Goal: Task Accomplishment & Management: Manage account settings

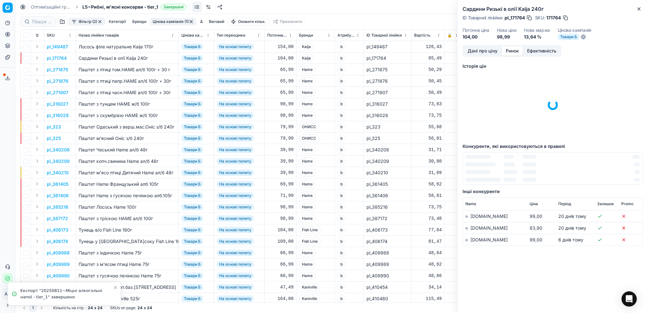
scroll to position [0, 251]
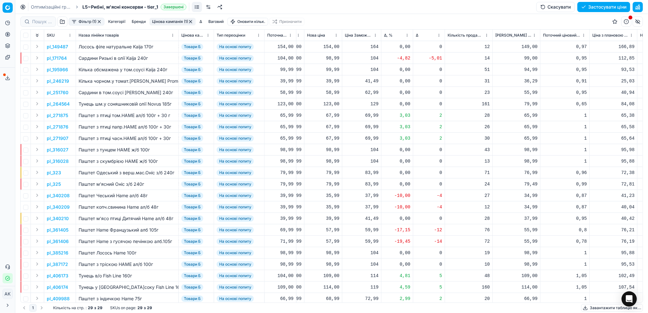
click at [50, 9] on link "Оптимізаційні групи" at bounding box center [51, 7] width 41 height 6
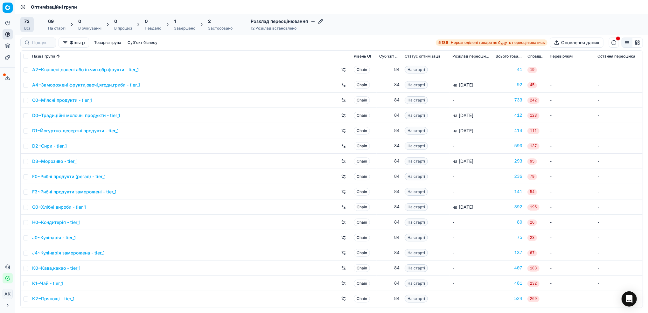
click at [6, 80] on icon at bounding box center [7, 77] width 5 height 5
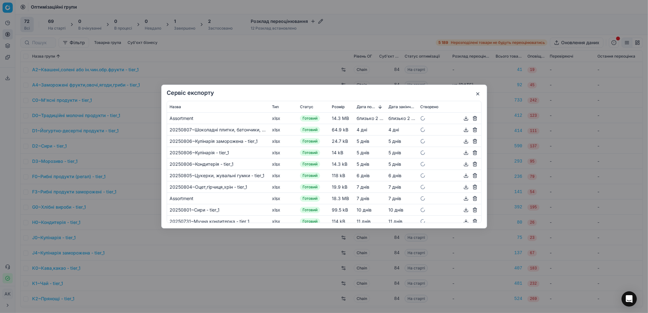
click at [479, 93] on button "button" at bounding box center [478, 94] width 8 height 8
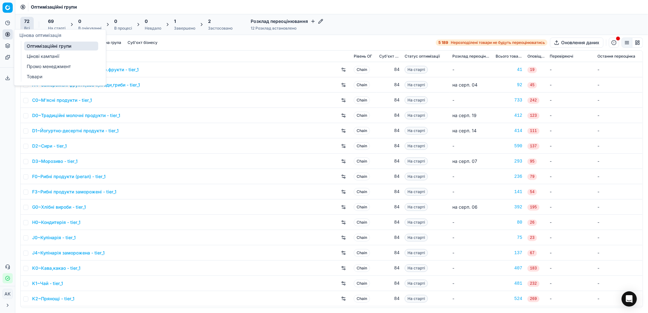
click at [7, 34] on icon at bounding box center [8, 34] width 2 height 2
click at [43, 59] on link "Цінові кампанії" at bounding box center [61, 56] width 74 height 9
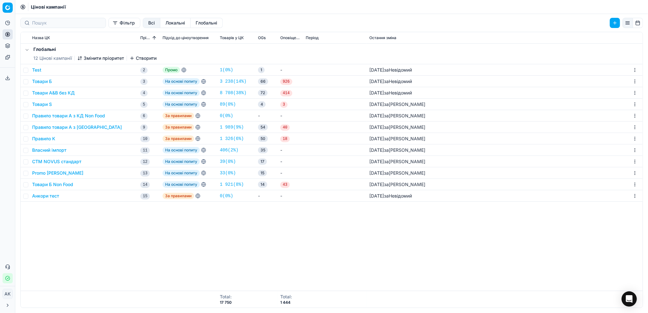
click at [44, 81] on button "Товари Б" at bounding box center [42, 81] width 20 height 6
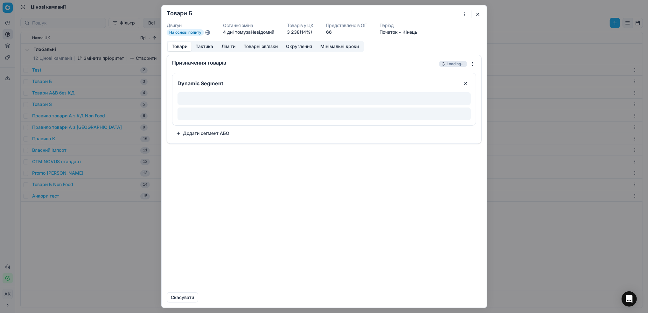
click at [236, 48] on button "Ліміти" at bounding box center [228, 46] width 22 height 9
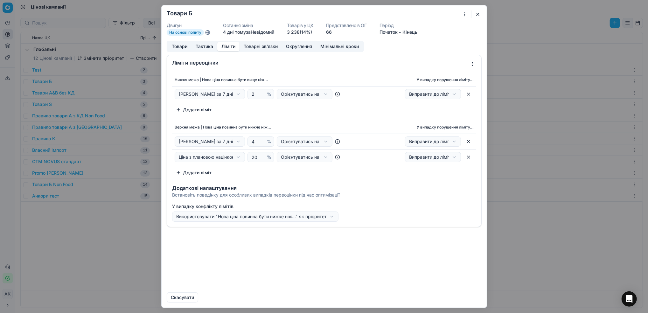
drag, startPoint x: 480, startPoint y: 14, endPoint x: 405, endPoint y: 47, distance: 82.7
click at [481, 14] on button "button" at bounding box center [478, 15] width 8 height 8
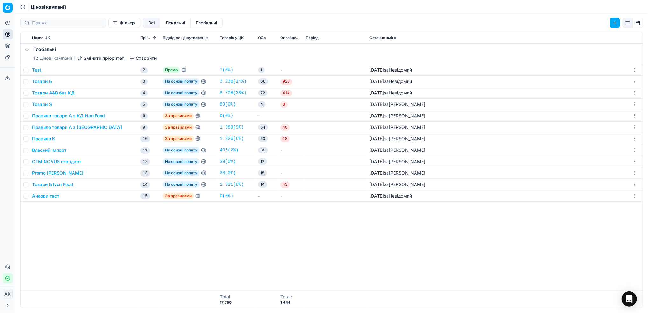
click at [49, 93] on button "Товари А&B без КД" at bounding box center [53, 93] width 43 height 6
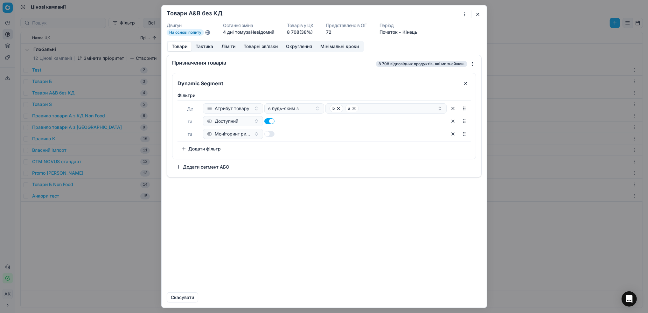
click at [222, 47] on button "Ліміти" at bounding box center [228, 46] width 22 height 9
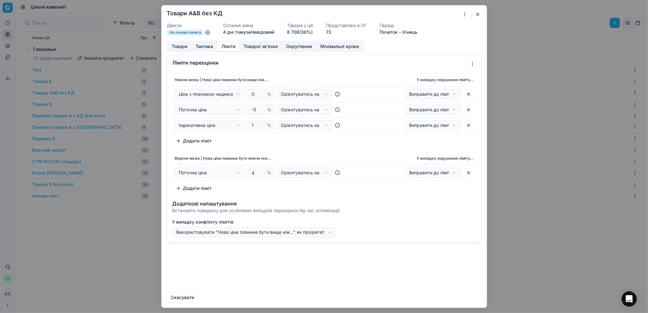
click at [478, 14] on button "button" at bounding box center [478, 15] width 8 height 8
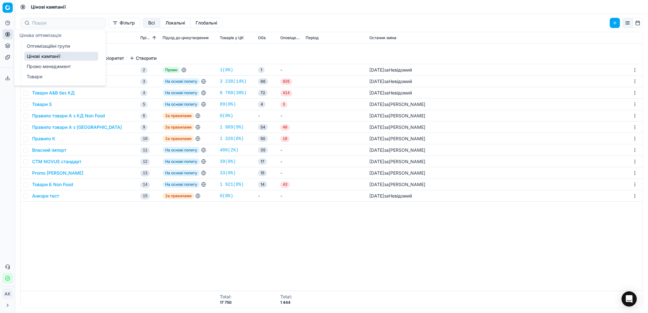
click at [54, 49] on link "Оптимізаційні групи" at bounding box center [61, 46] width 74 height 9
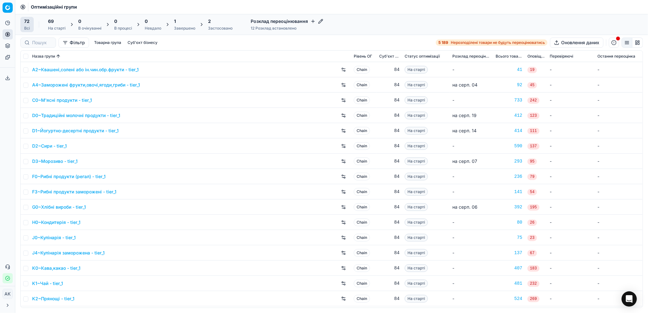
click at [180, 24] on div "1" at bounding box center [184, 21] width 21 height 6
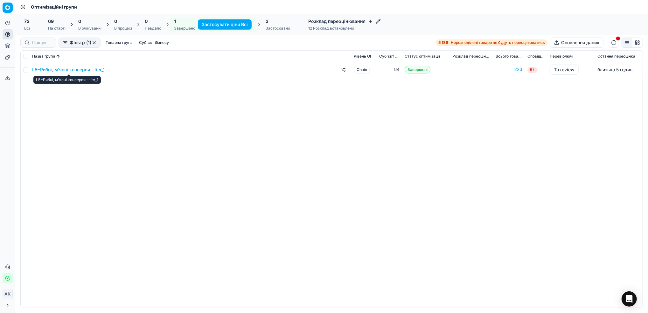
click at [59, 71] on link "L5~Рибні, м'ясні консерви - tier_1" at bounding box center [68, 70] width 73 height 6
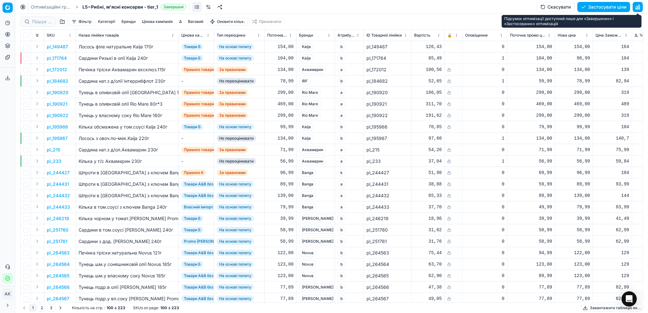
click at [638, 5] on button "button" at bounding box center [638, 7] width 10 height 10
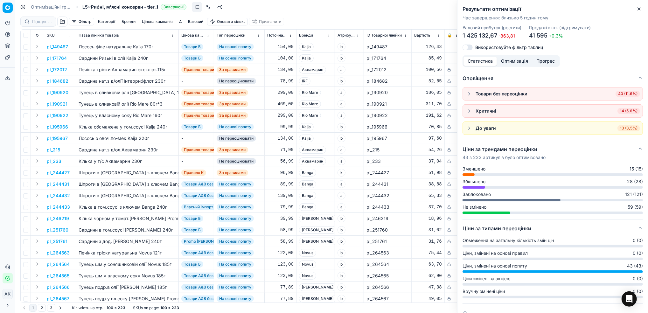
click at [641, 6] on icon "button" at bounding box center [639, 8] width 5 height 5
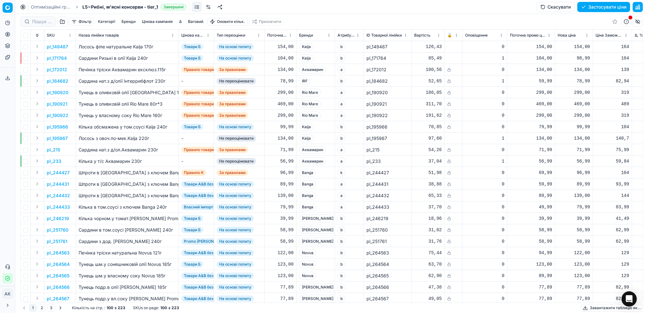
click at [65, 24] on button "button" at bounding box center [62, 22] width 10 height 10
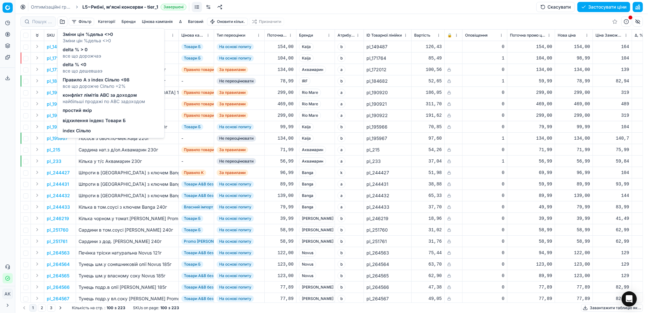
click at [103, 123] on span "відхилення індекс Товари Б" at bounding box center [94, 121] width 63 height 6
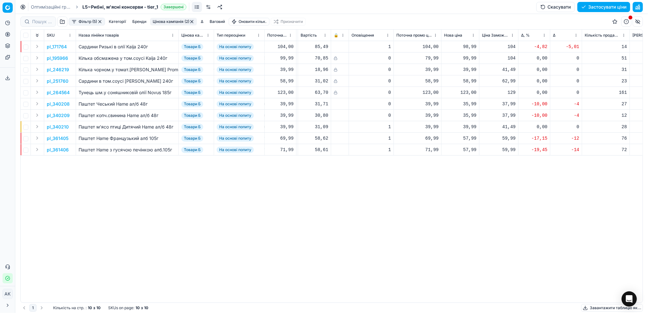
scroll to position [0, 111]
click at [101, 20] on button "button" at bounding box center [99, 21] width 5 height 5
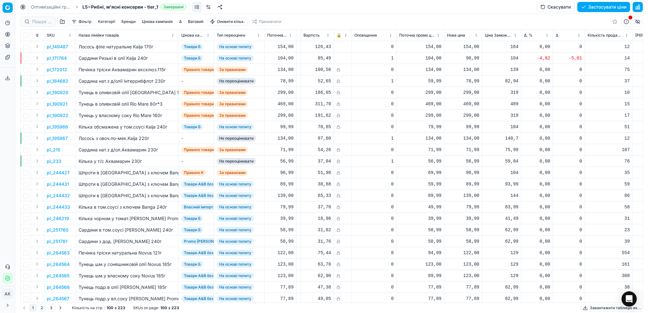
click at [156, 25] on button "Цінова кампанія" at bounding box center [157, 22] width 36 height 8
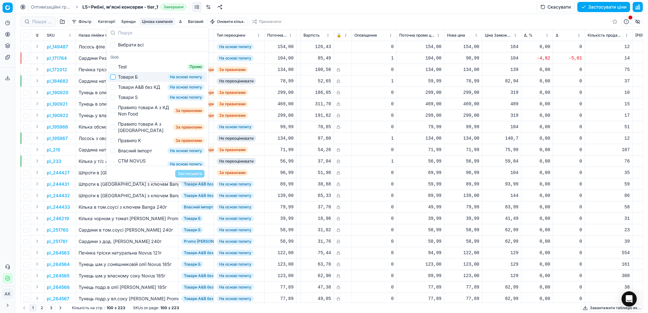
click at [113, 77] on input "Suggestions" at bounding box center [112, 76] width 5 height 5
checkbox input "true"
click at [192, 174] on button "Застосувати" at bounding box center [189, 174] width 29 height 8
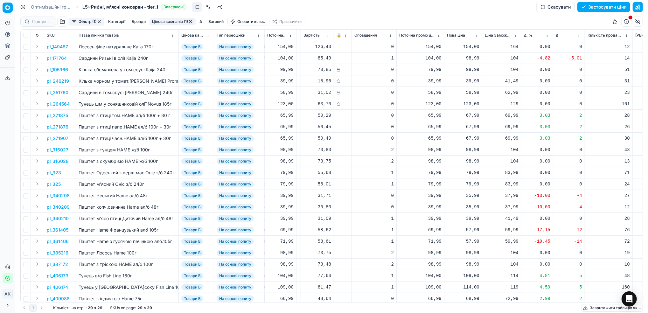
click at [75, 23] on button "Фільтр (1)" at bounding box center [87, 22] width 36 height 8
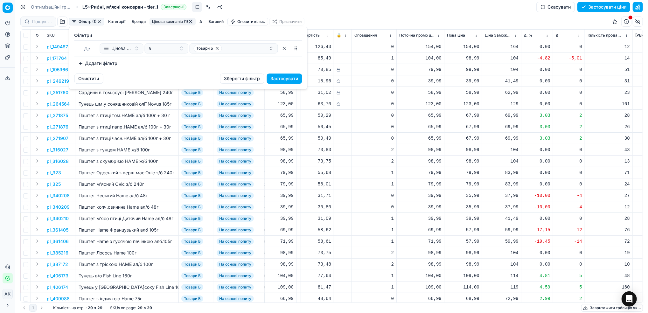
click at [105, 65] on button "Додати фільтр" at bounding box center [97, 63] width 47 height 10
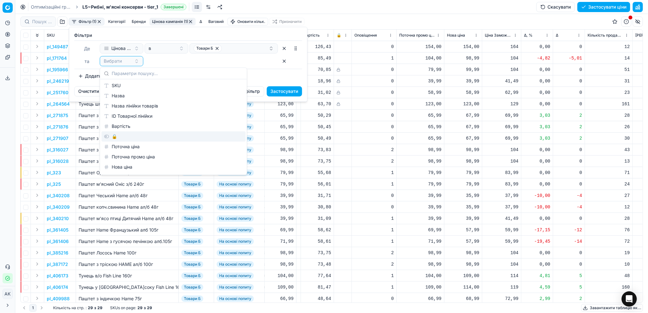
click at [133, 140] on div "🔒" at bounding box center [174, 136] width 144 height 10
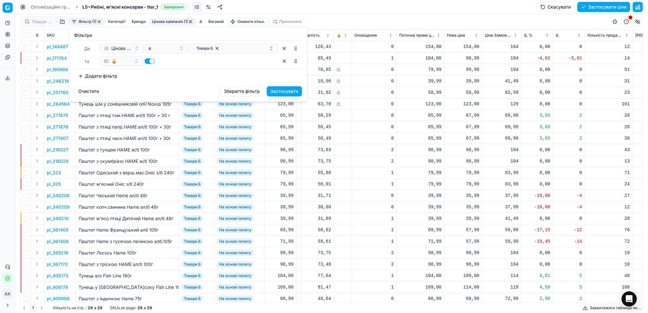
click at [147, 61] on button "button" at bounding box center [150, 61] width 10 height 6
checkbox input "false"
click at [279, 95] on button "Застосувати" at bounding box center [284, 91] width 35 height 10
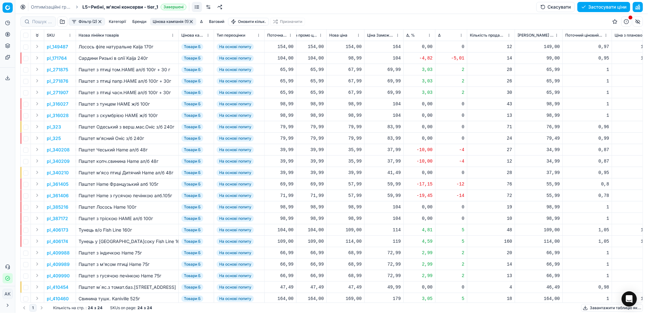
scroll to position [0, 255]
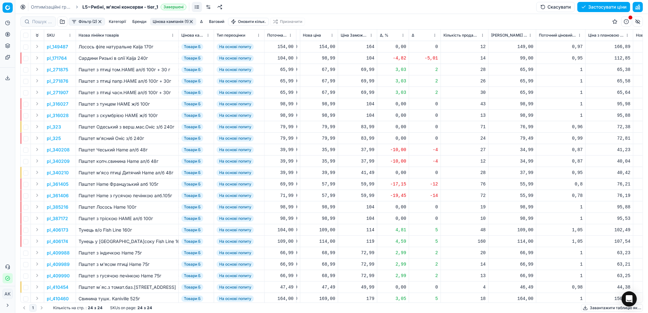
click at [404, 37] on html "Pricing platform Аналітика Цінова оптимізація Асортимент продукції Шаблони Серв…" at bounding box center [324, 156] width 648 height 313
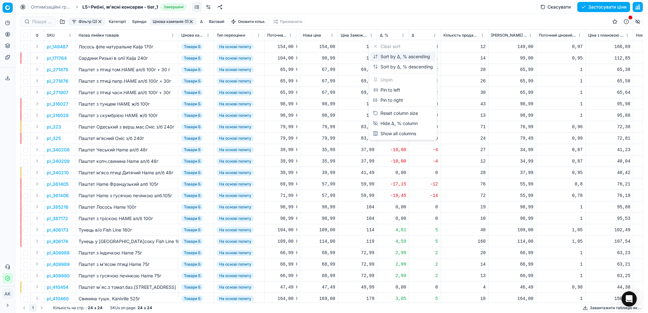
click at [397, 57] on div "Sort by Δ, % ascending" at bounding box center [401, 56] width 57 height 6
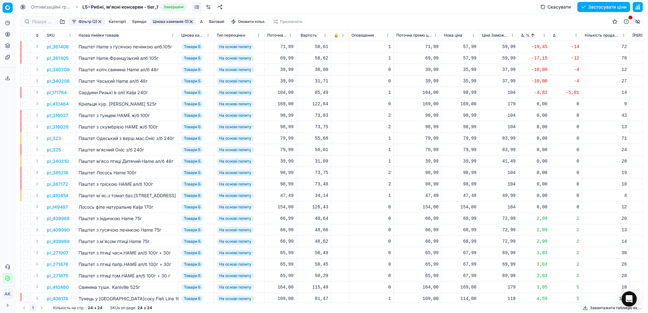
scroll to position [0, 121]
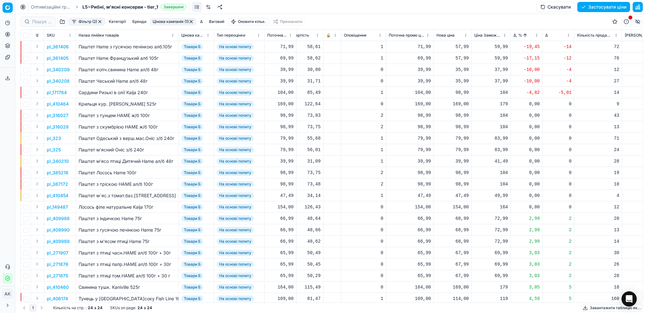
click at [54, 47] on p "pl_361406" at bounding box center [58, 47] width 22 height 6
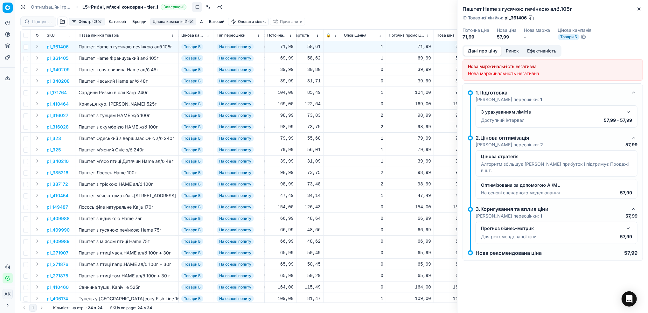
click at [509, 51] on button "Ринок" at bounding box center [512, 50] width 21 height 9
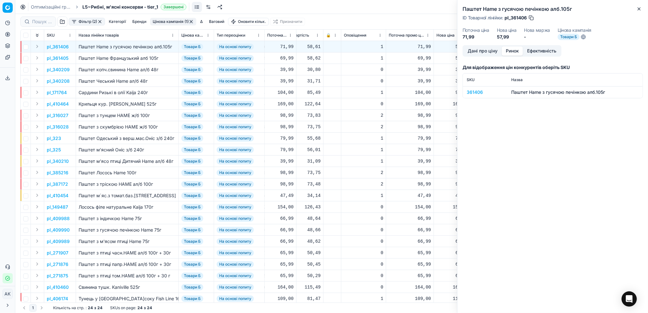
click at [475, 93] on div "361406" at bounding box center [485, 92] width 37 height 6
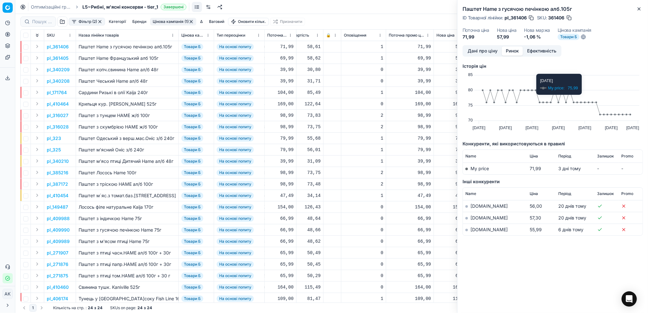
click at [480, 52] on button "Дані про ціну" at bounding box center [483, 50] width 38 height 9
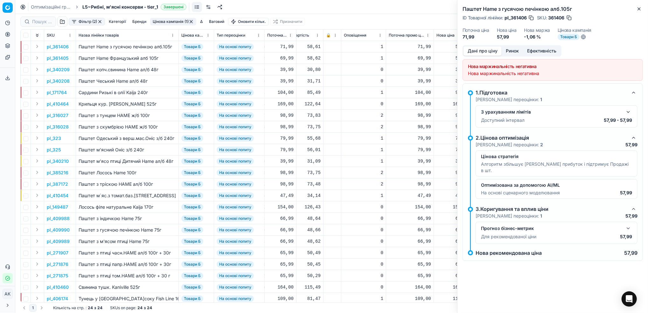
click at [510, 49] on button "Ринок" at bounding box center [512, 50] width 21 height 9
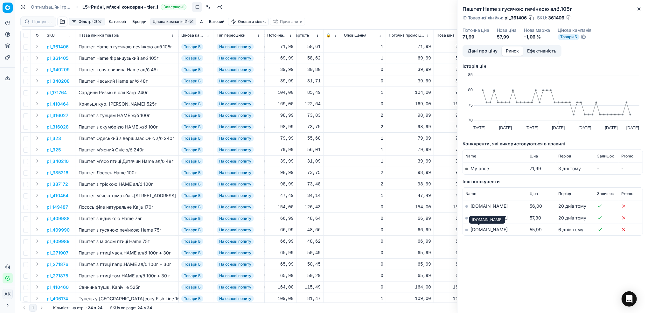
click at [477, 230] on link "[DOMAIN_NAME]" at bounding box center [489, 229] width 37 height 5
drag, startPoint x: 527, startPoint y: 18, endPoint x: 519, endPoint y: 18, distance: 7.3
click at [512, 19] on span "pl_361406" at bounding box center [516, 18] width 22 height 6
copy span "361406"
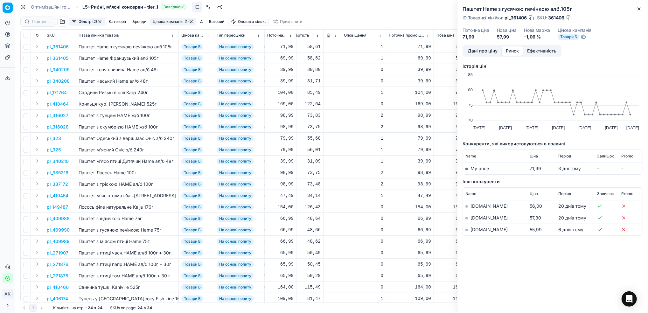
click at [643, 9] on div "Паштет Hame з гусячою печінкою алб.105г ID Товарної лінійки : pl_361406 SKU : 3…" at bounding box center [553, 22] width 191 height 45
click at [637, 10] on icon "button" at bounding box center [639, 8] width 5 height 5
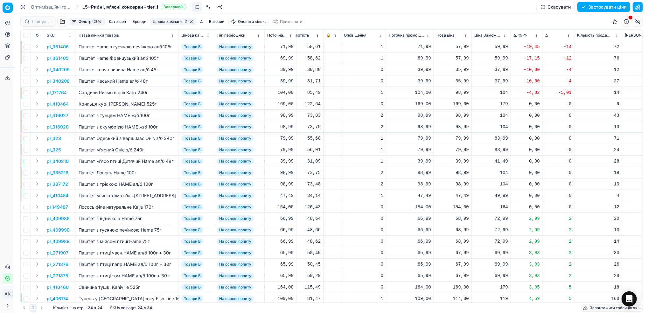
click at [60, 46] on p "pl_361406" at bounding box center [58, 47] width 22 height 6
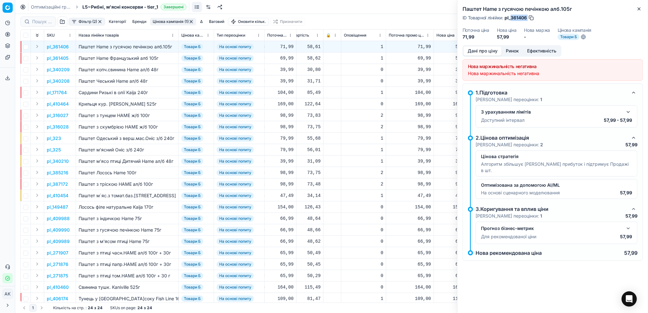
drag, startPoint x: 528, startPoint y: 16, endPoint x: 511, endPoint y: 19, distance: 16.9
click at [511, 19] on div "ID Товарної лінійки : pl_361406" at bounding box center [499, 18] width 72 height 6
copy div "361406"
click at [640, 9] on icon "button" at bounding box center [639, 8] width 5 height 5
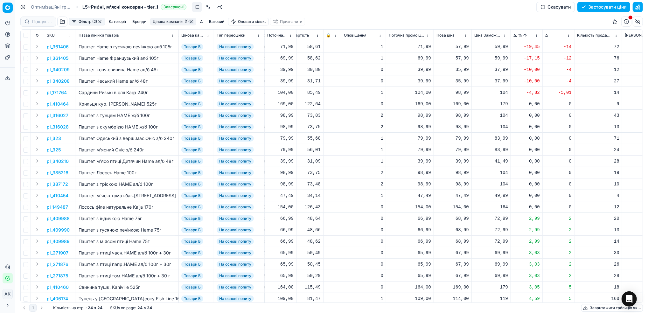
click at [141, 22] on button "Бренди" at bounding box center [139, 22] width 19 height 8
type input "ham"
click at [95, 45] on input "Suggestions" at bounding box center [95, 44] width 5 height 5
checkbox input "true"
click at [176, 60] on button "Застосувати" at bounding box center [172, 59] width 29 height 8
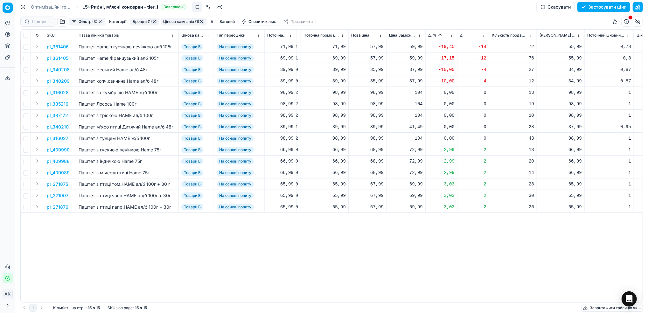
scroll to position [0, 201]
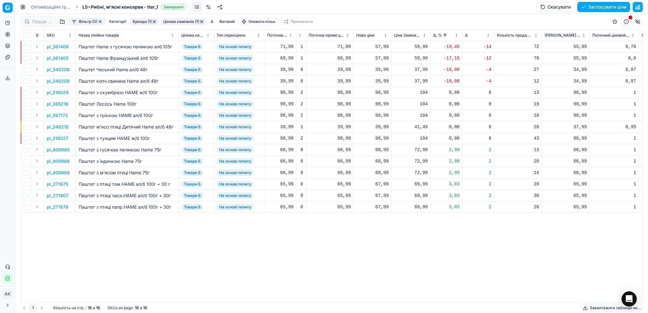
click at [58, 71] on p "pl_340208" at bounding box center [58, 70] width 23 height 6
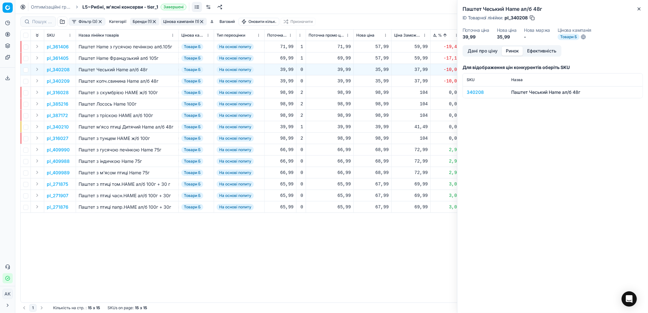
click at [515, 51] on button "Ринок" at bounding box center [512, 50] width 21 height 9
click at [476, 93] on div "340208" at bounding box center [485, 92] width 37 height 6
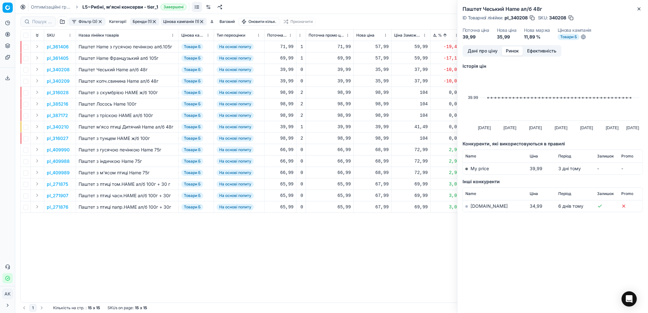
click at [478, 207] on link "[DOMAIN_NAME]" at bounding box center [489, 205] width 37 height 5
click at [544, 48] on button "Ефективність" at bounding box center [542, 50] width 38 height 9
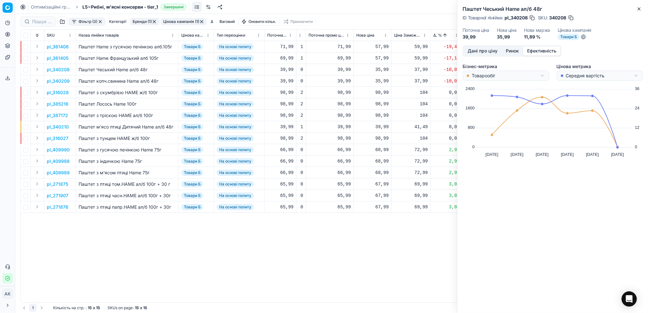
click at [538, 76] on html "Pricing platform Аналітика Цінова оптимізація Асортимент продукції Шаблони Серв…" at bounding box center [324, 156] width 648 height 313
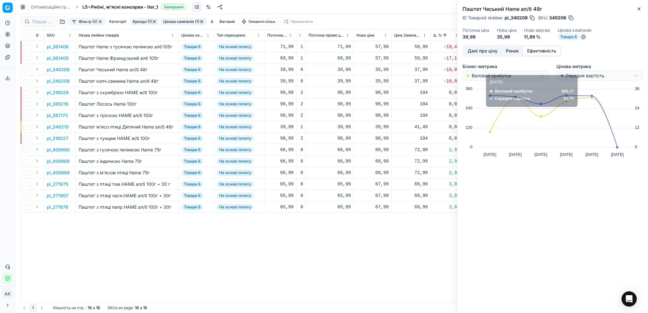
click at [637, 77] on html "Pricing platform Аналітика Цінова оптимізація Асортимент продукції Шаблони Серв…" at bounding box center [324, 156] width 648 height 313
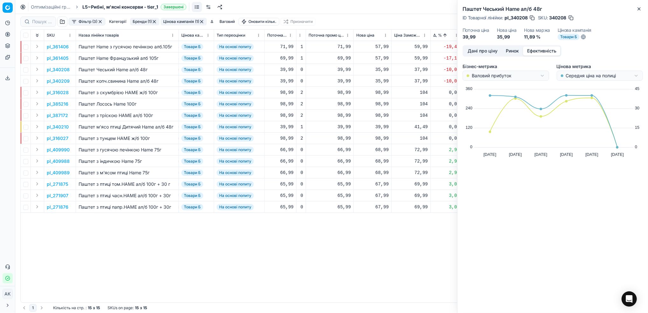
click at [490, 238] on div "Паштет Чеський Нame ал/б 48г ID Товарної лінійки : pl_340208 SKU : 340208 Поточ…" at bounding box center [552, 156] width 191 height 313
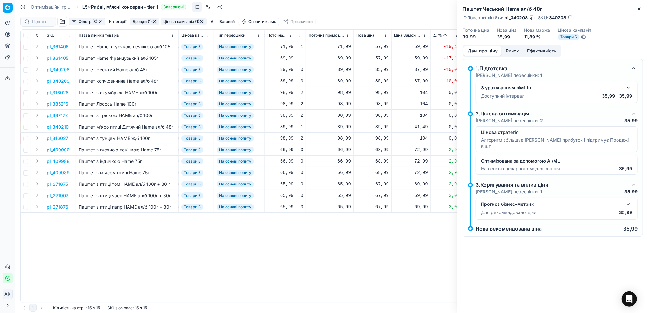
click at [488, 51] on button "Дані про ціну" at bounding box center [483, 50] width 38 height 9
click at [643, 8] on div "Паштет Чеський Нame ал/б 48г ID Товарної лінійки : pl_340208 SKU : 340208 Поточ…" at bounding box center [553, 22] width 191 height 45
click at [640, 7] on icon "button" at bounding box center [639, 8] width 5 height 5
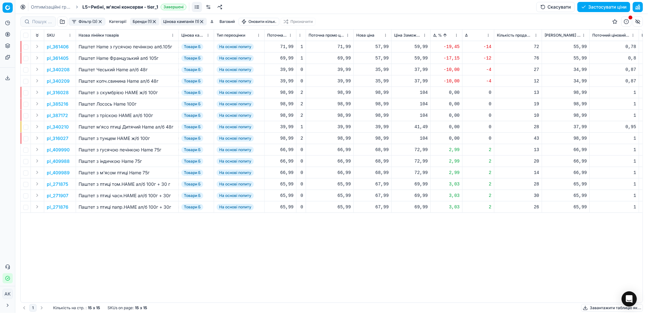
click at [53, 183] on p "pl_271875" at bounding box center [57, 184] width 21 height 6
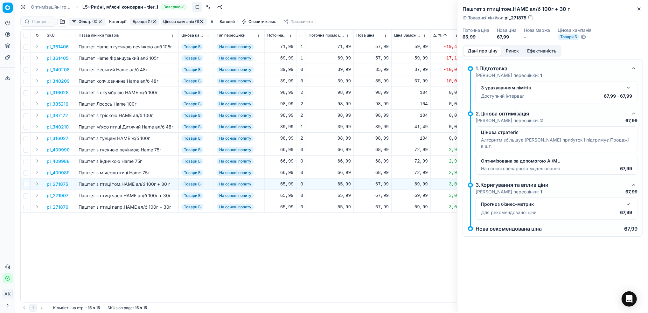
click at [508, 55] on button "Ринок" at bounding box center [512, 50] width 21 height 9
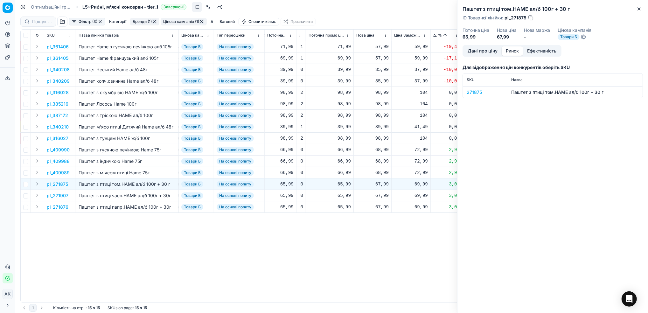
click at [467, 95] on td "271875" at bounding box center [485, 92] width 45 height 12
click at [474, 90] on div "271875" at bounding box center [485, 92] width 37 height 6
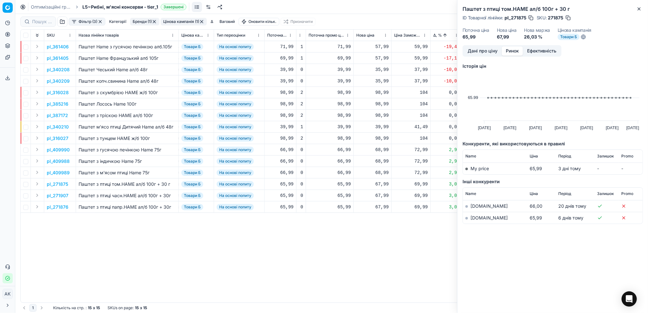
click at [476, 218] on link "[DOMAIN_NAME]" at bounding box center [489, 217] width 37 height 5
click at [479, 51] on button "Дані про ціну" at bounding box center [483, 50] width 38 height 9
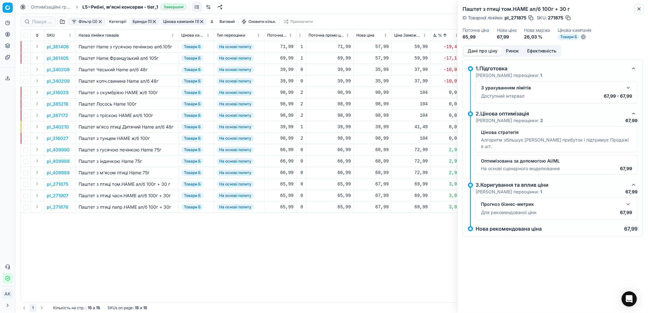
click at [638, 11] on icon "button" at bounding box center [639, 8] width 5 height 5
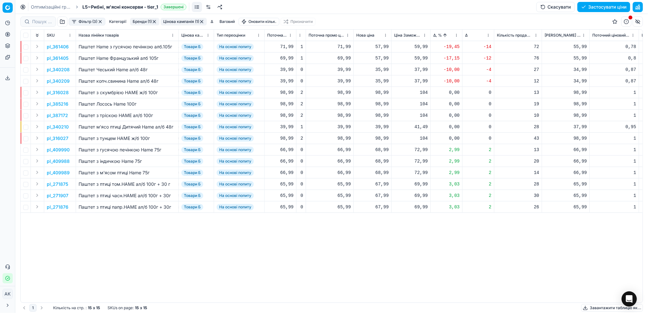
click at [63, 57] on p "pl_361405" at bounding box center [58, 58] width 22 height 6
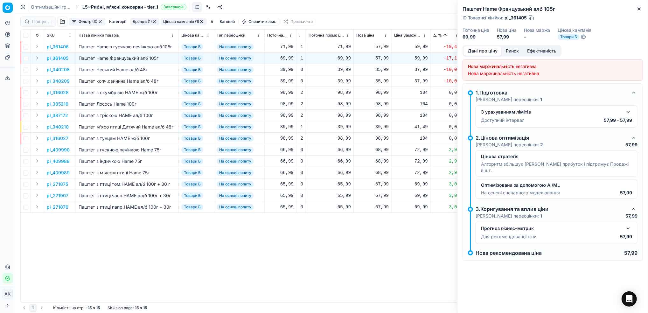
click at [517, 51] on button "Ринок" at bounding box center [512, 50] width 21 height 9
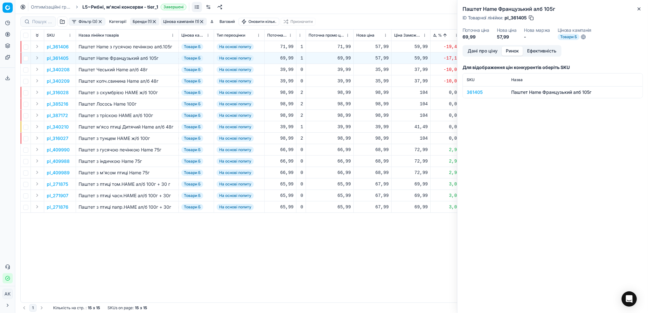
click at [466, 91] on td "361405" at bounding box center [485, 92] width 45 height 12
click at [472, 92] on div "361405" at bounding box center [485, 92] width 37 height 6
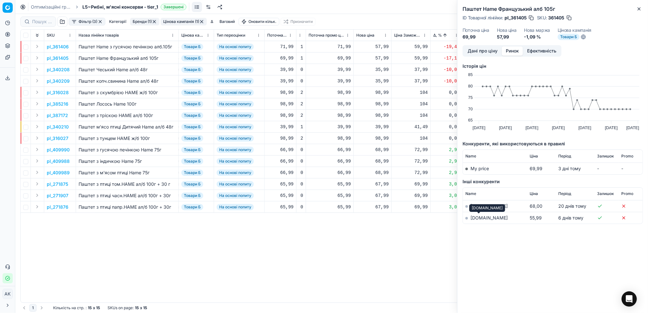
click at [476, 218] on link "[DOMAIN_NAME]" at bounding box center [489, 217] width 37 height 5
click at [643, 12] on button "Close" at bounding box center [640, 9] width 8 height 8
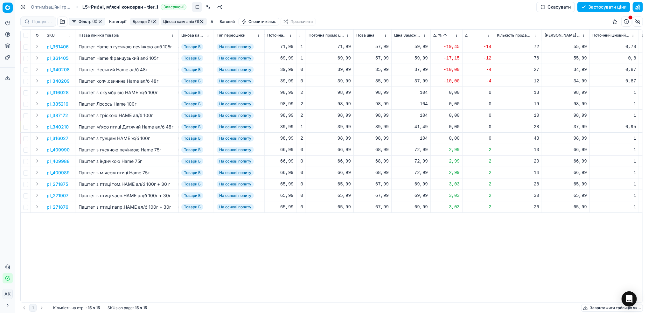
click at [53, 71] on p "pl_340208" at bounding box center [58, 70] width 23 height 6
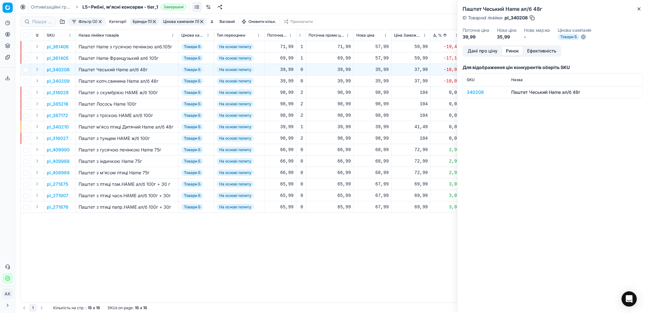
click at [516, 49] on button "Ринок" at bounding box center [512, 50] width 21 height 9
click at [475, 91] on div "340208" at bounding box center [485, 92] width 37 height 6
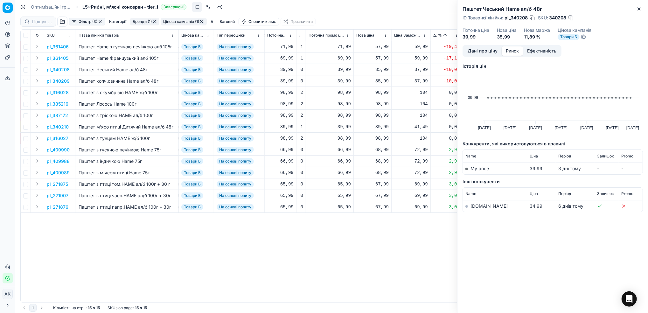
click at [478, 208] on link "[DOMAIN_NAME]" at bounding box center [489, 205] width 37 height 5
click at [638, 10] on icon "button" at bounding box center [639, 8] width 5 height 5
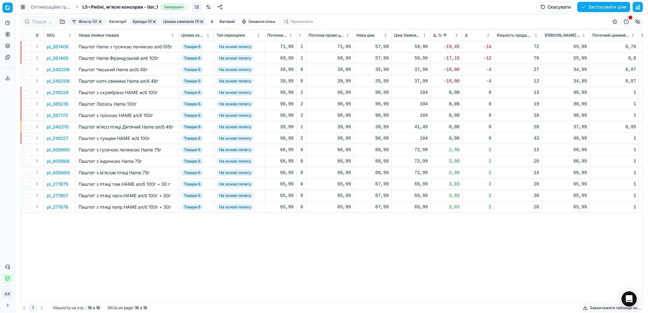
click at [62, 71] on p "pl_340208" at bounding box center [58, 70] width 23 height 6
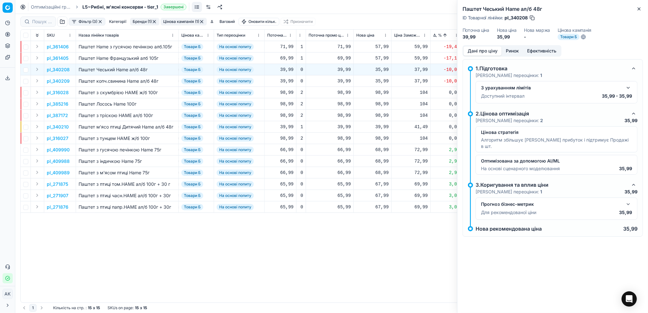
click at [509, 49] on button "Ринок" at bounding box center [512, 50] width 21 height 9
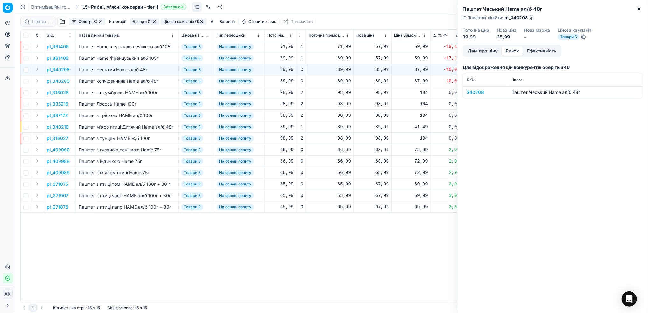
click at [479, 55] on button "Дані про ціну" at bounding box center [483, 50] width 38 height 9
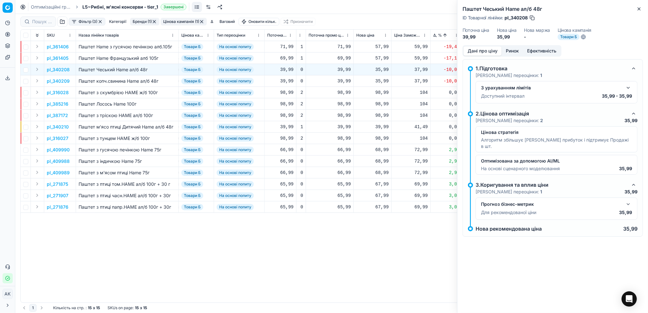
click at [627, 90] on button "button" at bounding box center [629, 88] width 8 height 8
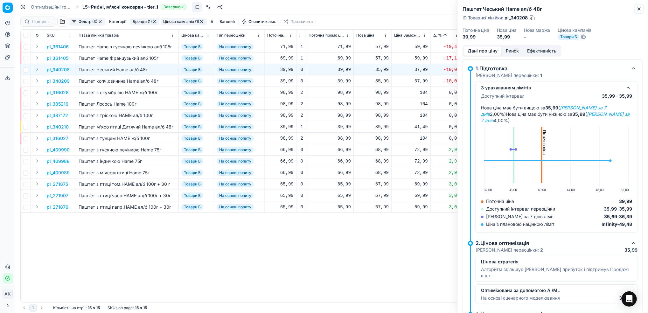
click at [640, 10] on icon "button" at bounding box center [639, 8] width 5 height 5
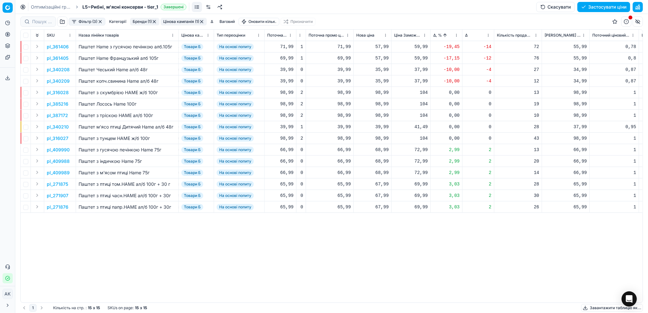
click at [53, 47] on p "pl_361406" at bounding box center [58, 47] width 22 height 6
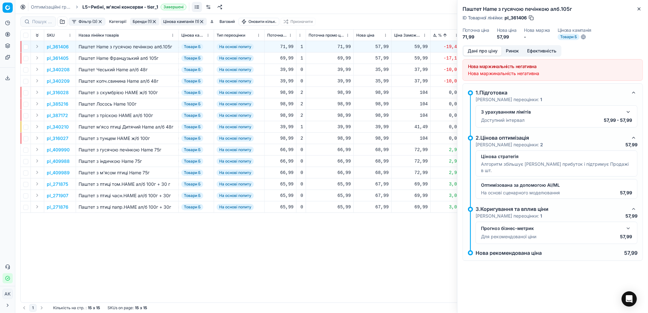
click at [515, 52] on button "Ринок" at bounding box center [512, 50] width 21 height 9
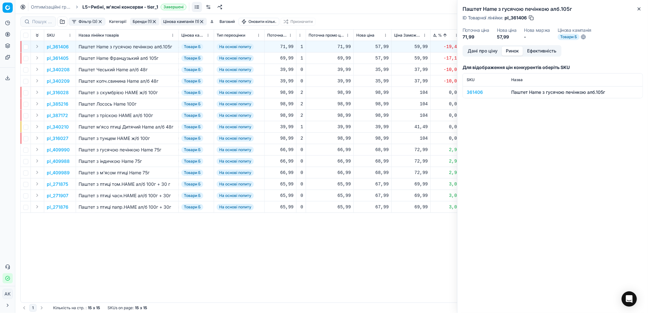
click at [476, 93] on div "361406" at bounding box center [485, 92] width 37 height 6
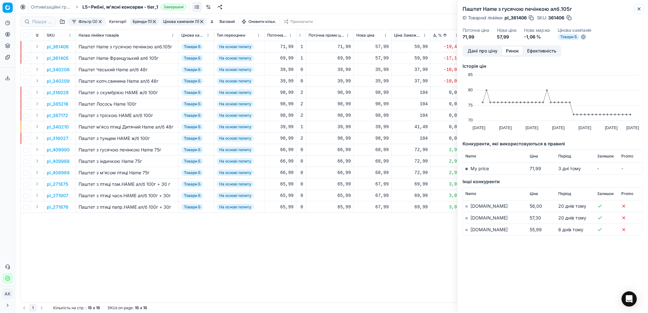
click at [637, 11] on icon "button" at bounding box center [639, 8] width 5 height 5
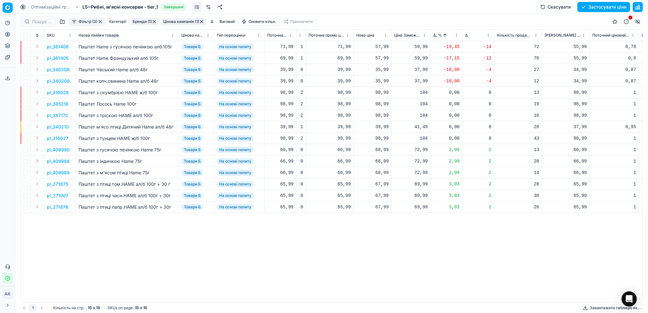
click at [92, 21] on button "Фільтр (3)" at bounding box center [87, 22] width 37 height 8
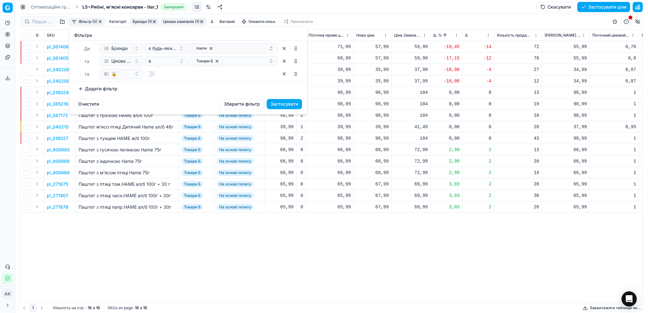
click at [153, 215] on html "Pricing platform Аналітика Цінова оптимізація Асортимент продукції Шаблони Серв…" at bounding box center [324, 156] width 648 height 313
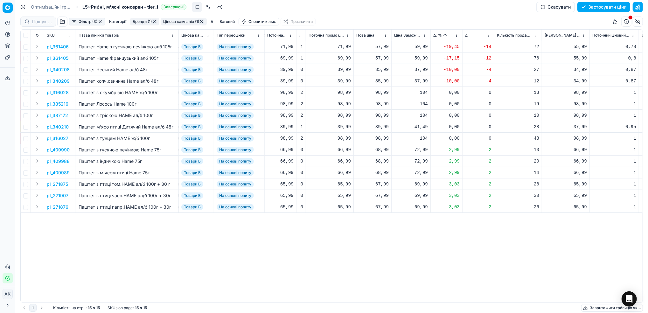
click at [156, 20] on button "button" at bounding box center [154, 21] width 5 height 5
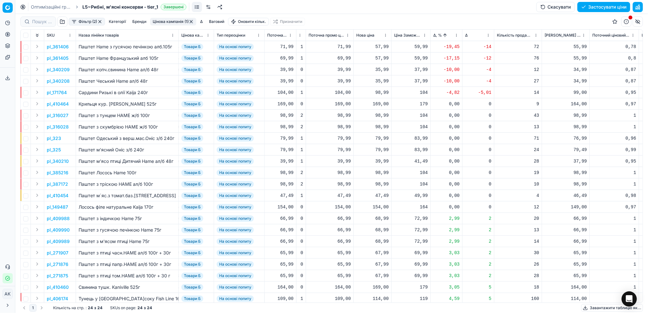
click at [382, 50] on div "57,99" at bounding box center [372, 46] width 32 height 11
click at [269, 139] on div "79,99" at bounding box center [280, 138] width 26 height 6
click at [378, 48] on div "57,99" at bounding box center [372, 47] width 32 height 6
drag, startPoint x: 381, startPoint y: 103, endPoint x: 375, endPoint y: 103, distance: 5.4
click at [375, 103] on input "57.99" at bounding box center [395, 103] width 46 height 10
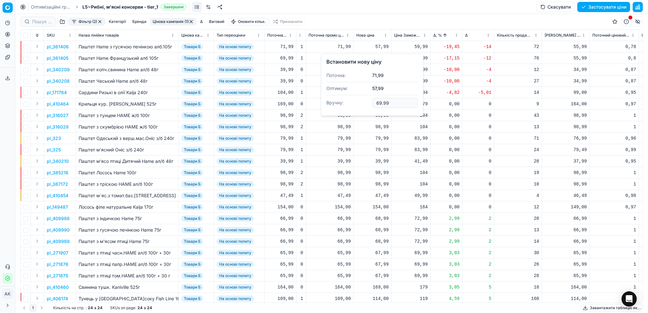
type input "69.99"
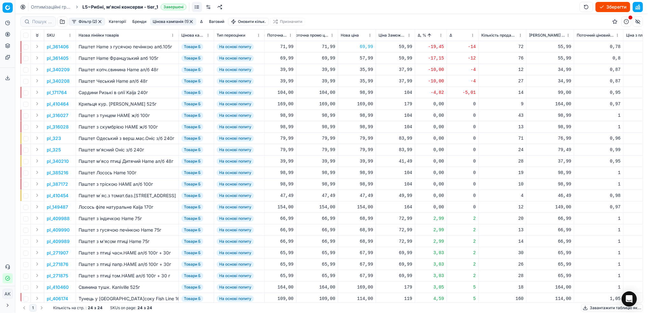
scroll to position [0, 222]
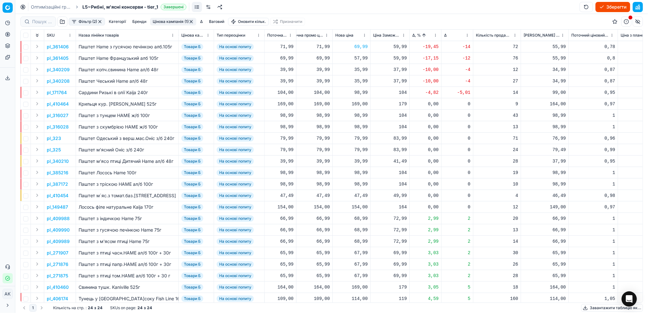
click at [358, 61] on div "57,99" at bounding box center [351, 58] width 32 height 6
drag, startPoint x: 360, startPoint y: 114, endPoint x: 355, endPoint y: 116, distance: 5.8
click at [355, 116] on input "57.99" at bounding box center [374, 114] width 46 height 10
type input "69.99"
click at [56, 72] on p "pl_340209" at bounding box center [58, 70] width 23 height 6
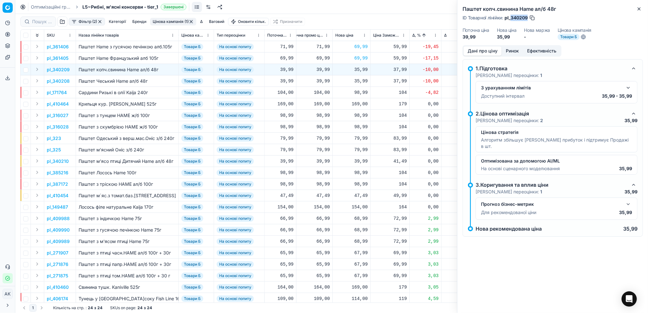
drag, startPoint x: 528, startPoint y: 19, endPoint x: 511, endPoint y: 19, distance: 17.2
click at [511, 19] on span "pl_340209" at bounding box center [516, 18] width 23 height 6
copy span "340209"
click at [642, 11] on icon "button" at bounding box center [639, 8] width 5 height 5
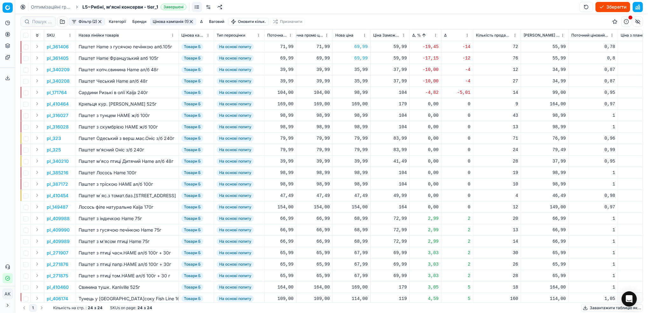
click at [363, 73] on div "35,99" at bounding box center [351, 69] width 32 height 11
click at [359, 124] on input "35.99" at bounding box center [374, 126] width 46 height 10
type input "39.99"
click at [359, 82] on div "35,99" at bounding box center [351, 81] width 32 height 6
click at [358, 139] on input "35.99" at bounding box center [374, 137] width 46 height 10
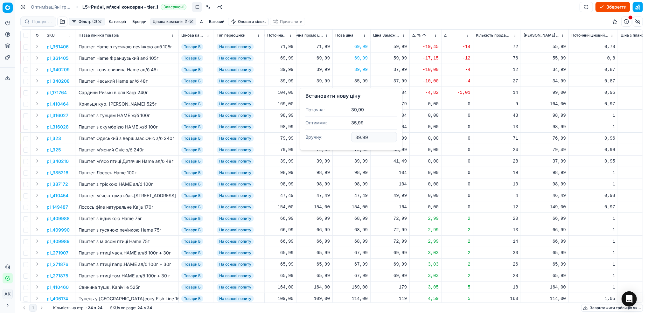
type input "39.99"
click at [53, 92] on p "pl_171764" at bounding box center [57, 92] width 20 height 6
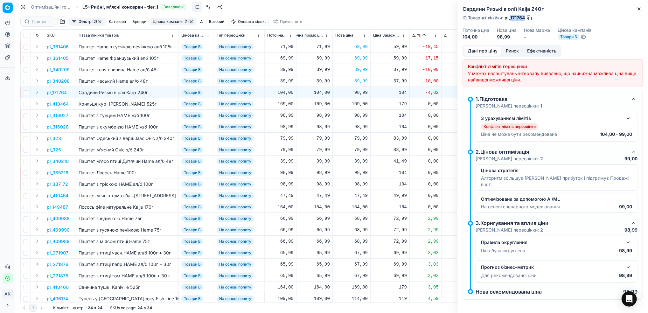
drag, startPoint x: 525, startPoint y: 18, endPoint x: 511, endPoint y: 19, distance: 13.7
click at [511, 19] on span "pl_171764" at bounding box center [515, 18] width 20 height 6
copy span "171764"
click at [512, 53] on button "Ринок" at bounding box center [512, 50] width 21 height 9
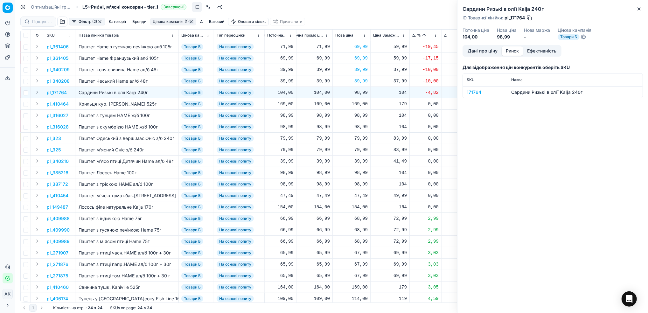
click at [470, 90] on div "171764" at bounding box center [485, 92] width 37 height 6
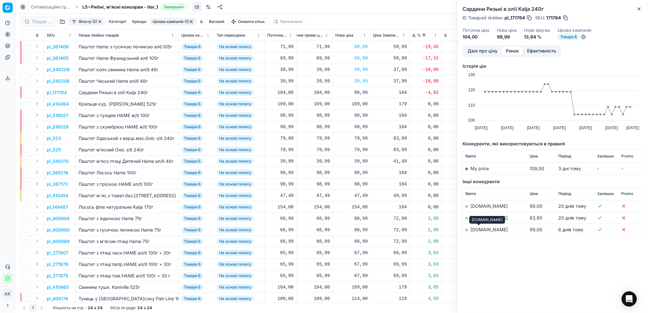
click at [475, 229] on link "[DOMAIN_NAME]" at bounding box center [489, 229] width 37 height 5
click at [474, 51] on button "Дані про ціну" at bounding box center [483, 50] width 38 height 9
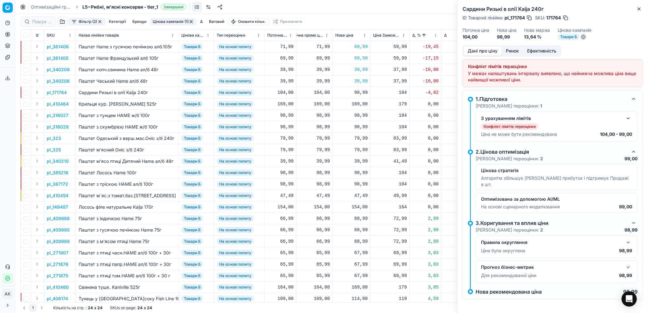
click at [630, 118] on button "button" at bounding box center [629, 119] width 8 height 8
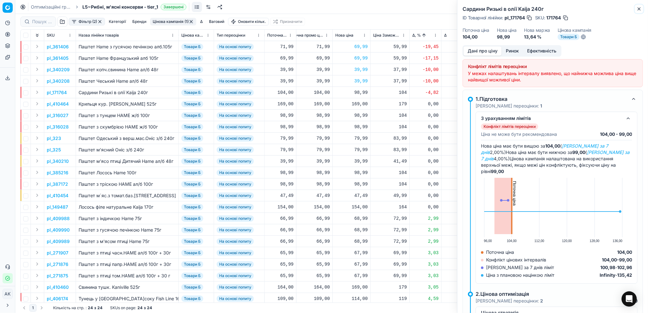
click at [636, 9] on button "Close" at bounding box center [640, 9] width 8 height 8
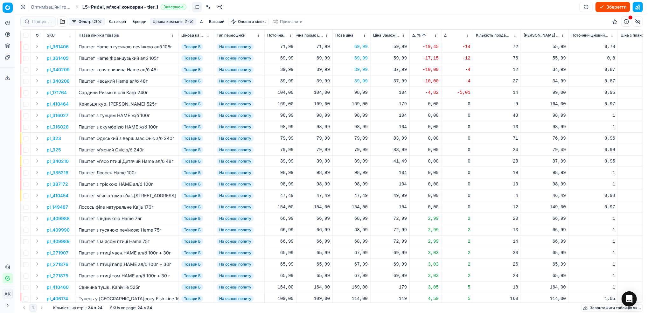
click at [361, 97] on div "98,99" at bounding box center [351, 92] width 32 height 11
click at [359, 147] on input "98.99" at bounding box center [374, 149] width 46 height 10
type input "99.99"
click at [434, 38] on html "Pricing platform Аналітика Цінова оптимізація Асортимент продукції Шаблони Серв…" at bounding box center [324, 156] width 648 height 313
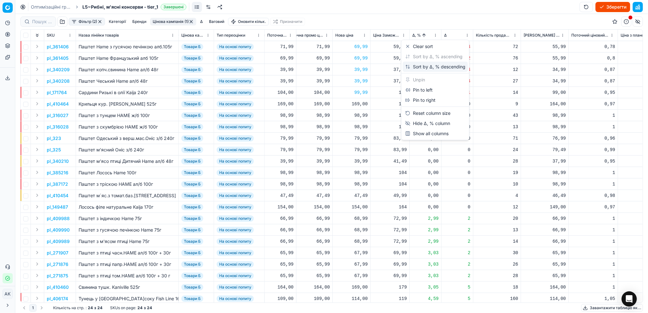
click at [433, 67] on div "Sort by Δ, % descending" at bounding box center [435, 67] width 60 height 6
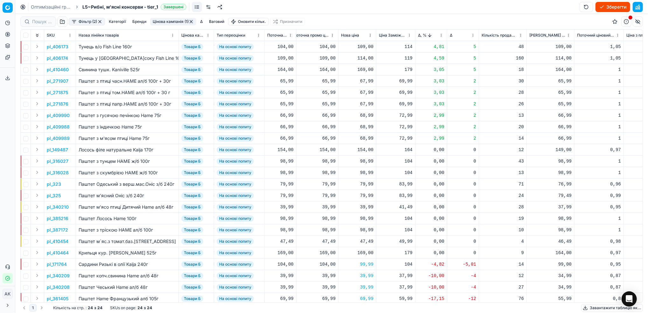
scroll to position [0, 216]
click at [58, 46] on p "pl_406173" at bounding box center [58, 47] width 22 height 6
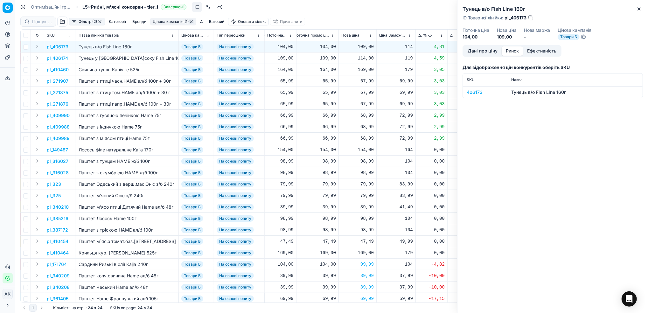
click at [511, 49] on button "Ринок" at bounding box center [512, 50] width 21 height 9
click at [479, 92] on div "406173" at bounding box center [485, 92] width 37 height 6
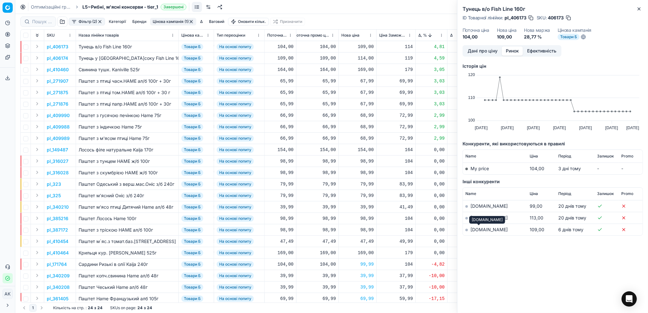
click at [478, 228] on link "[DOMAIN_NAME]" at bounding box center [489, 229] width 37 height 5
click at [482, 49] on button "Дані про ціну" at bounding box center [483, 50] width 38 height 9
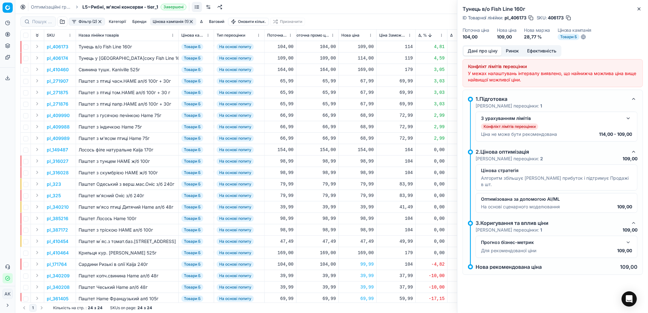
click at [628, 119] on button "button" at bounding box center [629, 119] width 8 height 8
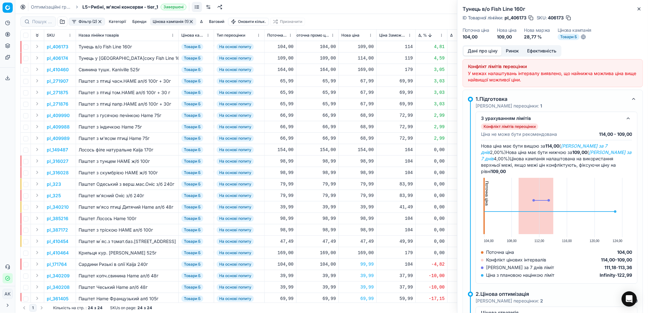
click at [55, 48] on p "pl_406173" at bounding box center [58, 47] width 22 height 6
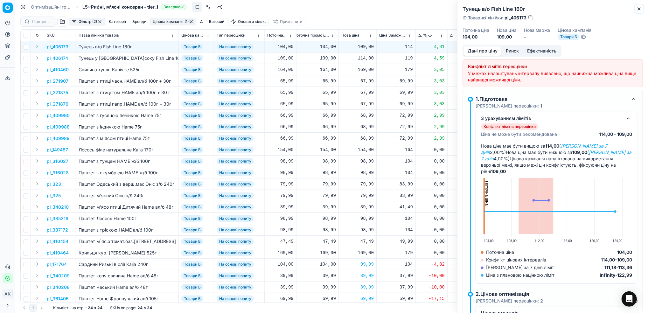
click at [639, 10] on icon "button" at bounding box center [639, 8] width 5 height 5
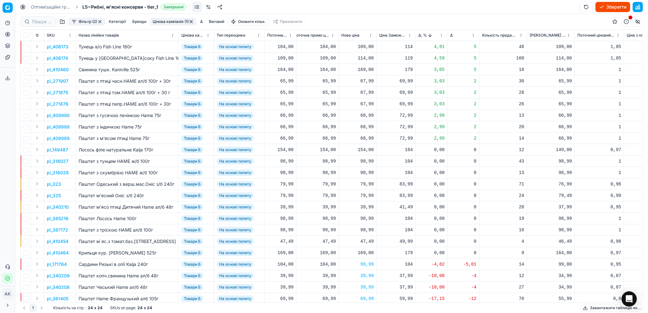
click at [49, 46] on p "pl_406173" at bounding box center [58, 47] width 22 height 6
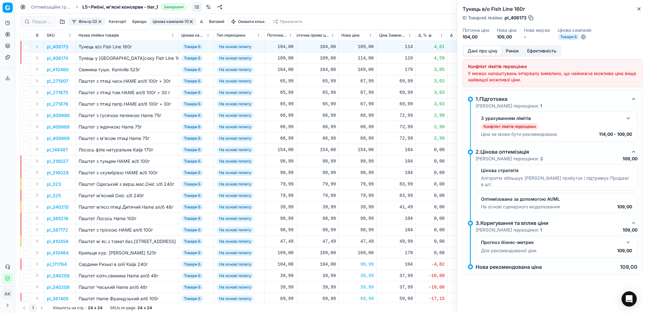
click at [630, 120] on button "button" at bounding box center [629, 119] width 8 height 8
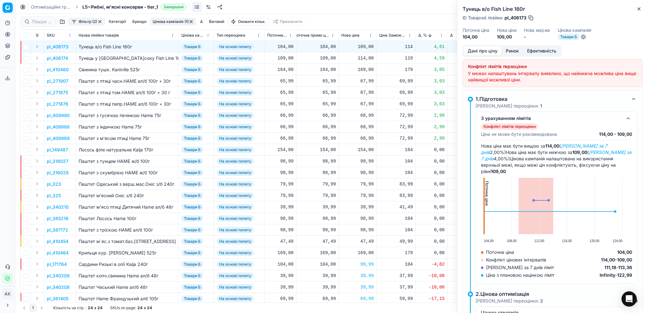
click at [534, 37] on dd "-" at bounding box center [538, 37] width 26 height 6
click at [55, 59] on p "pl_406174" at bounding box center [57, 58] width 21 height 6
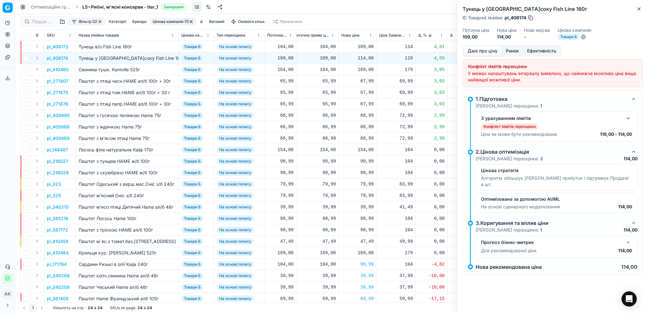
click at [58, 46] on p "pl_406173" at bounding box center [58, 47] width 22 height 6
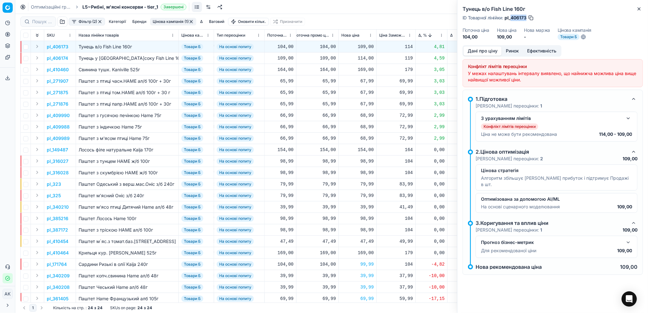
drag, startPoint x: 526, startPoint y: 17, endPoint x: 511, endPoint y: 17, distance: 15.3
click at [511, 17] on span "pl_406173" at bounding box center [516, 18] width 22 height 6
copy span "406173"
click at [642, 8] on button "Close" at bounding box center [640, 9] width 8 height 8
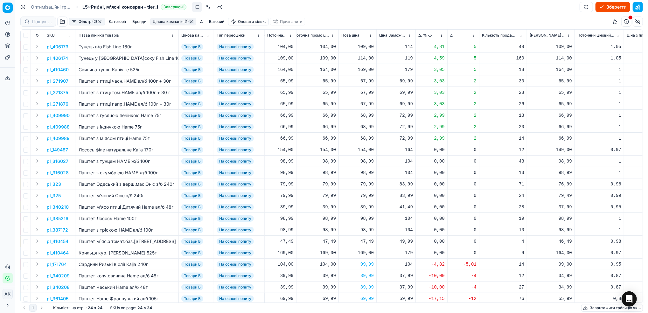
click at [361, 46] on div "109,00" at bounding box center [358, 47] width 32 height 6
drag, startPoint x: 368, startPoint y: 102, endPoint x: 384, endPoint y: 105, distance: 16.0
click at [365, 103] on input "109.00" at bounding box center [380, 103] width 46 height 10
type input "114.00"
click at [54, 56] on p "pl_406174" at bounding box center [57, 58] width 21 height 6
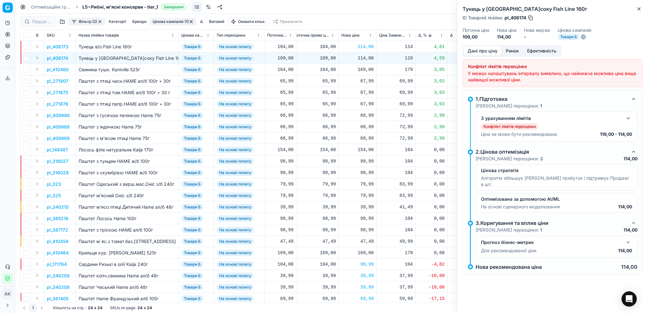
click at [512, 53] on button "Ринок" at bounding box center [512, 50] width 21 height 9
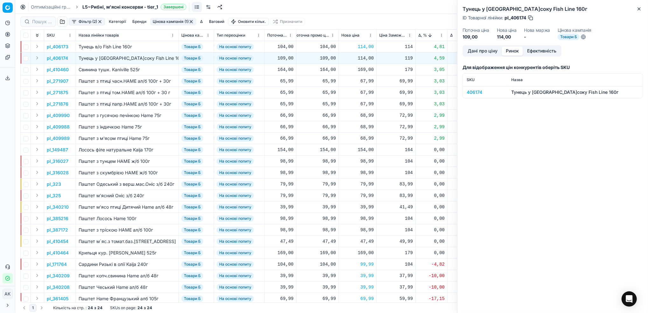
click at [475, 93] on div "406174" at bounding box center [485, 92] width 37 height 6
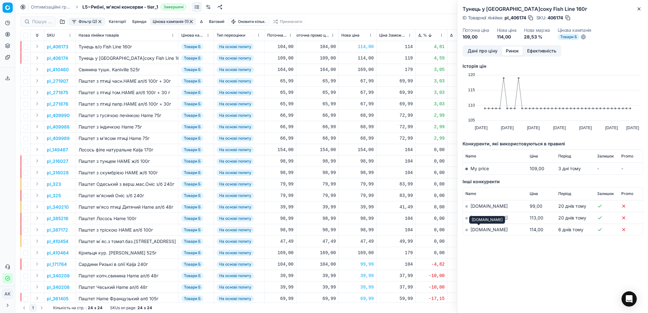
click at [477, 230] on link "[DOMAIN_NAME]" at bounding box center [489, 229] width 37 height 5
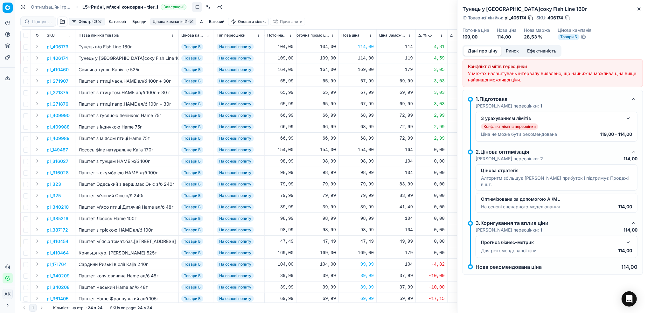
click at [482, 50] on button "Дані про ціну" at bounding box center [483, 50] width 38 height 9
click at [628, 122] on button "button" at bounding box center [629, 119] width 8 height 8
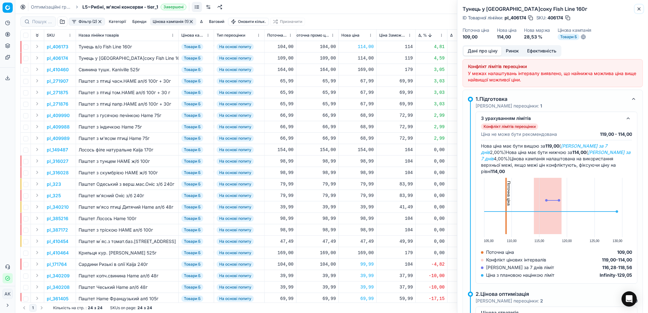
click at [641, 7] on icon "button" at bounding box center [639, 8] width 5 height 5
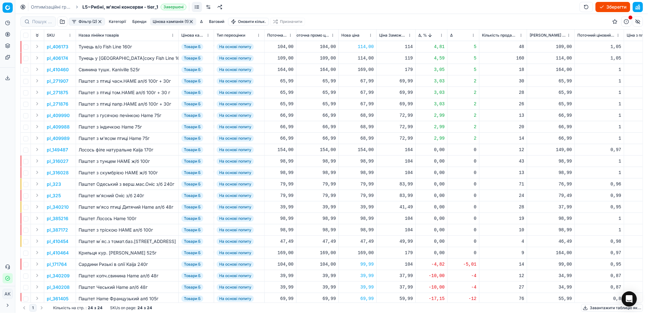
click at [365, 60] on div "114,00" at bounding box center [358, 58] width 32 height 6
click at [366, 116] on input "114.00" at bounding box center [380, 114] width 46 height 10
type input "119.00"
click at [101, 21] on button "button" at bounding box center [99, 21] width 5 height 5
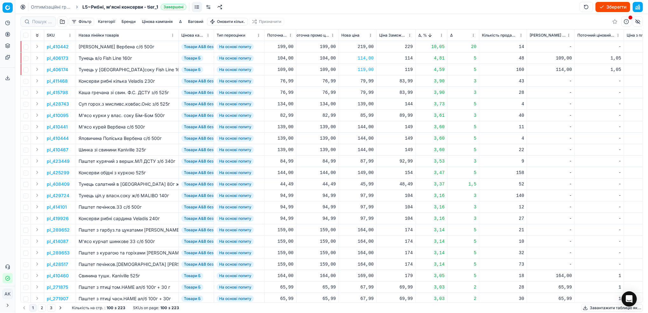
click at [63, 21] on button "button" at bounding box center [62, 22] width 10 height 10
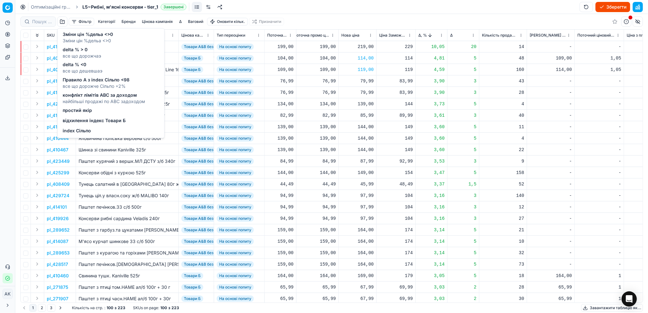
click at [94, 123] on span "відхилення індекс Товари Б" at bounding box center [94, 121] width 63 height 6
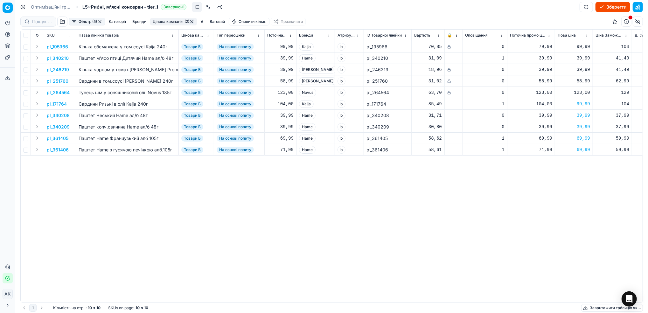
click at [91, 22] on button "Фільтр (5)" at bounding box center [87, 22] width 36 height 8
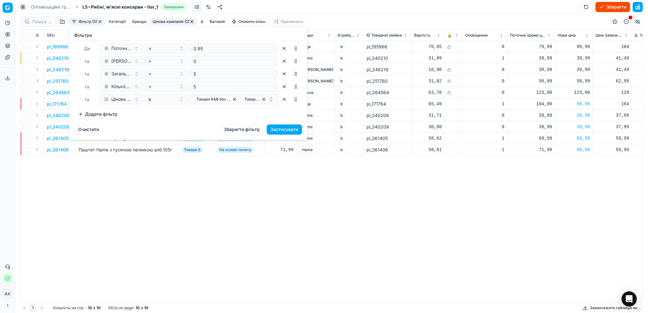
click at [96, 115] on button "Додати фільтр" at bounding box center [97, 114] width 47 height 10
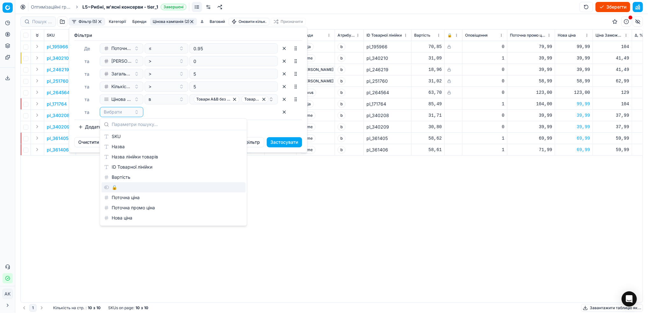
drag, startPoint x: 115, startPoint y: 189, endPoint x: 118, endPoint y: 185, distance: 5.2
click at [115, 190] on div "🔒" at bounding box center [174, 187] width 144 height 10
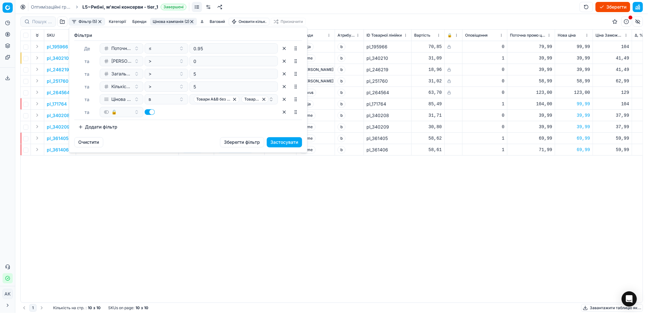
click at [144, 112] on div "🔒" at bounding box center [189, 112] width 178 height 10
click at [147, 113] on button "button" at bounding box center [150, 112] width 10 height 6
checkbox input "false"
click at [285, 139] on button "Застосувати" at bounding box center [284, 142] width 35 height 10
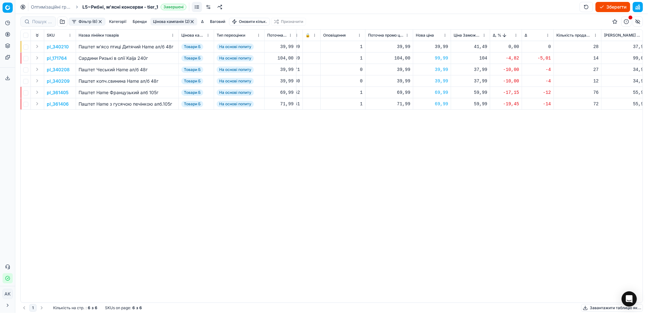
scroll to position [0, 139]
click at [101, 22] on button "button" at bounding box center [100, 21] width 5 height 5
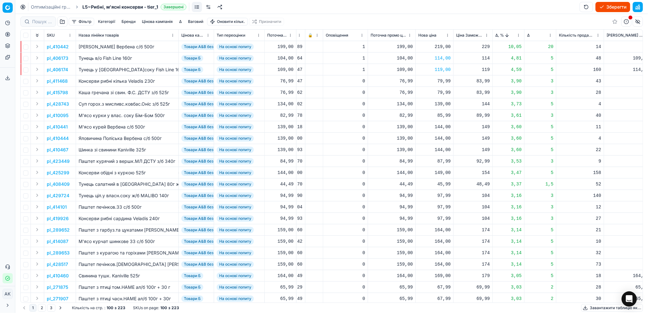
click at [157, 19] on button "Цінова кампанія" at bounding box center [157, 22] width 36 height 8
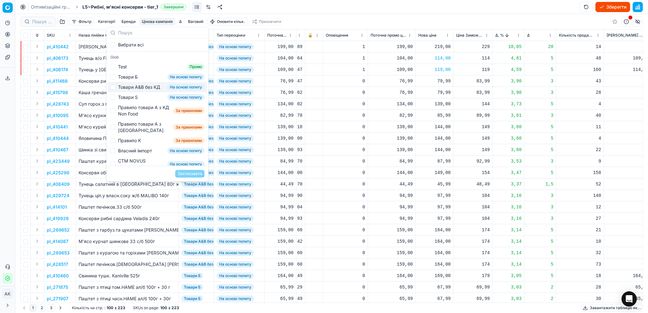
click at [120, 88] on div "Товари А&B без КД" at bounding box center [139, 87] width 42 height 6
checkbox input "true"
click at [196, 173] on button "Застосувати" at bounding box center [189, 174] width 29 height 8
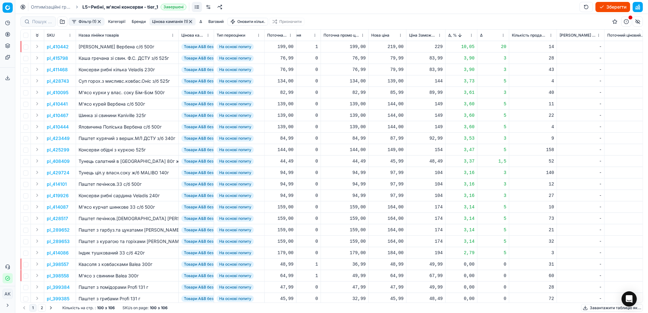
scroll to position [0, 192]
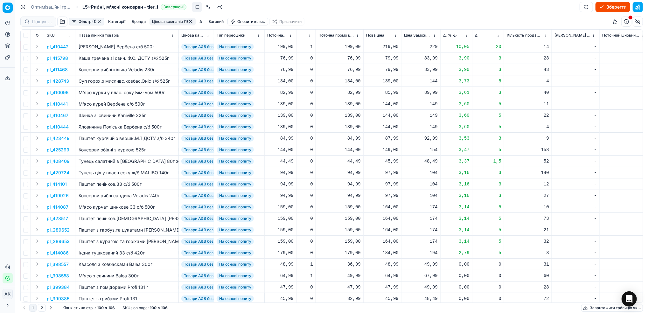
click at [63, 46] on p "pl_410442" at bounding box center [58, 47] width 22 height 6
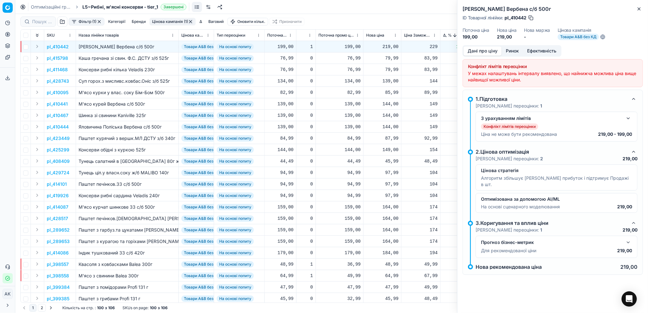
click at [508, 50] on button "Ринок" at bounding box center [512, 50] width 21 height 9
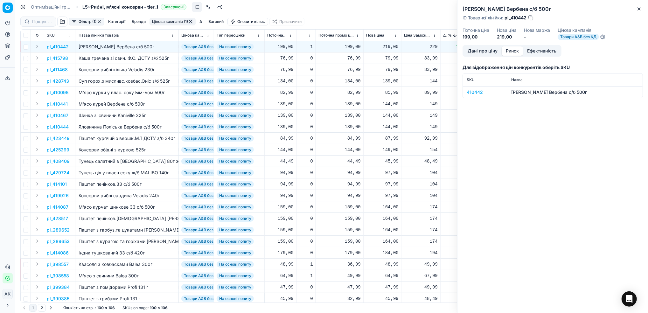
click at [472, 90] on div "410442" at bounding box center [485, 92] width 37 height 6
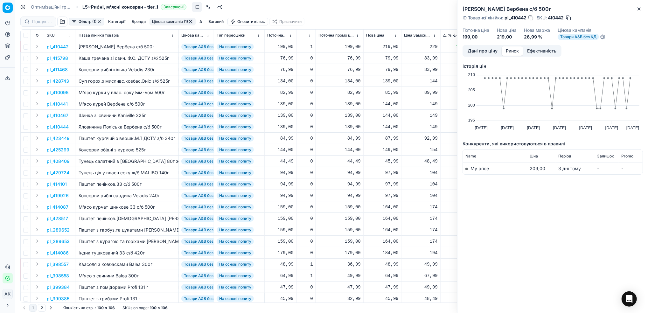
click at [473, 49] on button "Дані про ціну" at bounding box center [483, 50] width 38 height 9
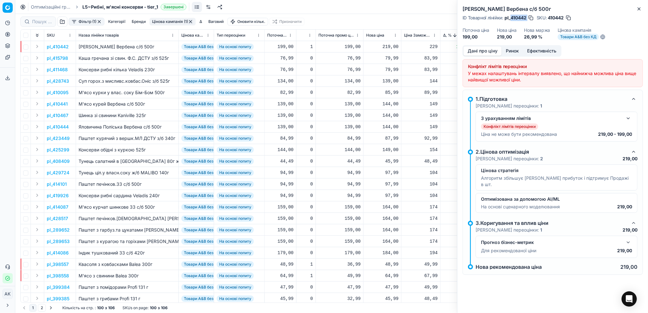
drag, startPoint x: 528, startPoint y: 18, endPoint x: 511, endPoint y: 18, distance: 16.6
click at [511, 18] on div "ID Товарної лінійки : pl_410442" at bounding box center [499, 18] width 72 height 6
copy div "410442"
click at [642, 10] on icon "button" at bounding box center [639, 8] width 5 height 5
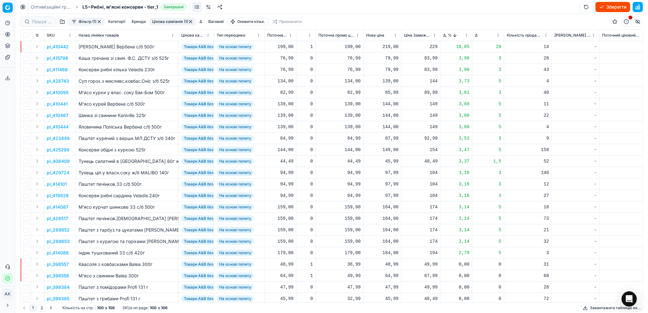
click at [54, 46] on p "pl_410442" at bounding box center [58, 47] width 22 height 6
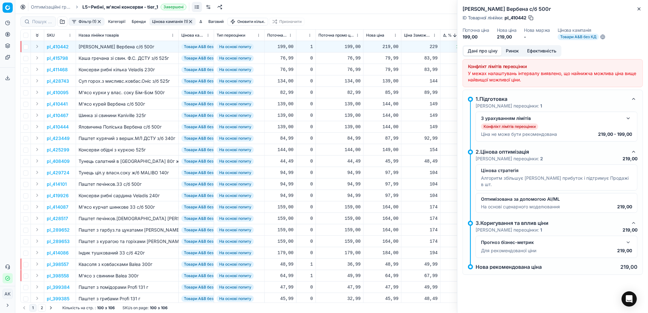
click at [629, 121] on button "button" at bounding box center [629, 119] width 8 height 8
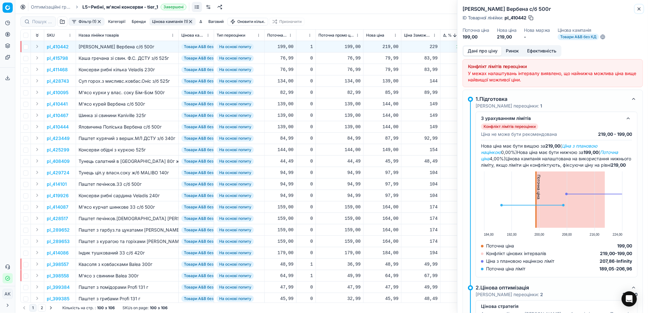
click at [637, 9] on icon "button" at bounding box center [639, 8] width 5 height 5
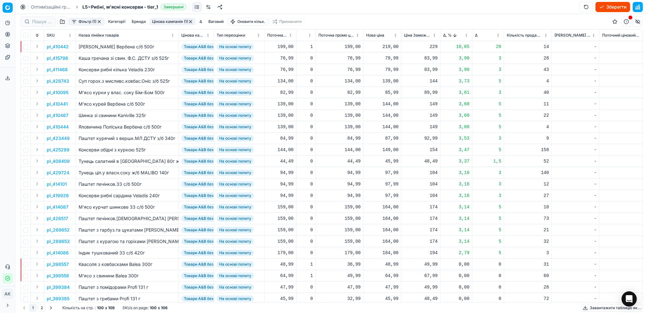
click at [385, 46] on div "219,00" at bounding box center [382, 47] width 32 height 6
click at [389, 104] on input "219.00" at bounding box center [405, 103] width 46 height 10
type input "209.00"
click at [54, 60] on p "pl_415798" at bounding box center [57, 58] width 21 height 6
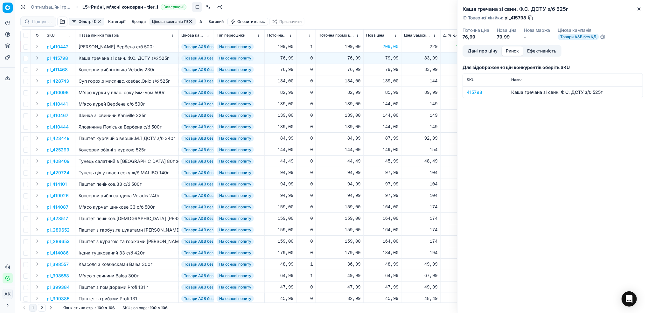
click at [511, 51] on button "Ринок" at bounding box center [512, 50] width 21 height 9
click at [487, 49] on button "Дані про ціну" at bounding box center [483, 50] width 38 height 9
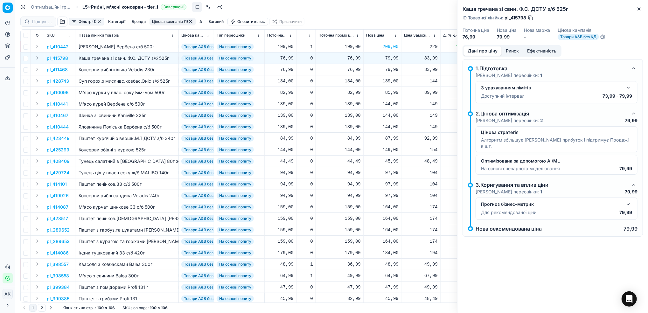
click at [627, 88] on button "button" at bounding box center [629, 88] width 8 height 8
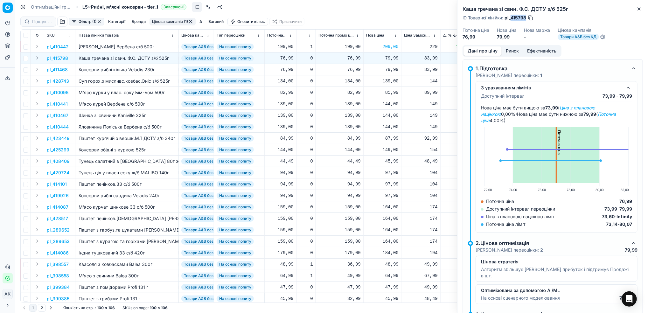
drag, startPoint x: 526, startPoint y: 17, endPoint x: 512, endPoint y: 18, distance: 14.7
click at [512, 18] on div "ID Товарної лінійки : pl_415798" at bounding box center [498, 18] width 71 height 6
copy span "415798"
click at [636, 12] on button "Close" at bounding box center [640, 9] width 8 height 8
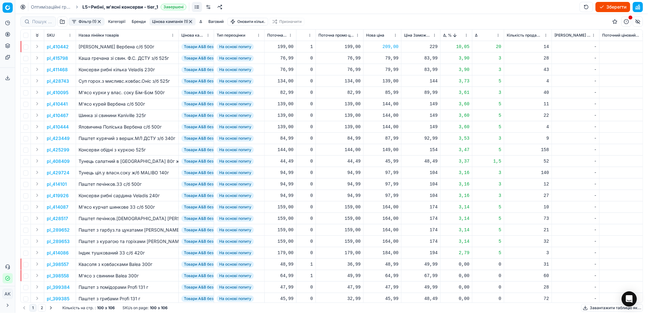
click at [454, 36] on button "Sorted by Δ, % descending" at bounding box center [455, 35] width 6 height 6
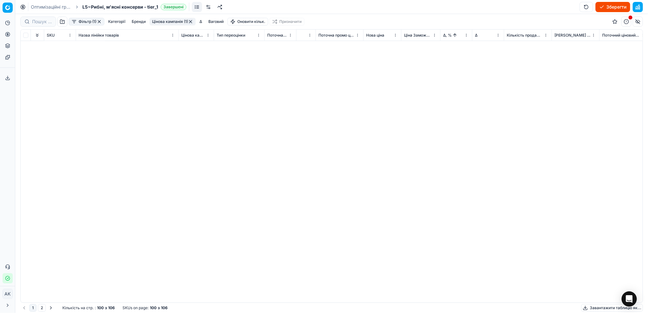
scroll to position [0, 192]
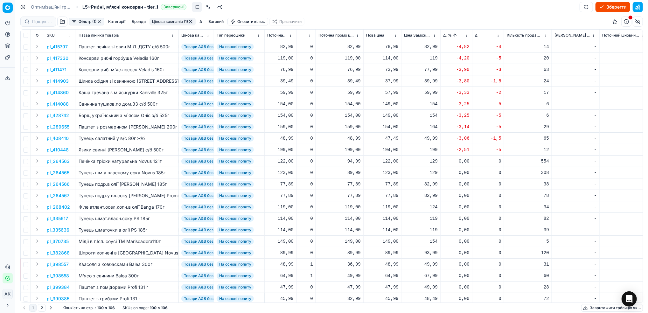
click at [60, 47] on p "pl_415797" at bounding box center [57, 47] width 21 height 6
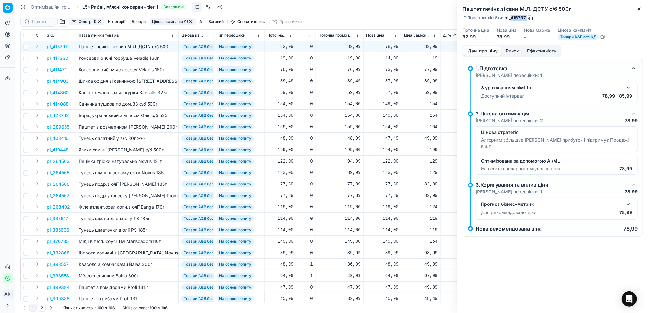
drag, startPoint x: 527, startPoint y: 17, endPoint x: 512, endPoint y: 17, distance: 15.3
click at [512, 17] on div "ID Товарної лінійки : pl_415797" at bounding box center [498, 18] width 71 height 6
copy div "415797"
click at [641, 8] on icon "button" at bounding box center [639, 8] width 5 height 5
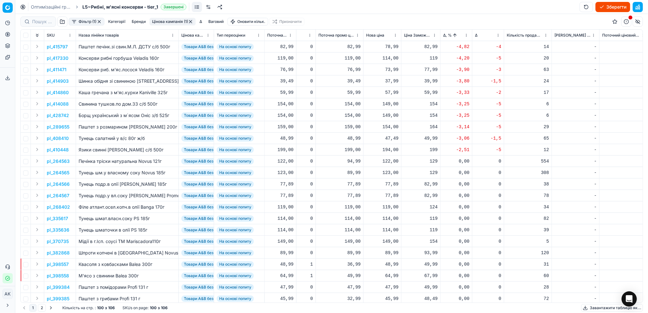
click at [390, 48] on div "78,99" at bounding box center [382, 47] width 32 height 6
drag, startPoint x: 391, startPoint y: 103, endPoint x: 385, endPoint y: 105, distance: 5.9
click at [385, 105] on input "78.99" at bounding box center [405, 103] width 46 height 10
type input "82.99"
click at [57, 60] on p "pl_417330" at bounding box center [58, 58] width 22 height 6
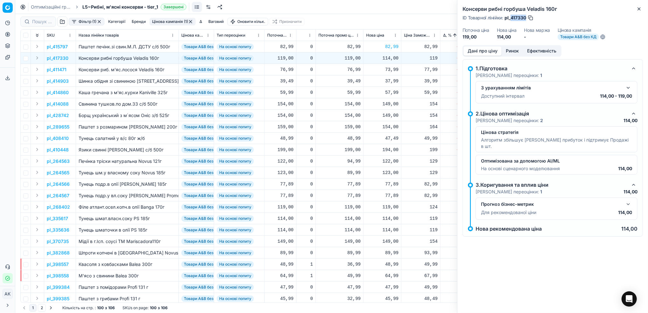
drag, startPoint x: 526, startPoint y: 17, endPoint x: 511, endPoint y: 17, distance: 14.6
click at [511, 17] on span "pl_417330" at bounding box center [516, 18] width 22 height 6
copy span "417330"
click at [637, 10] on icon "button" at bounding box center [639, 8] width 5 height 5
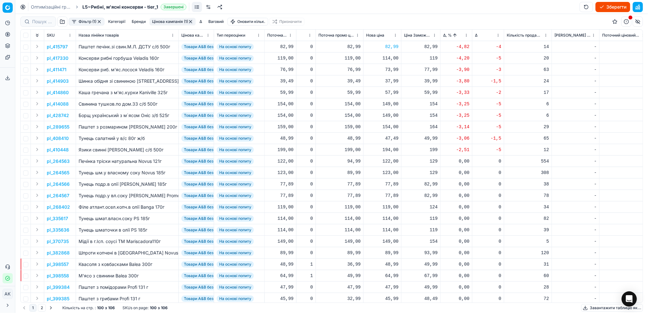
click at [52, 71] on p "pl_411471" at bounding box center [57, 70] width 20 height 6
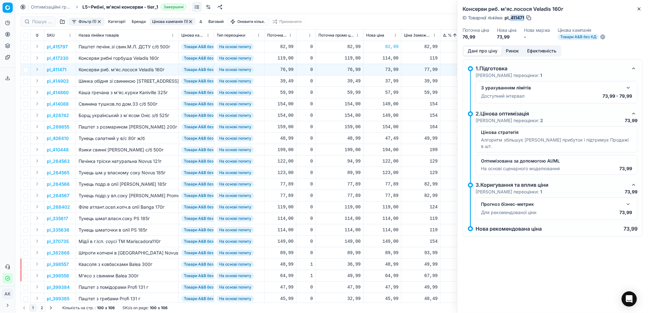
drag, startPoint x: 525, startPoint y: 17, endPoint x: 511, endPoint y: 19, distance: 14.8
click at [511, 19] on div "ID Товарної лінійки : pl_411471" at bounding box center [497, 18] width 69 height 6
click at [635, 14] on div "Консерви риб. м'яс.лосося Veladis 160г ID Товарної лінійки : pl_411471 Поточна …" at bounding box center [553, 22] width 191 height 45
click at [638, 11] on icon "button" at bounding box center [639, 8] width 5 height 5
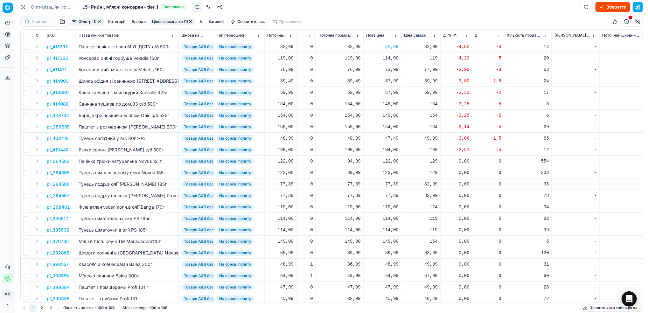
click at [60, 81] on p "pl_414903" at bounding box center [58, 81] width 22 height 6
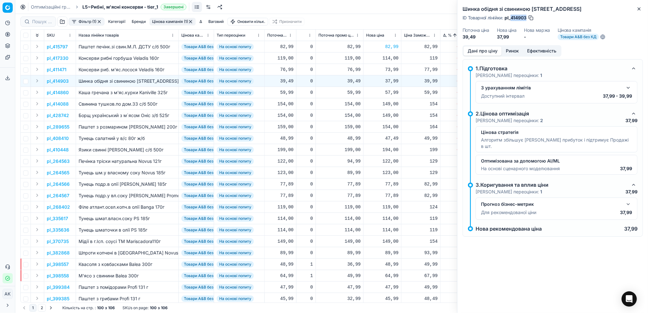
drag, startPoint x: 527, startPoint y: 18, endPoint x: 512, endPoint y: 19, distance: 15.6
click at [512, 19] on div "ID Товарної лінійки : pl_414903" at bounding box center [499, 18] width 72 height 6
click at [639, 10] on icon "button" at bounding box center [639, 8] width 5 height 5
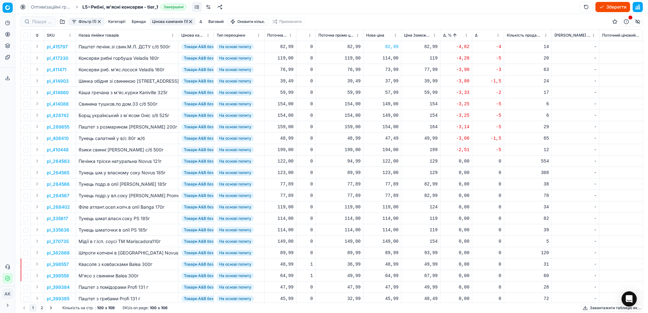
click at [61, 115] on p "pl_428742" at bounding box center [58, 115] width 22 height 6
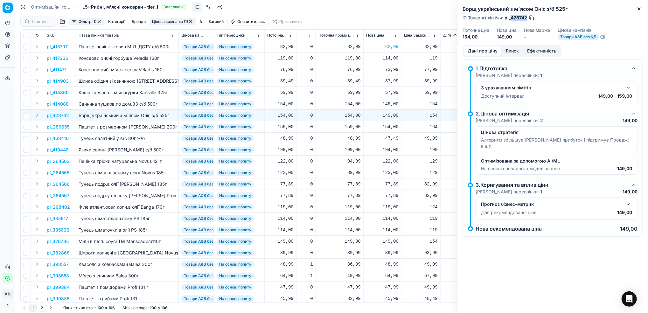
drag, startPoint x: 528, startPoint y: 18, endPoint x: 511, endPoint y: 19, distance: 16.3
click at [511, 19] on div "ID Товарної лінійки : pl_428742" at bounding box center [499, 18] width 72 height 6
click at [637, 11] on button "Close" at bounding box center [640, 9] width 8 height 8
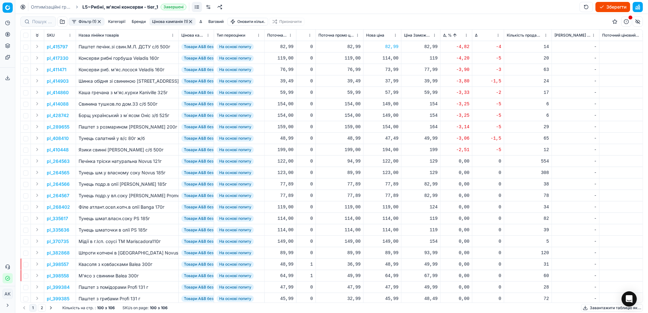
click at [455, 35] on button "Sorted by Δ, % ascending" at bounding box center [455, 35] width 6 height 6
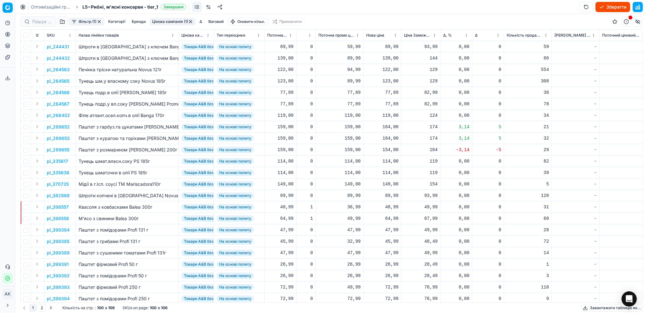
click at [466, 36] on html "Pricing platform Аналітика Цінова оптимізація Асортимент продукції Шаблони Серв…" at bounding box center [324, 156] width 648 height 313
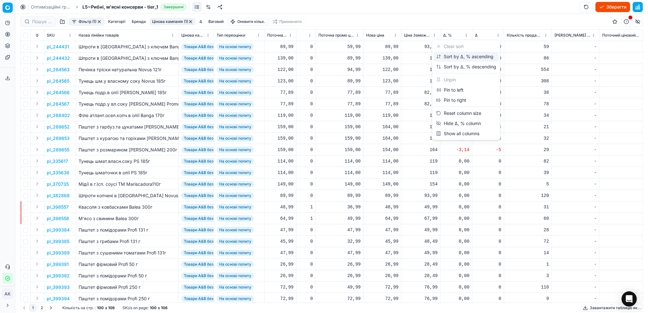
click at [452, 59] on div "Sort by Δ, % ascending" at bounding box center [464, 56] width 57 height 6
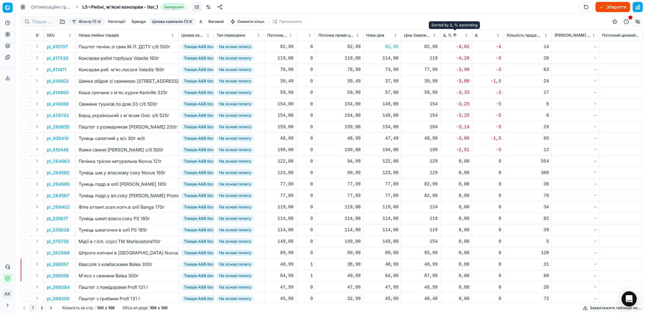
click at [454, 37] on button "Sorted by Δ, % ascending" at bounding box center [455, 35] width 6 height 6
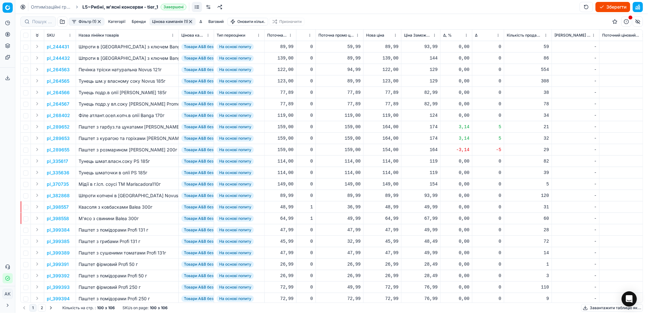
click at [466, 38] on html "Pricing platform Аналітика Цінова оптимізація Асортимент продукції Шаблони Серв…" at bounding box center [324, 156] width 648 height 313
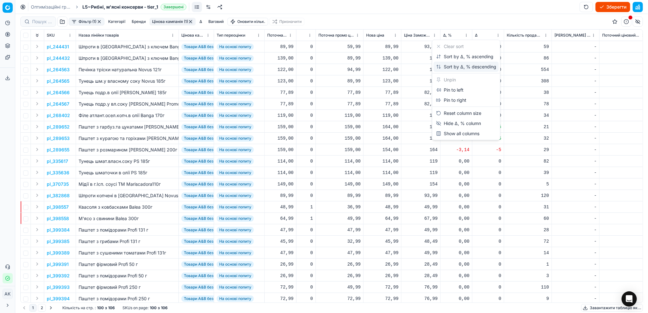
click at [461, 64] on div "Sort by Δ, % descending" at bounding box center [466, 67] width 60 height 6
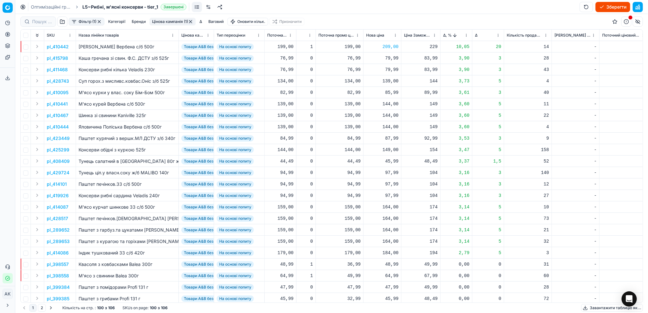
click at [58, 82] on p "pl_428743" at bounding box center [58, 81] width 22 height 6
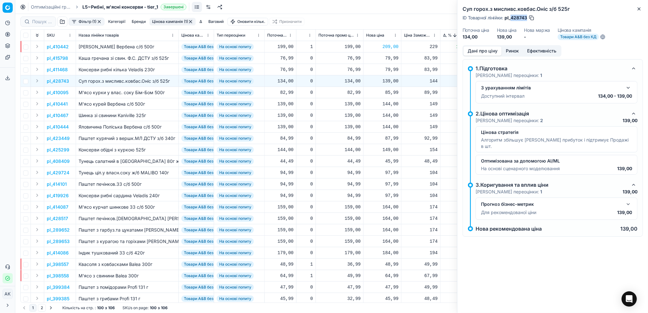
drag, startPoint x: 528, startPoint y: 16, endPoint x: 511, endPoint y: 17, distance: 16.3
click at [511, 17] on div "ID Товарної лінійки : pl_428743" at bounding box center [499, 18] width 72 height 6
click at [639, 9] on icon "button" at bounding box center [639, 8] width 5 height 5
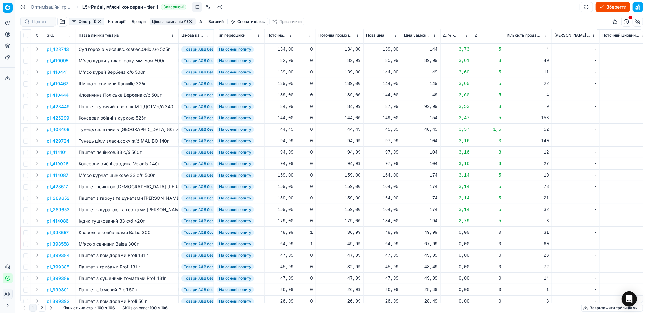
scroll to position [0, 192]
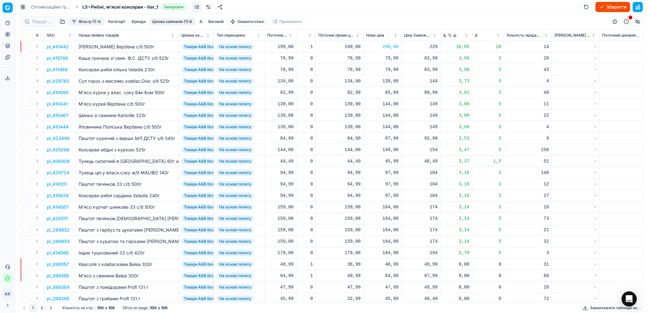
click at [191, 22] on button "button" at bounding box center [190, 21] width 5 height 5
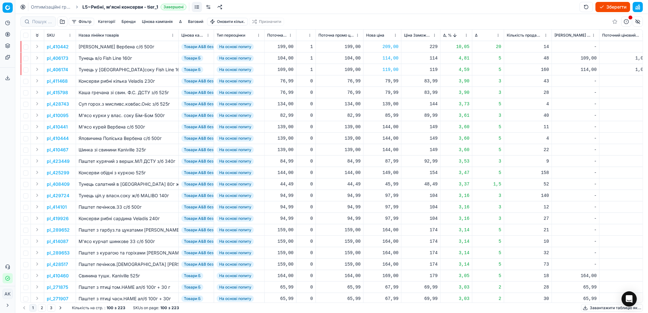
click at [64, 23] on button "button" at bounding box center [62, 22] width 10 height 10
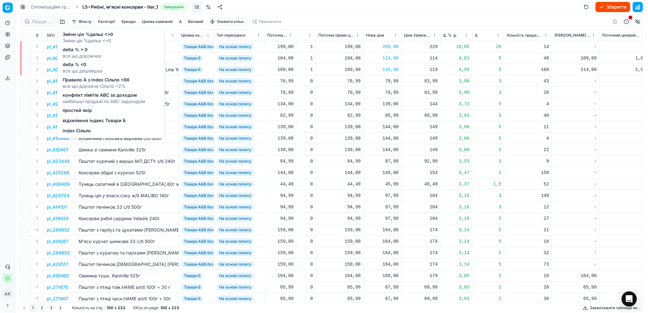
click at [85, 119] on span "відхилення індекс Товари Б" at bounding box center [94, 121] width 63 height 6
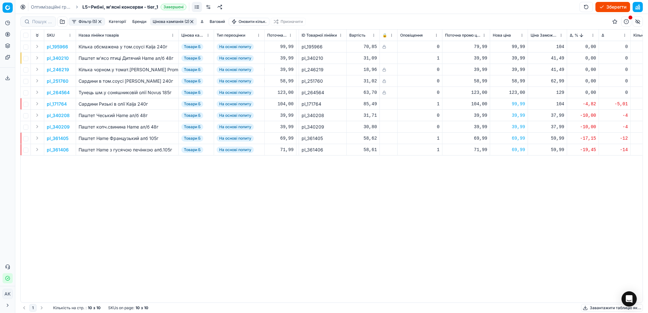
scroll to position [0, 68]
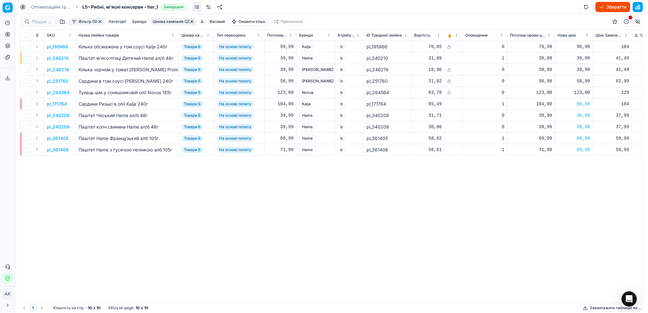
scroll to position [0, 68]
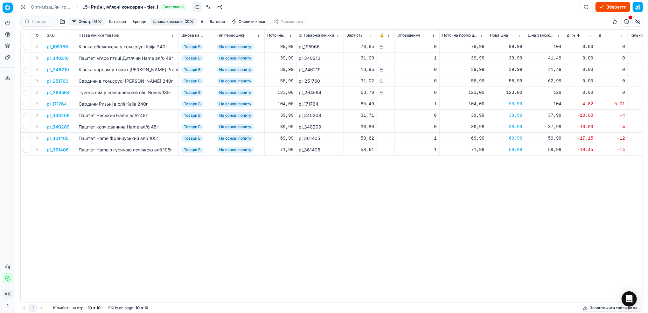
click at [171, 22] on button "Цінова кампанія (2)" at bounding box center [173, 22] width 47 height 8
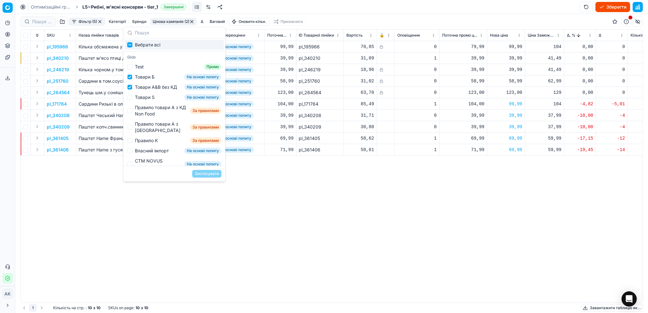
click at [130, 46] on input "Suggestions" at bounding box center [129, 44] width 5 height 5
checkbox input "true"
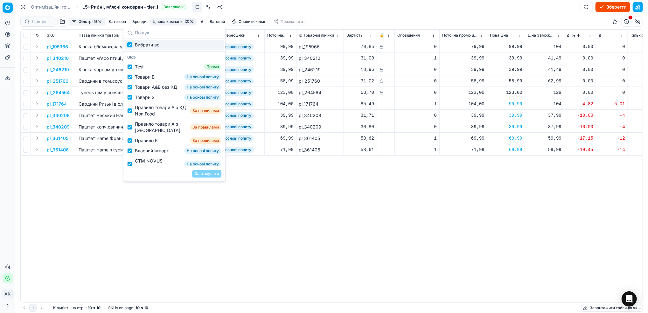
checkbox input "true"
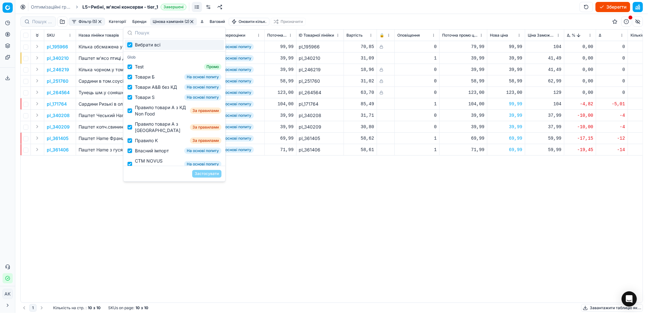
checkbox input "true"
click at [203, 173] on button "Застосувати" at bounding box center [206, 174] width 29 height 8
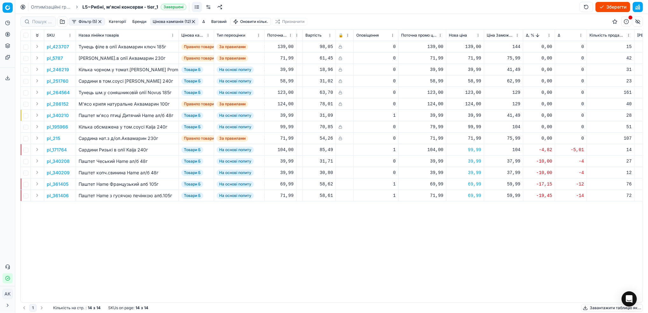
scroll to position [0, 127]
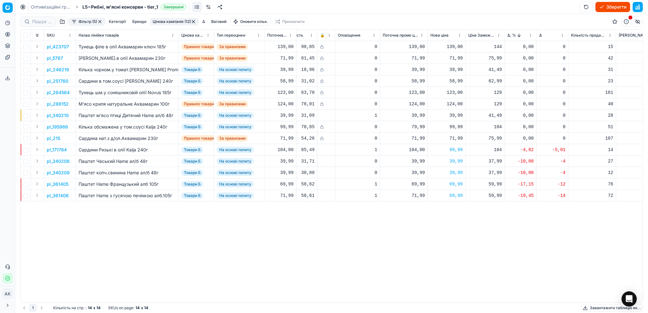
click at [180, 21] on button "Цінова кампанія (12)" at bounding box center [174, 22] width 48 height 8
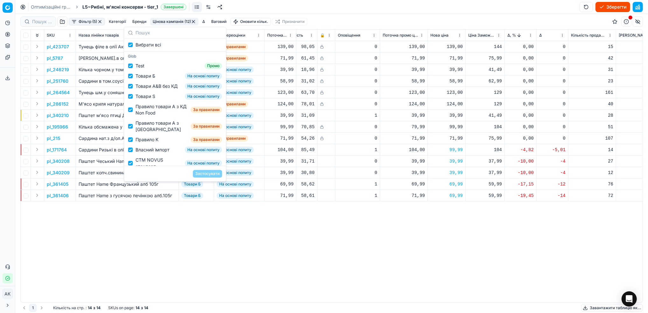
scroll to position [0, 0]
click at [141, 41] on div "Вибрати всі" at bounding box center [174, 45] width 99 height 10
checkbox input "false"
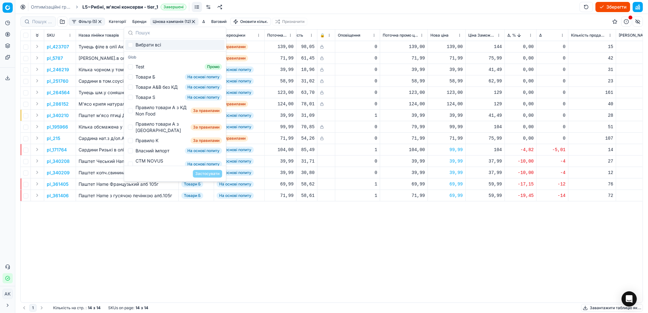
checkbox input "false"
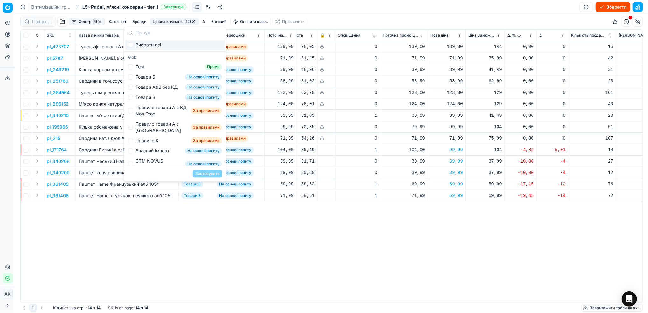
checkbox input "false"
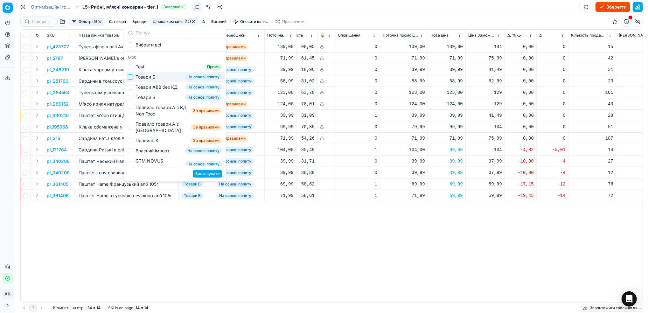
click at [131, 79] on input "Suggestions" at bounding box center [130, 76] width 5 height 5
checkbox input "true"
click at [148, 90] on div "Товари А&B без КД" at bounding box center [157, 87] width 42 height 6
checkbox input "true"
click at [153, 117] on div "Правило товари А з КД Non Food" at bounding box center [162, 110] width 53 height 13
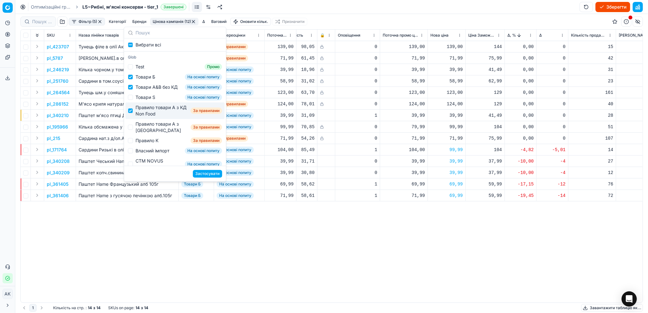
checkbox input "true"
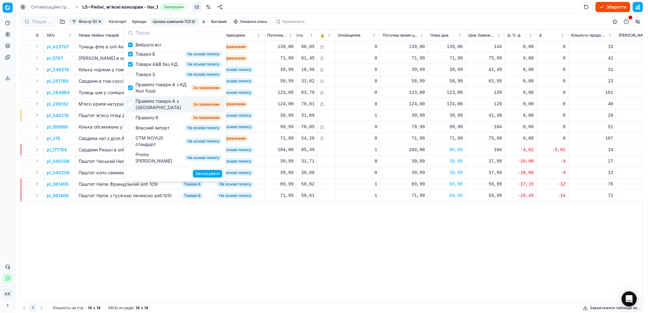
scroll to position [42, 0]
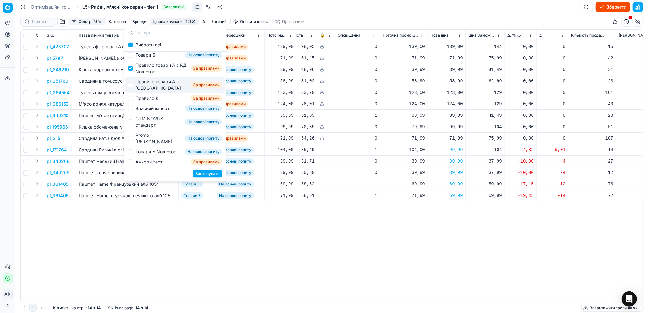
click at [152, 91] on div "Правило товари А з [GEOGRAPHIC_DATA]" at bounding box center [162, 85] width 53 height 13
checkbox input "true"
click at [151, 102] on div "Правило K" at bounding box center [147, 98] width 23 height 6
checkbox input "true"
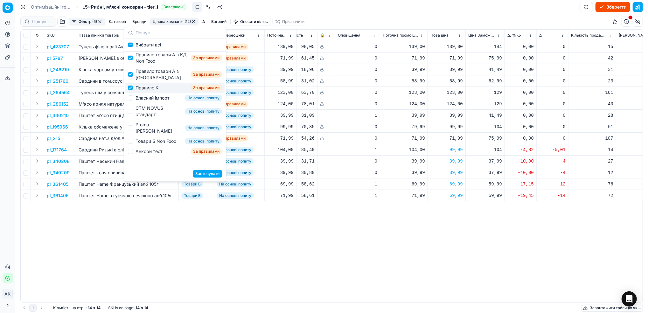
scroll to position [57, 0]
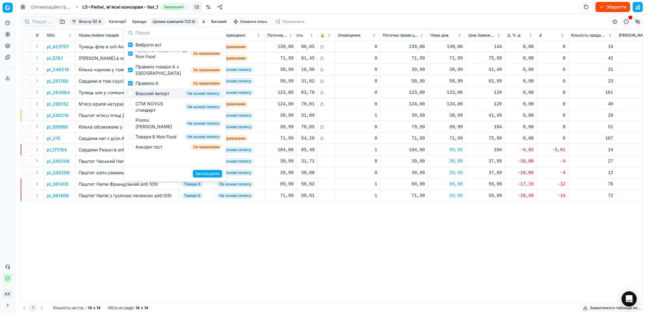
click at [154, 99] on div "Власний імпорт На основі попиту" at bounding box center [174, 93] width 99 height 10
checkbox input "true"
click at [151, 110] on div "СТМ NOVUS стандарт" at bounding box center [159, 107] width 47 height 13
checkbox input "true"
click at [159, 130] on div "Promo [PERSON_NAME]" at bounding box center [159, 123] width 47 height 13
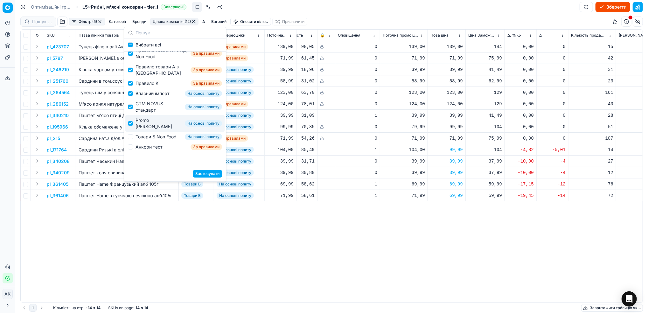
checkbox input "true"
click at [210, 172] on button "Застосувати" at bounding box center [207, 174] width 29 height 8
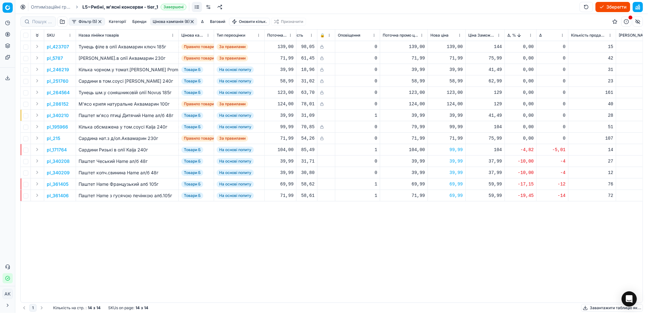
click at [194, 22] on button "button" at bounding box center [192, 21] width 5 height 5
click at [86, 22] on button "Фільтр (4)" at bounding box center [87, 22] width 37 height 8
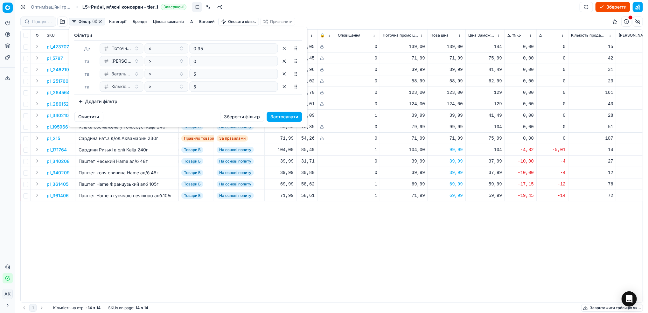
click at [109, 100] on button "Додати фільтр" at bounding box center [97, 101] width 47 height 10
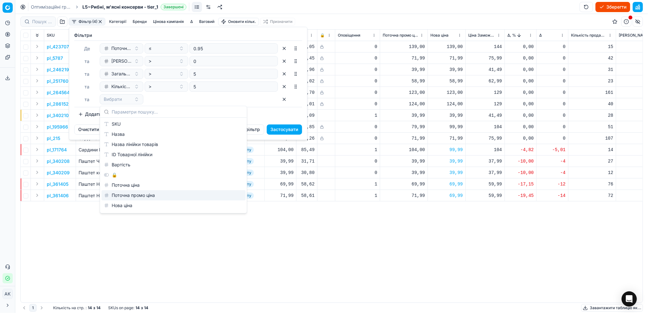
click at [67, 234] on html "Pricing platform Аналітика Цінова оптимізація Асортимент продукції Шаблони Серв…" at bounding box center [324, 156] width 648 height 313
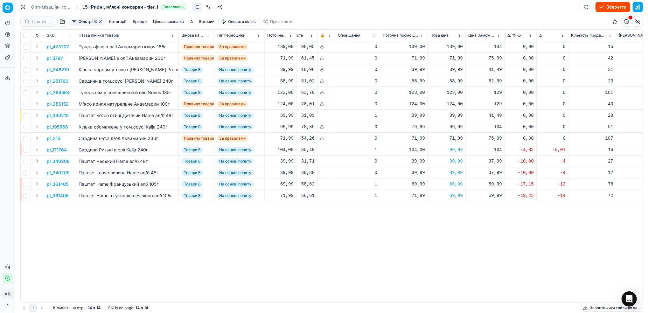
click at [162, 21] on button "Цінова кампанія" at bounding box center [169, 22] width 36 height 8
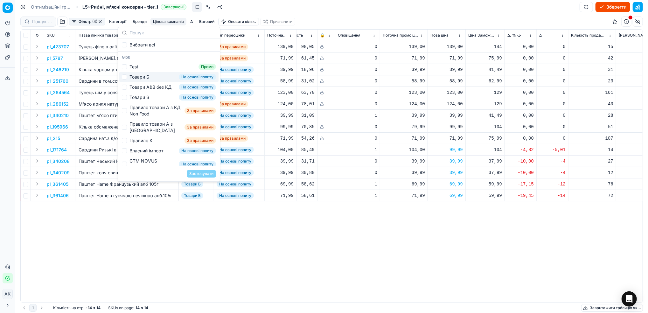
click at [129, 80] on div "Товари Б На основі попиту" at bounding box center [168, 77] width 99 height 10
checkbox input "true"
click at [199, 173] on button "Застосувати" at bounding box center [201, 174] width 29 height 8
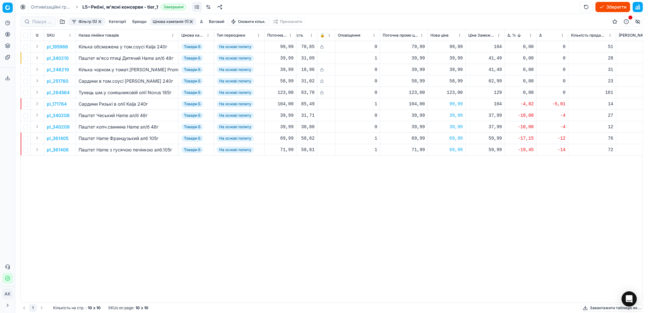
click at [81, 21] on button "Фільтр (5)" at bounding box center [87, 22] width 36 height 8
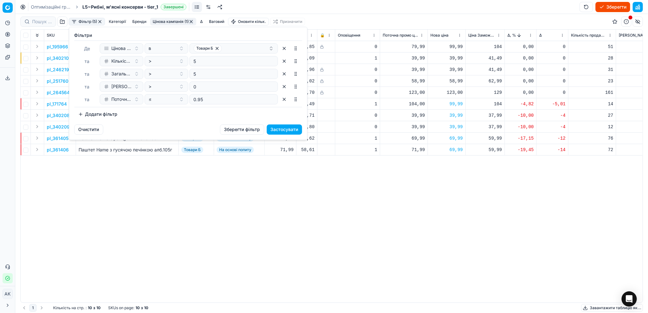
click at [99, 114] on button "Додати фільтр" at bounding box center [97, 114] width 47 height 10
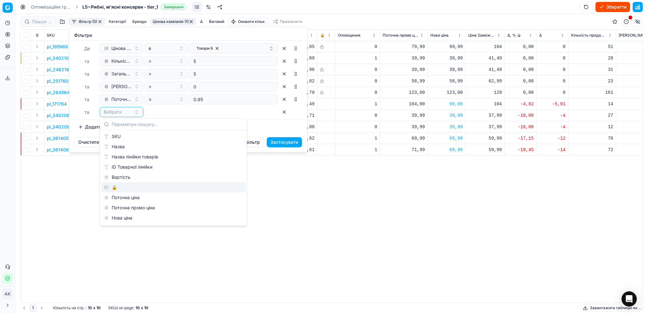
click at [116, 185] on div "🔒" at bounding box center [174, 187] width 144 height 10
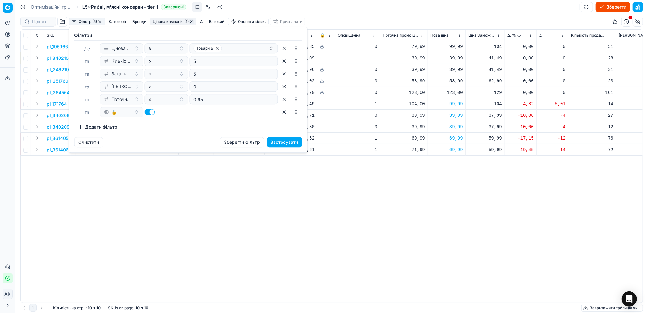
click at [148, 113] on button "button" at bounding box center [150, 112] width 10 height 6
checkbox input "false"
click at [278, 142] on button "Застосувати" at bounding box center [284, 142] width 35 height 10
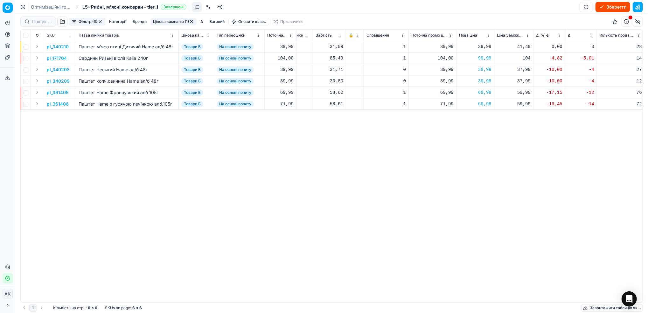
scroll to position [0, 60]
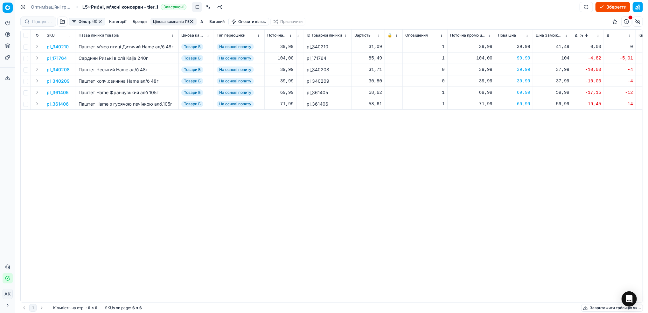
click at [54, 45] on p "pl_340210" at bounding box center [58, 47] width 22 height 6
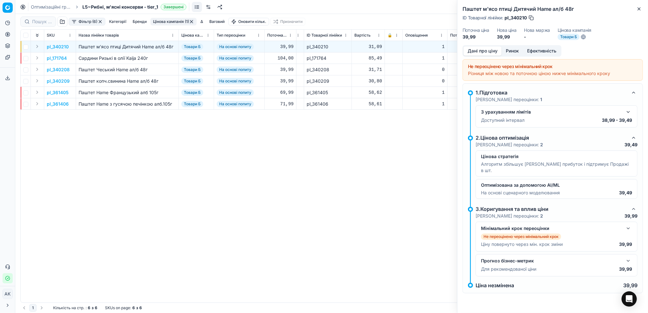
click at [512, 52] on button "Ринок" at bounding box center [512, 50] width 21 height 9
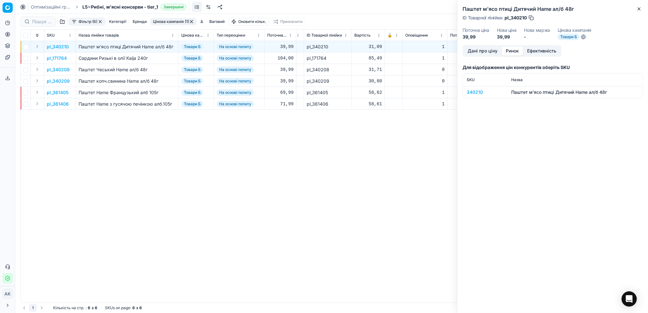
click at [474, 93] on div "340210" at bounding box center [485, 92] width 37 height 6
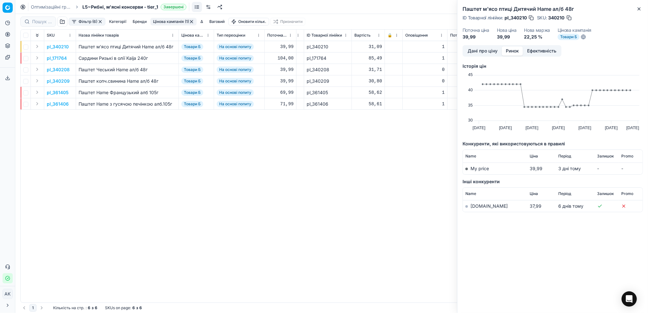
click at [473, 206] on link "[DOMAIN_NAME]" at bounding box center [489, 205] width 37 height 5
click at [483, 50] on button "Дані про ціну" at bounding box center [483, 50] width 38 height 9
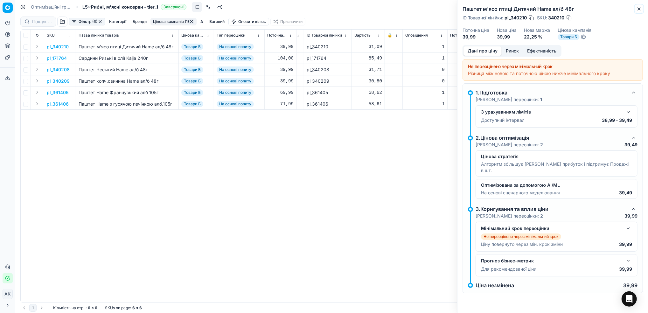
click at [639, 10] on icon "button" at bounding box center [639, 8] width 5 height 5
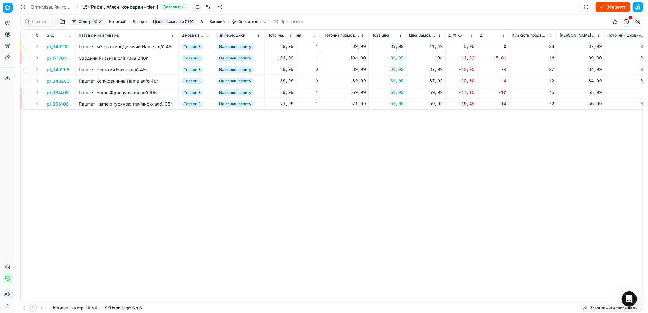
scroll to position [0, 174]
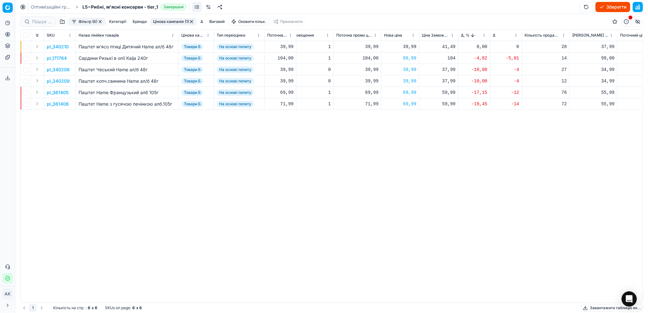
click at [60, 103] on p "pl_361406" at bounding box center [58, 104] width 22 height 6
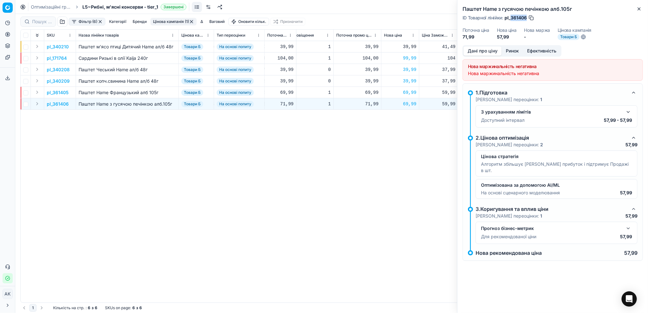
drag, startPoint x: 528, startPoint y: 16, endPoint x: 512, endPoint y: 17, distance: 15.6
click at [512, 17] on div "ID Товарної лінійки : pl_361406" at bounding box center [499, 18] width 72 height 6
copy span "361406"
click at [510, 30] on dt "Нова ціна" at bounding box center [507, 30] width 20 height 4
click at [510, 55] on button "Ринок" at bounding box center [512, 50] width 21 height 9
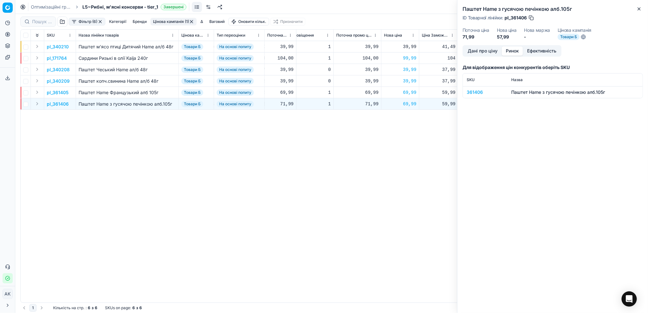
click at [480, 92] on div "361406" at bounding box center [485, 92] width 37 height 6
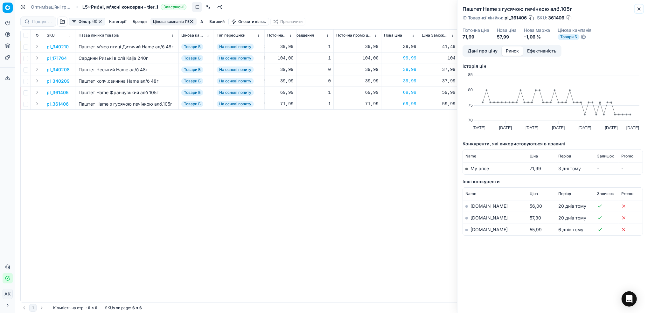
click at [640, 9] on icon "button" at bounding box center [639, 8] width 5 height 5
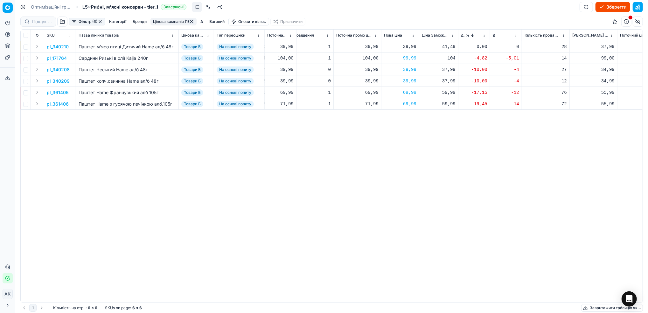
drag, startPoint x: 109, startPoint y: 296, endPoint x: 131, endPoint y: 294, distance: 21.4
click at [131, 294] on div "pl_340210 Паштет м'ясо птиці Дитячий Нame ал/б 48г Товари Б На основі попиту 39…" at bounding box center [158, 172] width 622 height 262
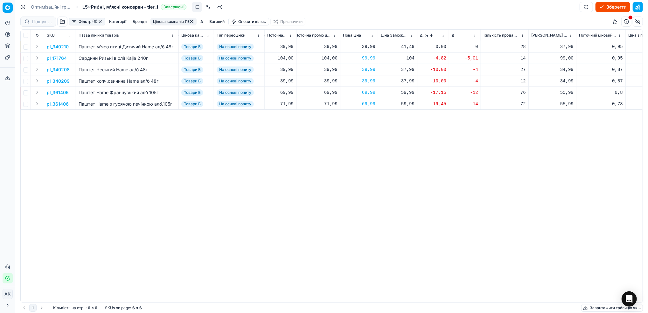
scroll to position [0, 331]
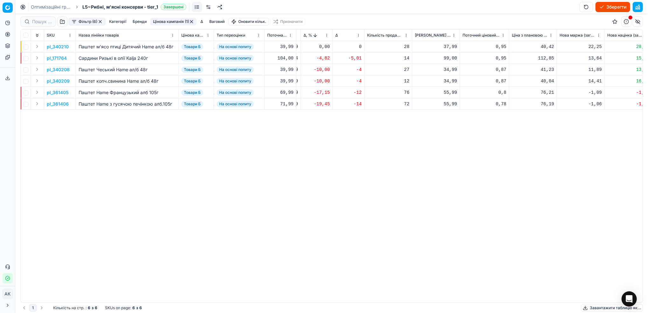
click at [166, 20] on button "Цінова кампанія (1)" at bounding box center [174, 22] width 46 height 8
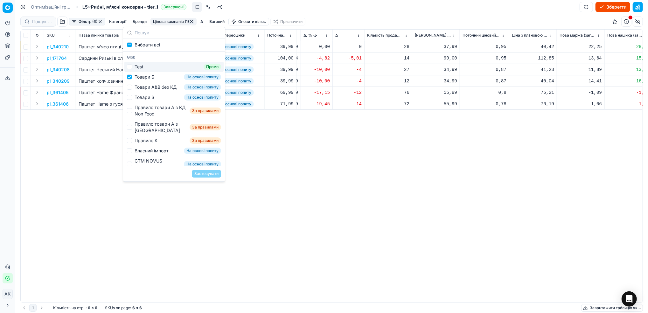
click at [90, 21] on button "Фільтр (6)" at bounding box center [87, 22] width 37 height 8
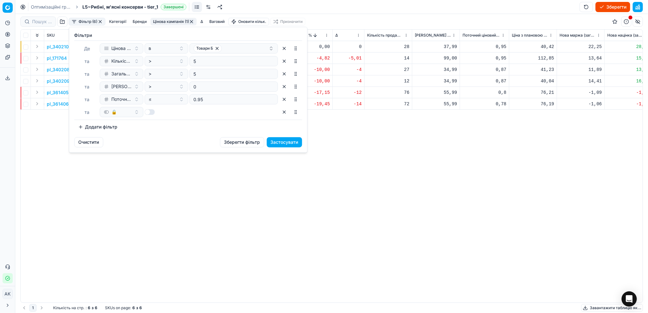
click at [283, 112] on button "button" at bounding box center [284, 112] width 10 height 10
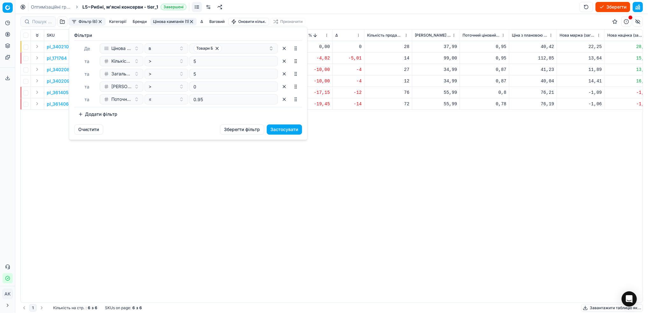
click at [289, 130] on button "Застосувати" at bounding box center [284, 129] width 35 height 10
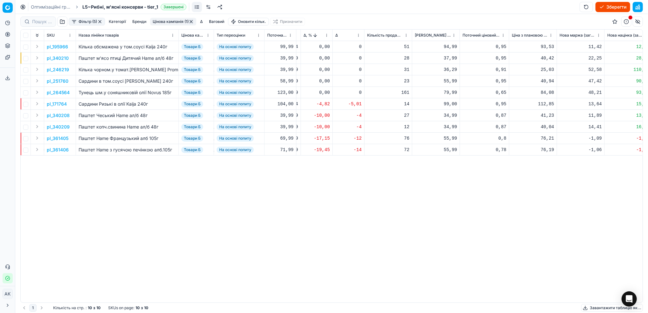
click at [169, 22] on button "Цінова кампанія (1)" at bounding box center [173, 22] width 46 height 8
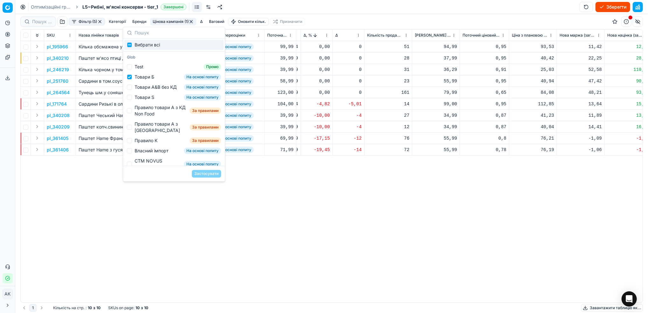
click at [133, 46] on div "Вибрати всі" at bounding box center [173, 45] width 99 height 10
checkbox input "true"
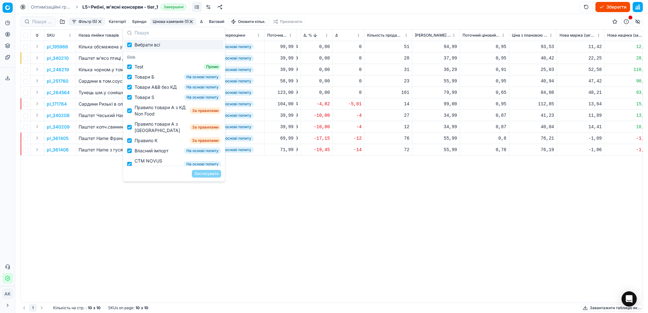
checkbox input "true"
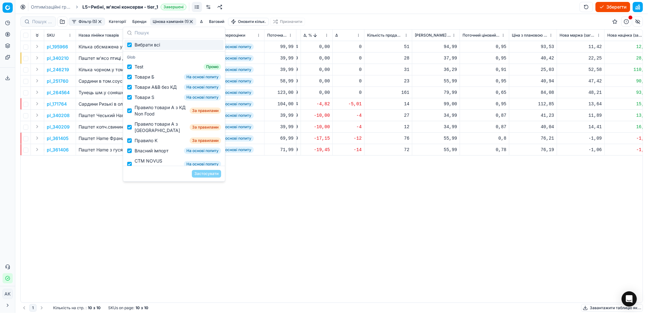
checkbox input "true"
click at [131, 69] on div "Test Промо" at bounding box center [173, 67] width 99 height 10
checkbox input "false"
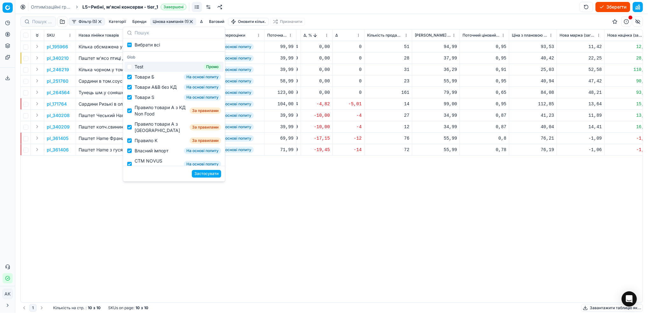
checkbox input "false"
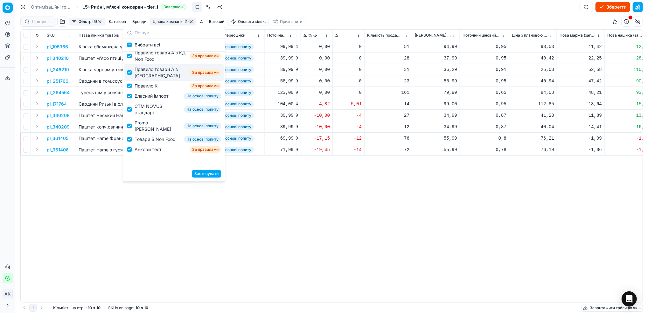
scroll to position [57, 0]
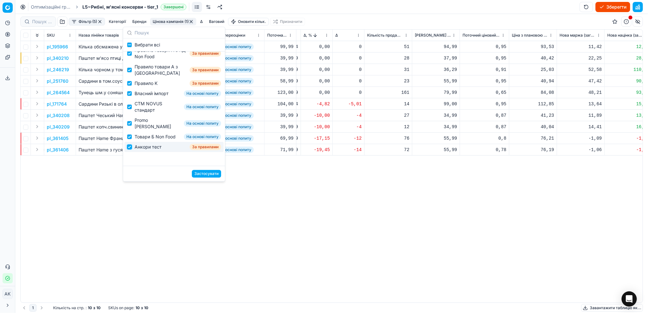
click at [129, 150] on input "Suggestions" at bounding box center [129, 146] width 5 height 5
checkbox input "false"
click at [202, 176] on button "Застосувати" at bounding box center [206, 174] width 29 height 8
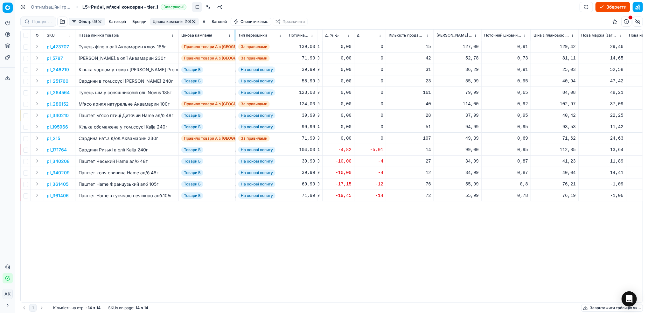
drag, startPoint x: 213, startPoint y: 32, endPoint x: 235, endPoint y: 35, distance: 21.8
click at [235, 35] on div at bounding box center [235, 35] width 1 height 11
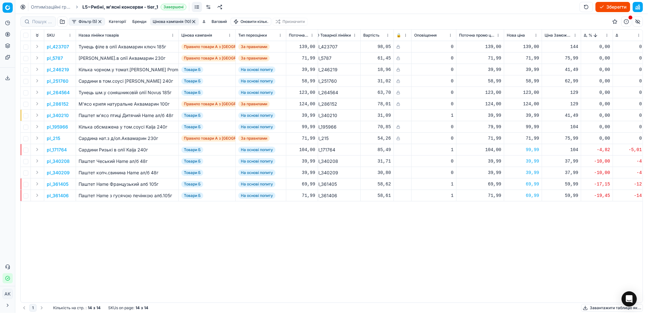
scroll to position [0, 80]
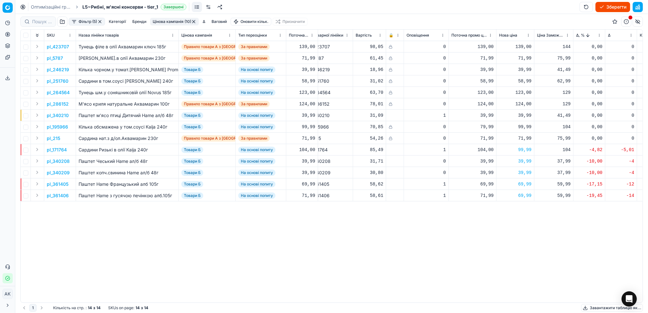
drag, startPoint x: 194, startPoint y: 19, endPoint x: 185, endPoint y: 45, distance: 27.5
click at [194, 19] on button "button" at bounding box center [193, 21] width 5 height 5
click at [102, 22] on button "button" at bounding box center [100, 21] width 5 height 5
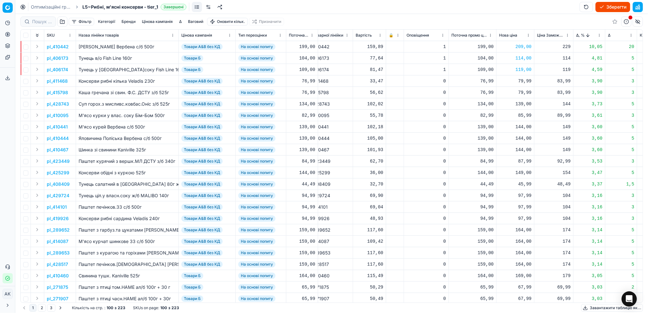
click at [62, 24] on button "button" at bounding box center [62, 22] width 10 height 10
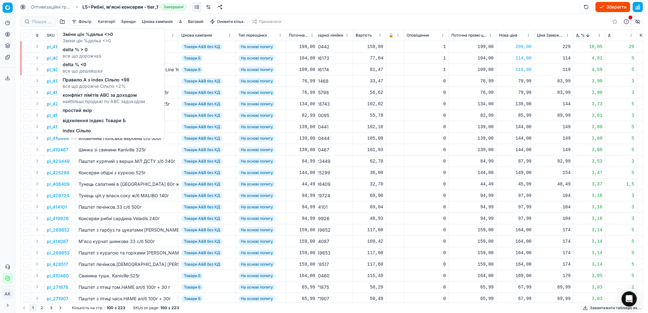
click at [85, 129] on span "index Сільпо" at bounding box center [77, 131] width 28 height 6
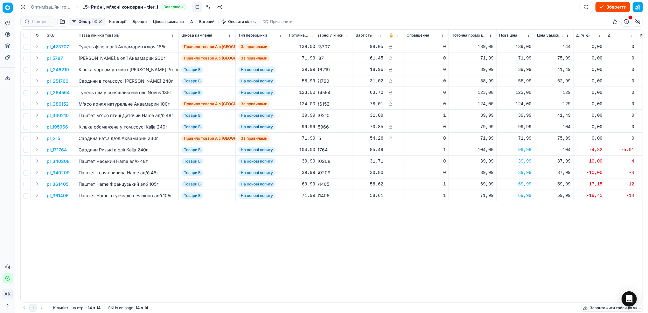
scroll to position [0, 135]
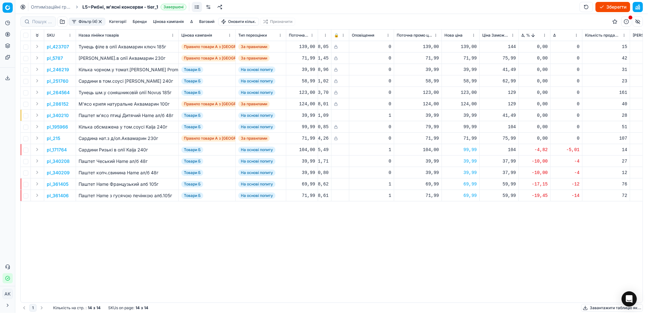
click at [85, 17] on div "Фільтр (4) Категорії Бренди Цінова кампанія Δ Ваговий Оновити кільк. Призначити" at bounding box center [331, 21] width 623 height 15
click at [85, 21] on button "Фільтр (4)" at bounding box center [87, 22] width 37 height 8
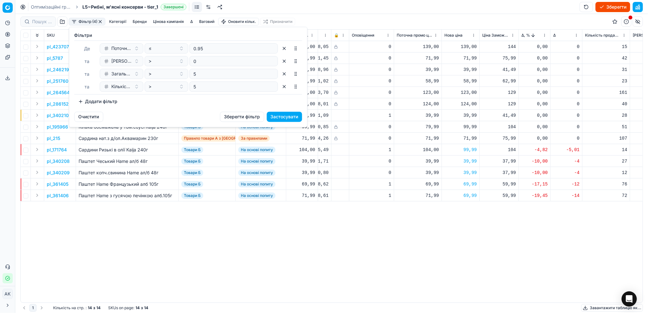
click at [109, 104] on button "Додати фільтр" at bounding box center [97, 101] width 47 height 10
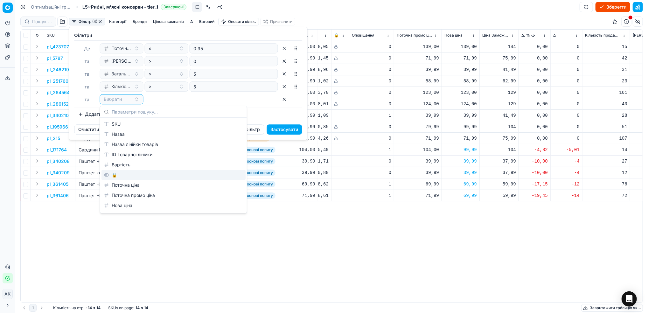
click at [113, 175] on div "🔒" at bounding box center [174, 175] width 144 height 10
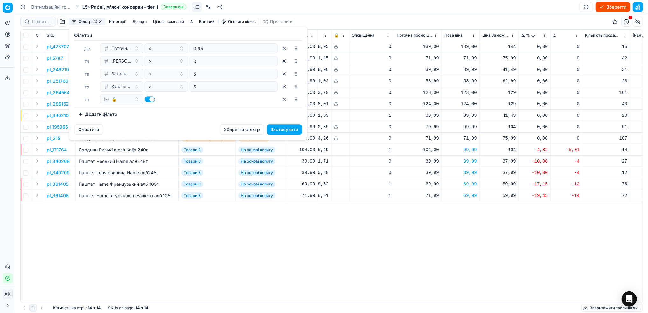
click at [148, 101] on button "button" at bounding box center [150, 99] width 10 height 6
checkbox input "false"
click at [284, 130] on button "Застосувати" at bounding box center [284, 129] width 35 height 10
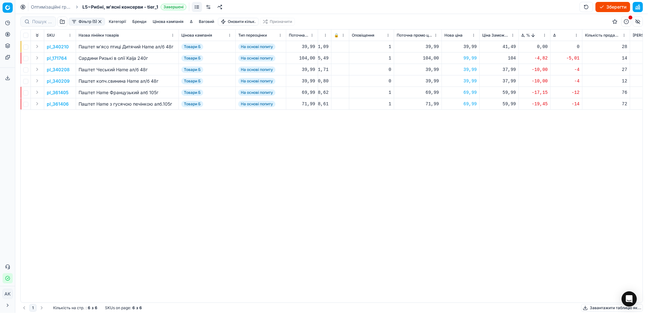
click at [100, 21] on button "button" at bounding box center [99, 21] width 5 height 5
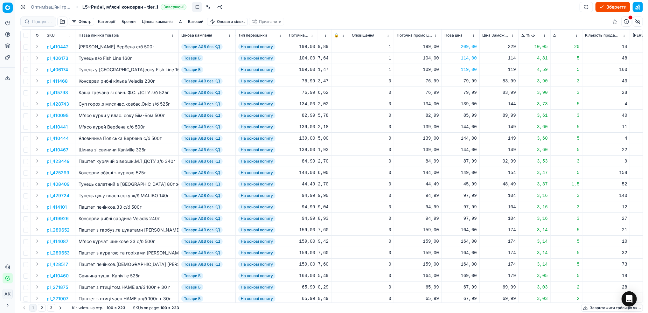
click at [614, 3] on button "Зберегти" at bounding box center [613, 7] width 35 height 10
drag, startPoint x: 43, startPoint y: 9, endPoint x: 228, endPoint y: 61, distance: 191.9
click at [43, 9] on link "Оптимізаційні групи" at bounding box center [51, 7] width 41 height 6
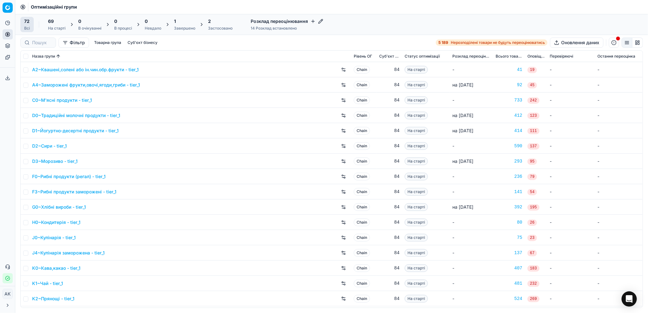
click at [181, 31] on div "Завершено" at bounding box center [184, 28] width 21 height 5
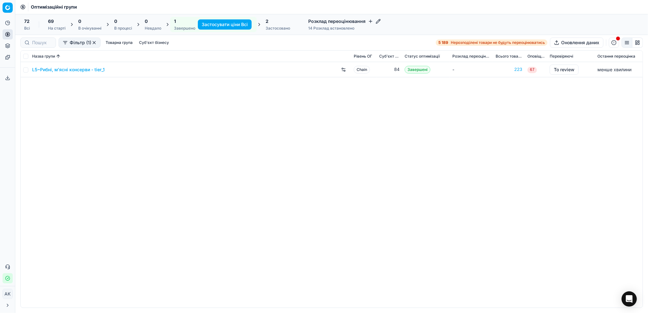
click at [45, 72] on link "L5~Рибні, м'ясні консерви - tier_1" at bounding box center [68, 70] width 73 height 6
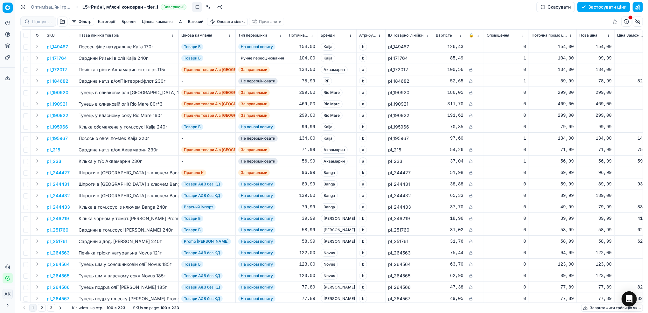
click at [637, 9] on button "button" at bounding box center [638, 7] width 10 height 10
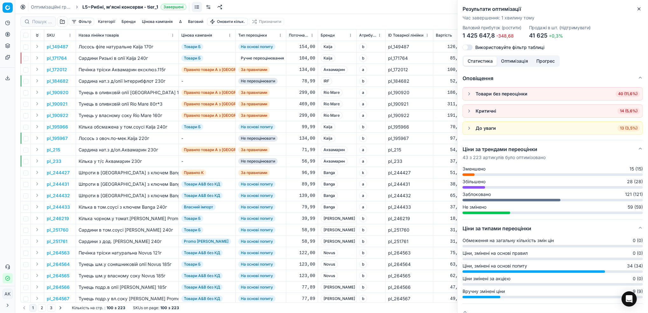
click at [510, 61] on button "Оптимізація" at bounding box center [514, 61] width 35 height 9
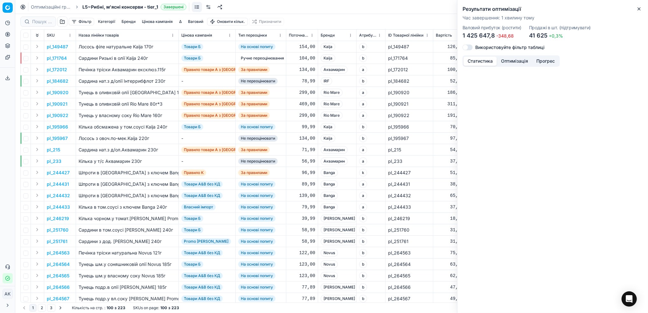
click at [472, 61] on button "Статистика" at bounding box center [480, 61] width 33 height 9
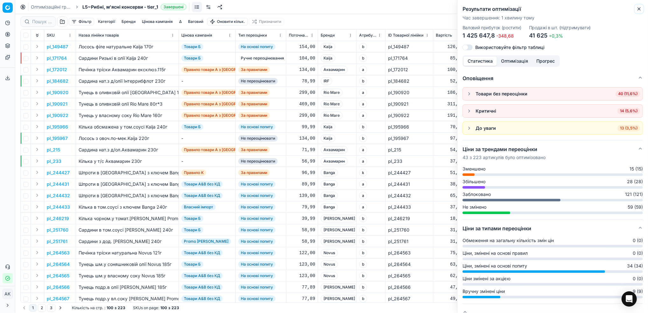
click at [638, 9] on icon "button" at bounding box center [639, 8] width 5 height 5
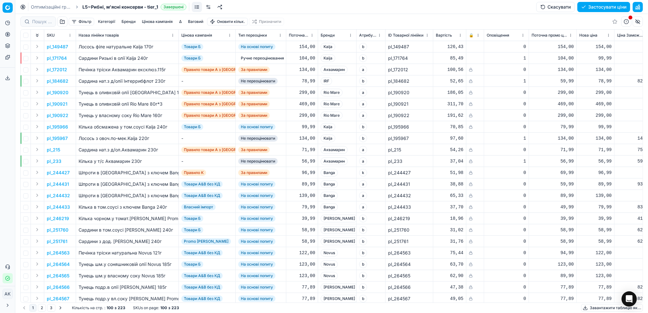
click at [603, 8] on button "Застосувати ціни" at bounding box center [604, 7] width 53 height 10
click at [603, 6] on button "Завантажити звіт" at bounding box center [604, 7] width 54 height 10
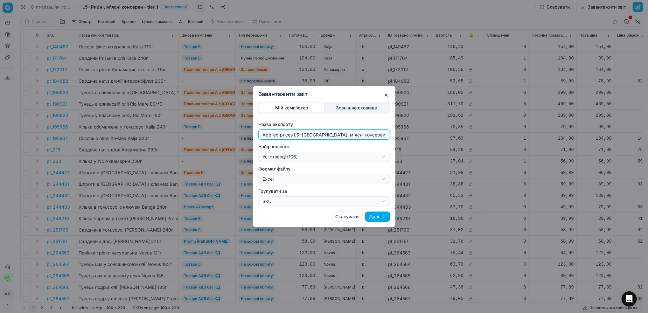
drag, startPoint x: 299, startPoint y: 134, endPoint x: 255, endPoint y: 134, distance: 43.6
click at [255, 134] on div "Мій комп'ютер Зовнішнє сховище Назва експорту Applied prices L5~Рибні, м'ясні к…" at bounding box center [324, 154] width 142 height 104
type input "20250811~Рибні, м'ясні консерви - tier_1"
click at [381, 160] on div "Завантажити звіт Мій комп'ютер Зовнішнє сховище Назва експорту 20250811~Рибні, …" at bounding box center [324, 156] width 648 height 313
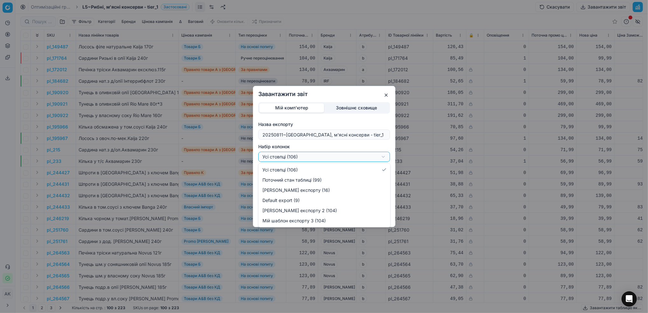
select select "custom"
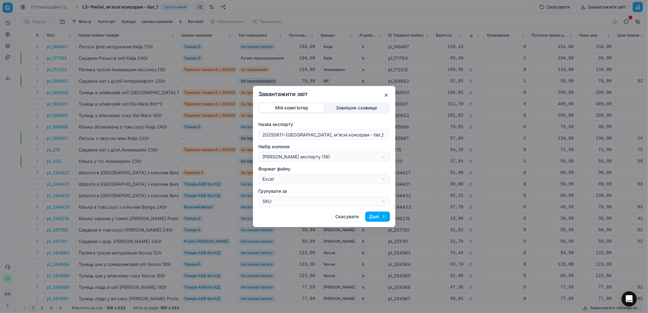
click at [375, 216] on button "Далі" at bounding box center [377, 217] width 25 height 10
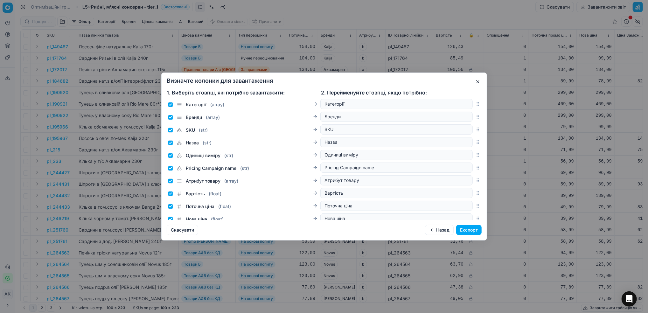
click at [471, 231] on button "Експорт" at bounding box center [468, 230] width 25 height 10
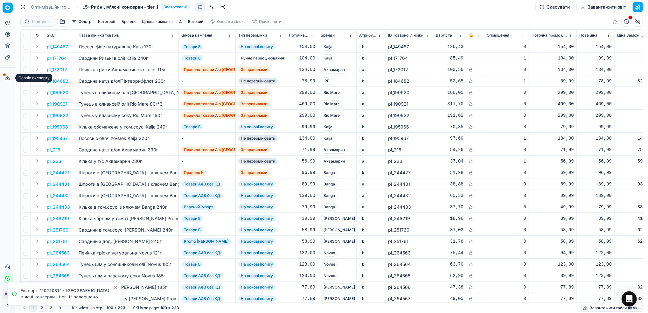
click at [9, 76] on icon at bounding box center [7, 77] width 5 height 5
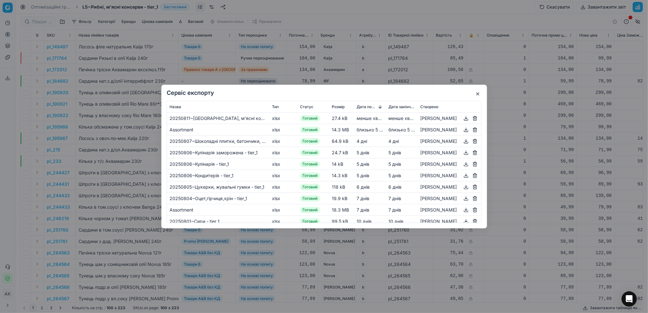
click at [466, 120] on button "button" at bounding box center [466, 119] width 8 height 8
drag, startPoint x: 479, startPoint y: 96, endPoint x: 466, endPoint y: 101, distance: 14.1
click at [479, 95] on button "button" at bounding box center [478, 94] width 8 height 8
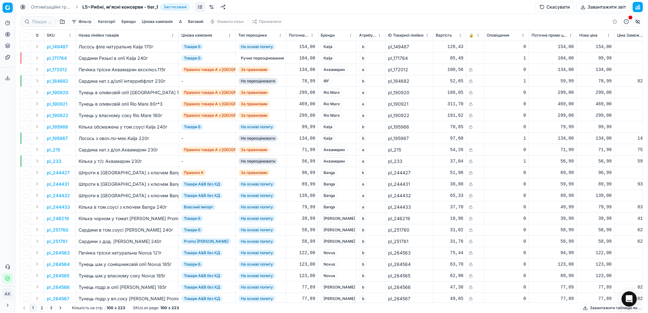
click at [43, 5] on link "Оптимізаційні групи" at bounding box center [51, 7] width 41 height 6
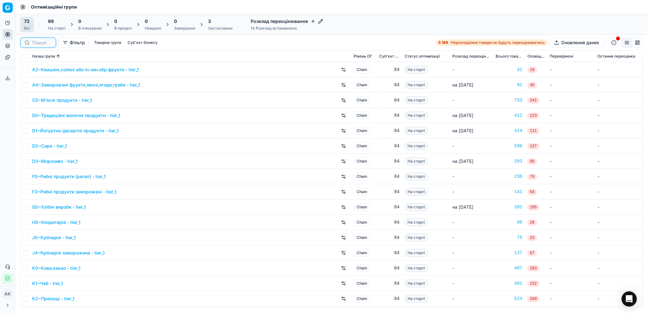
click at [39, 42] on input at bounding box center [42, 42] width 20 height 6
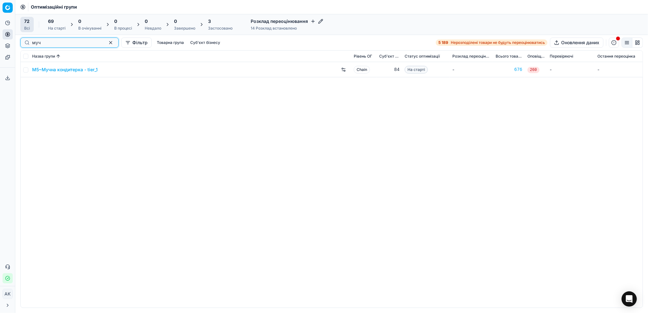
type input "муч"
click at [58, 71] on link "M5~Мучна кондитерка - tier_1" at bounding box center [65, 70] width 66 height 6
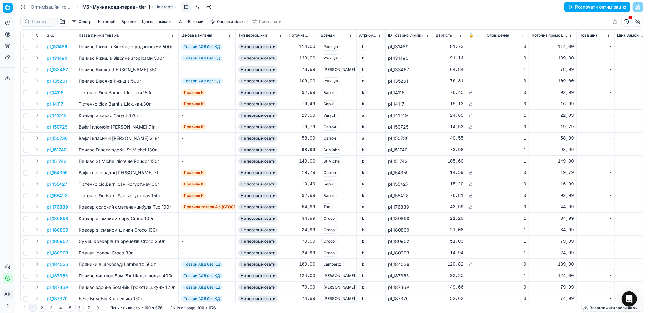
click at [198, 6] on link at bounding box center [198, 7] width 10 height 10
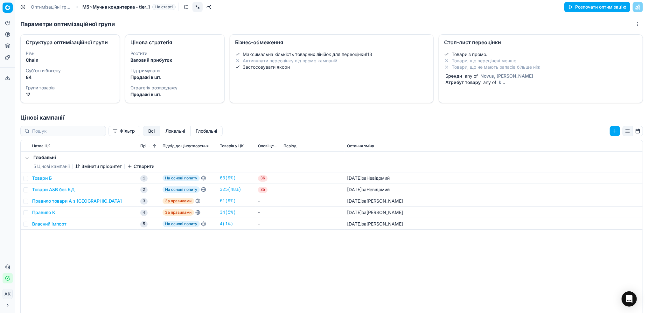
click at [480, 86] on div "Товари з промо. Товари, що перецінені менше Товари, що не мають запасів більше …" at bounding box center [541, 70] width 204 height 42
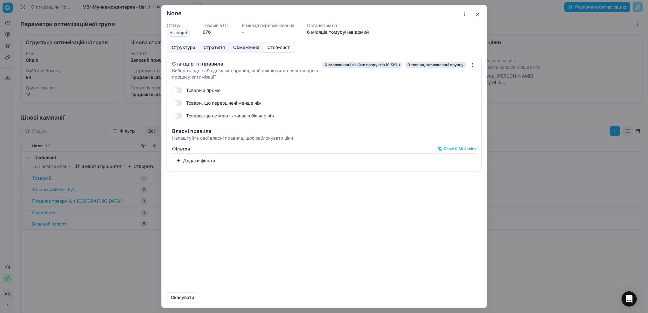
checkbox input "true"
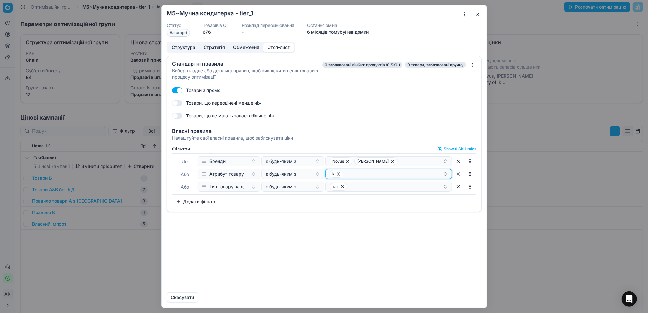
click at [358, 175] on div "k" at bounding box center [386, 174] width 113 height 8
click at [355, 188] on input "text" at bounding box center [392, 186] width 111 height 13
type input "a"
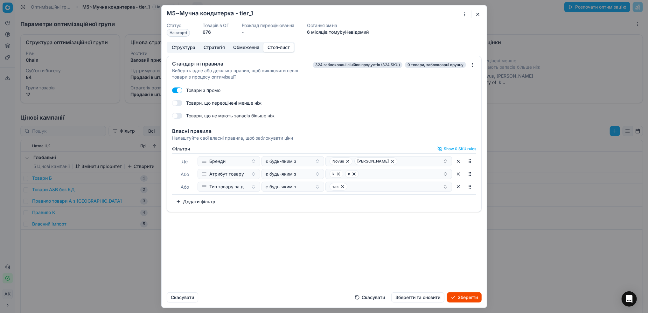
click at [363, 257] on div "Стандартні правила Виберіть одне або декілька правил, щоб виключити певні товар…" at bounding box center [324, 172] width 325 height 232
click at [428, 299] on button "Зберегти та оновити" at bounding box center [417, 297] width 53 height 10
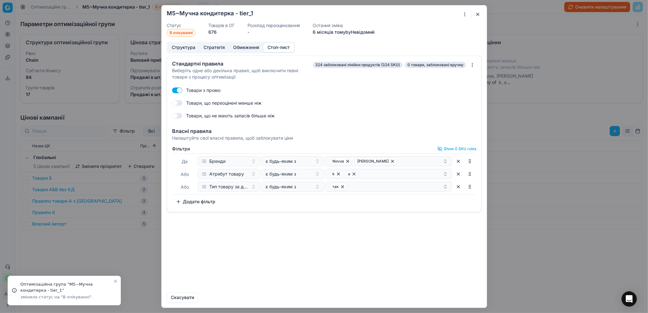
click at [478, 16] on button "button" at bounding box center [478, 15] width 8 height 8
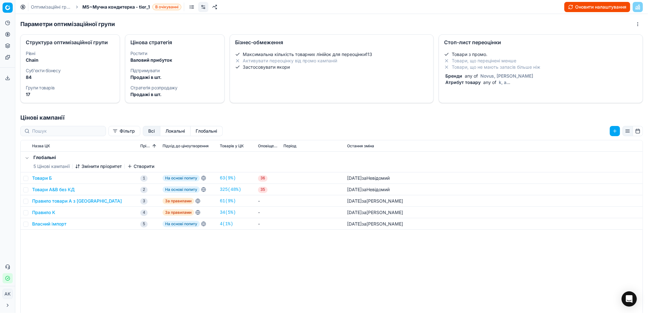
click at [39, 6] on link "Оптимізаційні групи" at bounding box center [51, 7] width 41 height 6
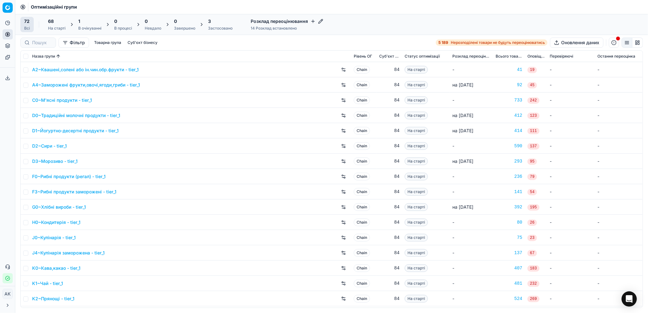
click at [69, 178] on link "F0~Рибні продукти (регал) - tier_1" at bounding box center [69, 176] width 74 height 6
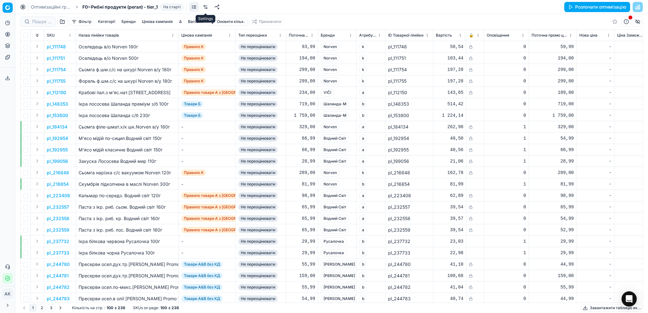
click at [205, 8] on link at bounding box center [206, 7] width 10 height 10
click at [42, 7] on link "Оптимізаційні групи" at bounding box center [51, 7] width 41 height 6
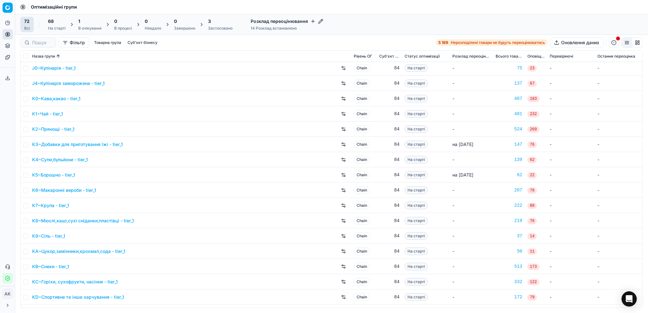
scroll to position [85, 0]
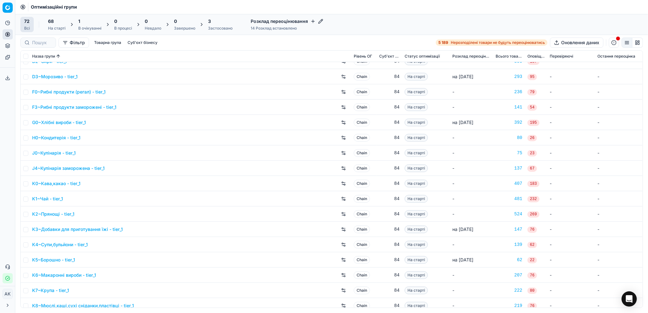
click at [214, 27] on div "Застосовано" at bounding box center [220, 28] width 25 height 5
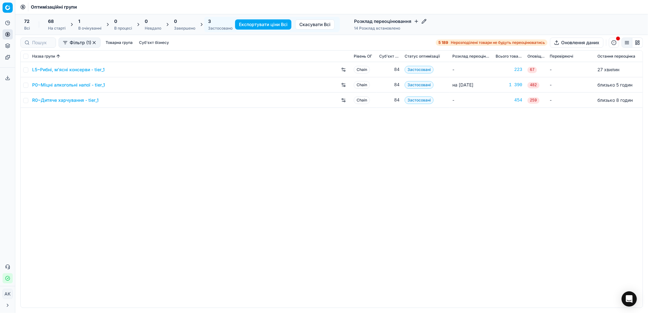
click at [58, 26] on div "На старті" at bounding box center [57, 28] width 18 height 5
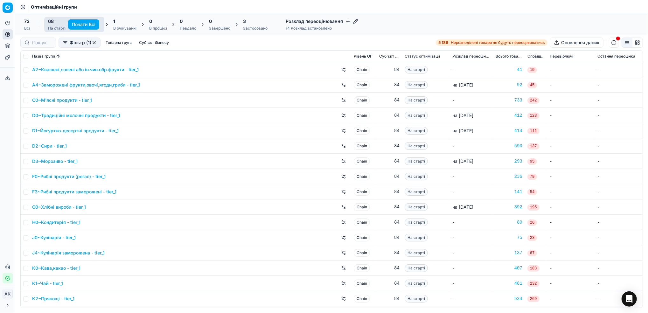
click at [67, 101] on link "C0~М'ясні продукти - tier_1" at bounding box center [62, 100] width 60 height 6
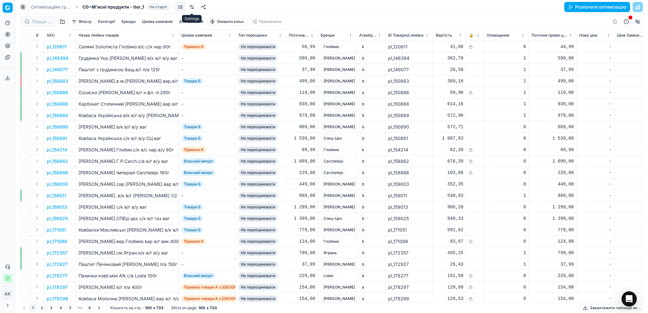
click at [194, 9] on link at bounding box center [192, 7] width 10 height 10
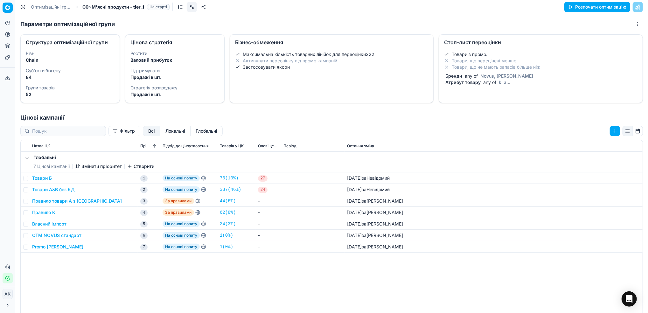
click at [53, 6] on link "Оптимізаційні групи" at bounding box center [51, 7] width 41 height 6
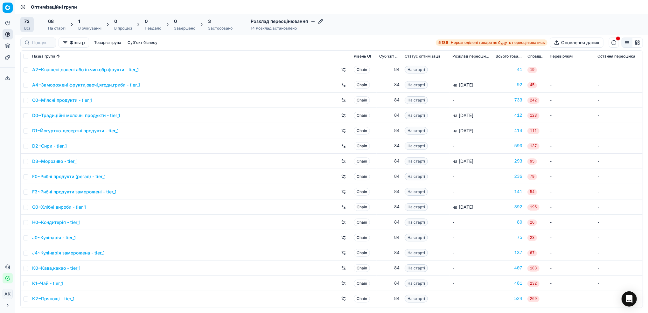
click at [85, 25] on div "1 В очікуванні" at bounding box center [89, 24] width 23 height 13
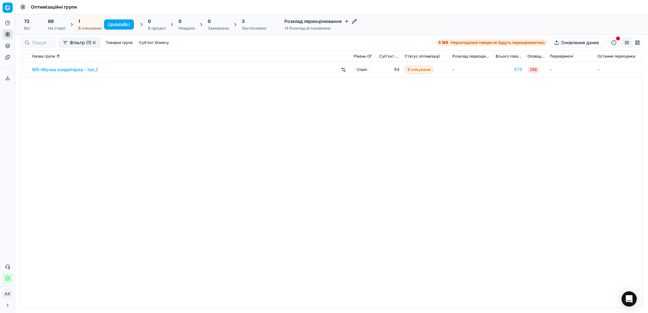
click at [114, 27] on button "Update Всі" at bounding box center [119, 24] width 30 height 10
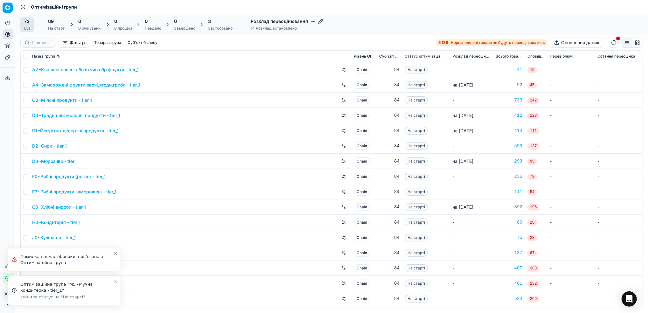
click at [114, 281] on icon "Close toast" at bounding box center [115, 281] width 5 height 5
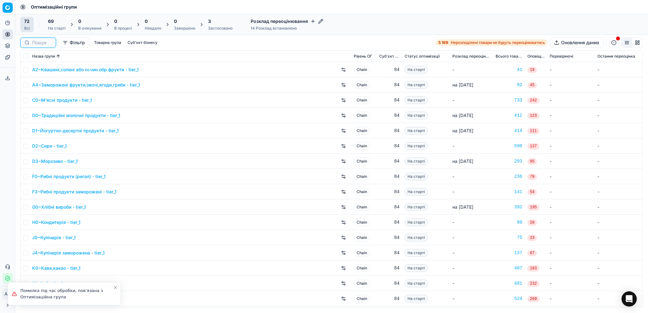
click at [37, 42] on input at bounding box center [42, 42] width 20 height 6
type input "v"
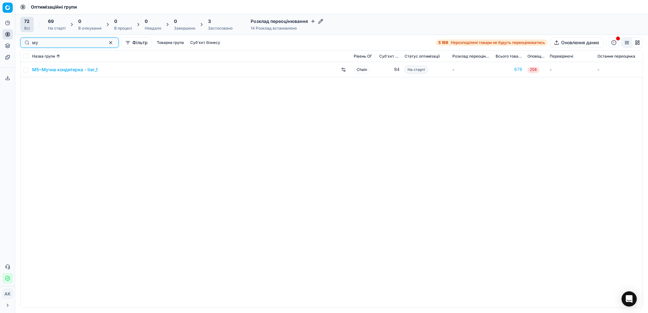
type input "му"
click at [65, 69] on link "M5~Мучна кондитерка - tier_1" at bounding box center [65, 70] width 66 height 6
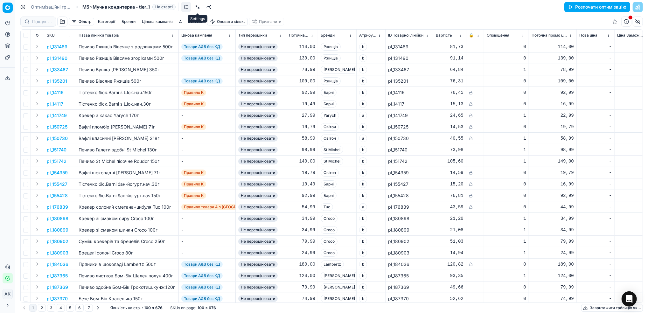
click at [201, 8] on link at bounding box center [198, 7] width 10 height 10
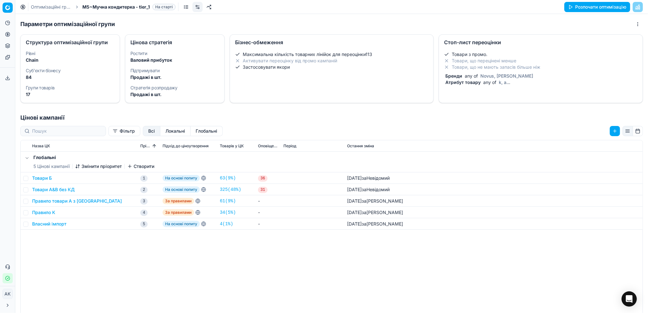
click at [458, 78] on span "Бренди" at bounding box center [453, 75] width 19 height 5
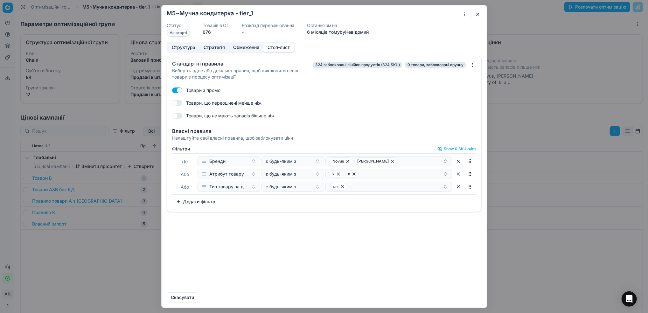
click at [480, 11] on button "button" at bounding box center [478, 15] width 8 height 8
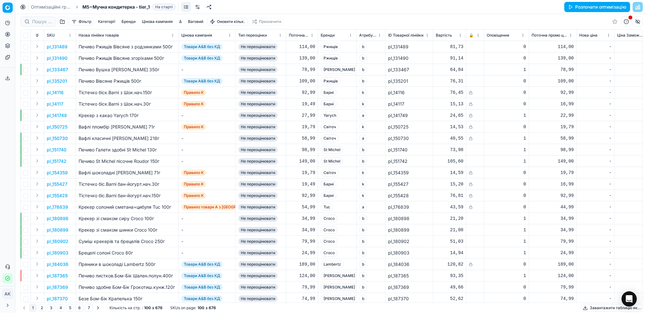
click at [38, 5] on link "Оптимізаційні групи" at bounding box center [51, 7] width 41 height 6
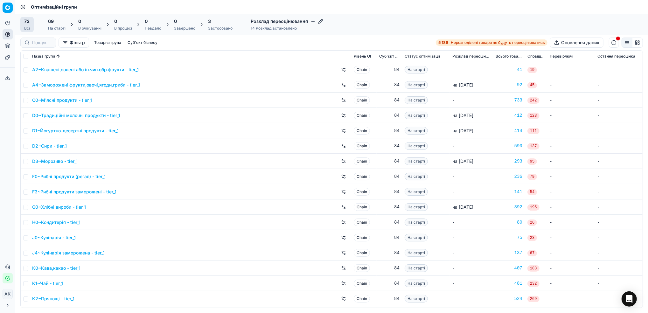
click at [7, 36] on circle at bounding box center [7, 34] width 4 height 4
click at [50, 55] on link "Цінові кампанії" at bounding box center [61, 56] width 74 height 9
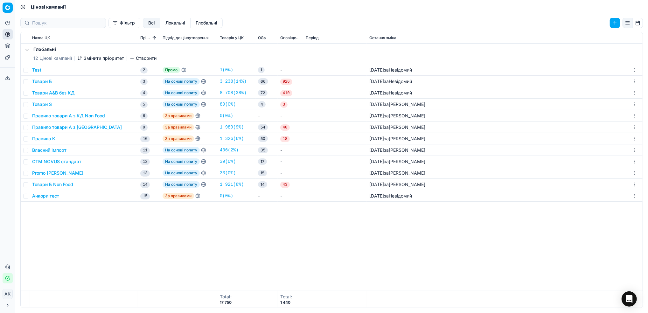
click at [44, 81] on button "Товари Б" at bounding box center [42, 81] width 20 height 6
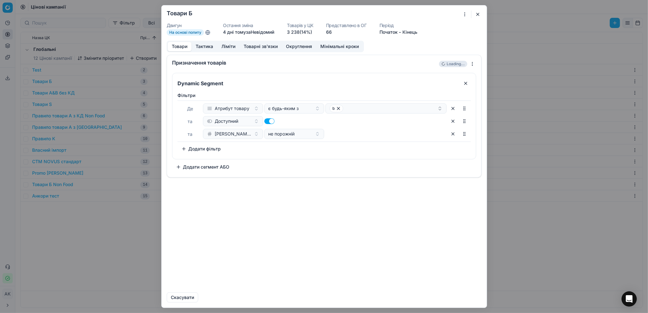
click at [224, 45] on button "Ліміти" at bounding box center [228, 46] width 22 height 9
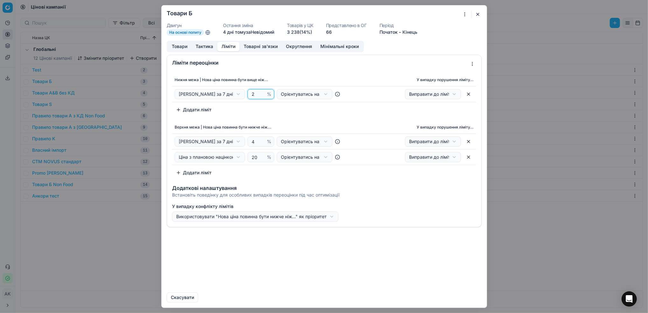
drag, startPoint x: 259, startPoint y: 95, endPoint x: 254, endPoint y: 95, distance: 5.1
click at [254, 95] on input "2" at bounding box center [257, 94] width 15 height 10
click at [262, 92] on input "3" at bounding box center [257, 94] width 15 height 10
click at [262, 96] on input "2" at bounding box center [257, 94] width 15 height 10
click at [262, 96] on input "1" at bounding box center [257, 94] width 15 height 10
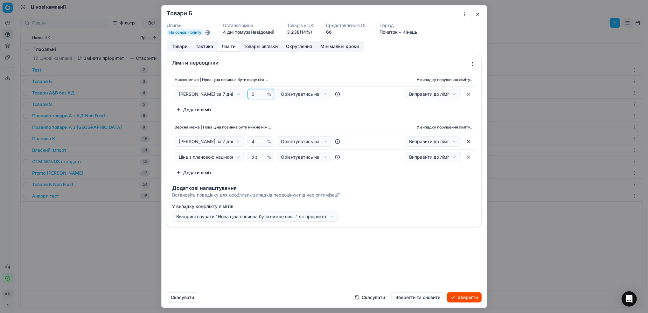
type input "0"
click at [262, 96] on input "0" at bounding box center [257, 94] width 15 height 10
click at [413, 300] on button "Зберегти та оновити" at bounding box center [417, 297] width 53 height 10
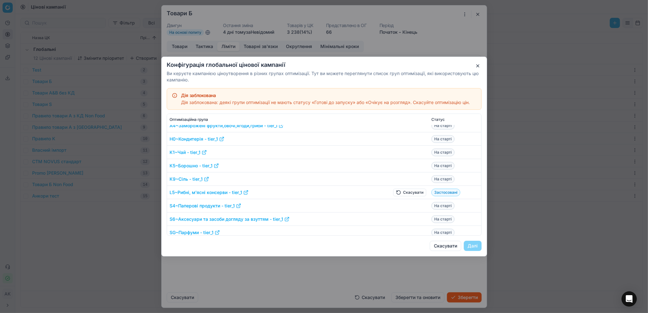
scroll to position [212, 0]
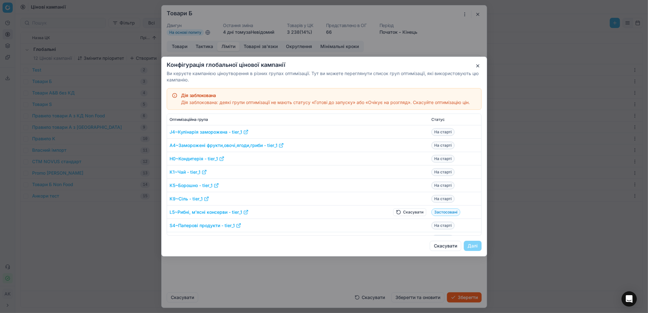
click at [399, 213] on button "Скасувати" at bounding box center [409, 212] width 33 height 8
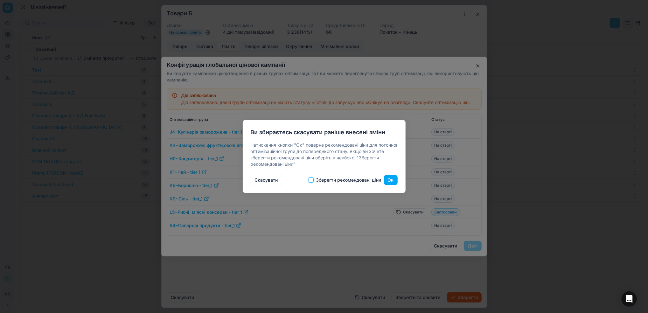
click at [311, 182] on input "Зберегти рекомендовані ціни" at bounding box center [311, 180] width 5 height 5
checkbox input "true"
click at [386, 182] on button "Ок" at bounding box center [391, 180] width 14 height 10
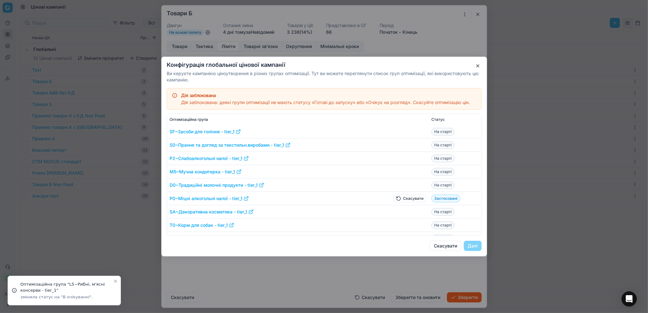
scroll to position [467, 0]
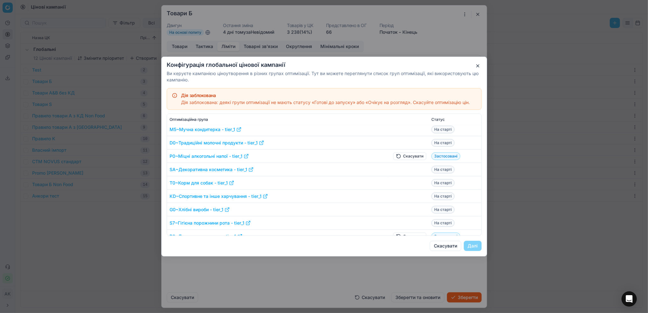
click at [400, 157] on button "Скасувати" at bounding box center [409, 156] width 33 height 8
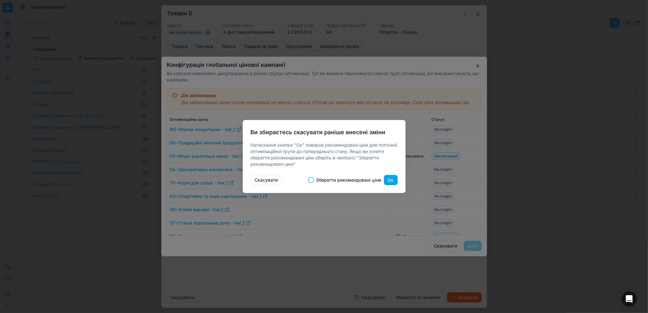
click at [313, 180] on input "Зберегти рекомендовані ціни" at bounding box center [311, 180] width 5 height 5
checkbox input "true"
click at [389, 182] on button "Ок" at bounding box center [391, 180] width 14 height 10
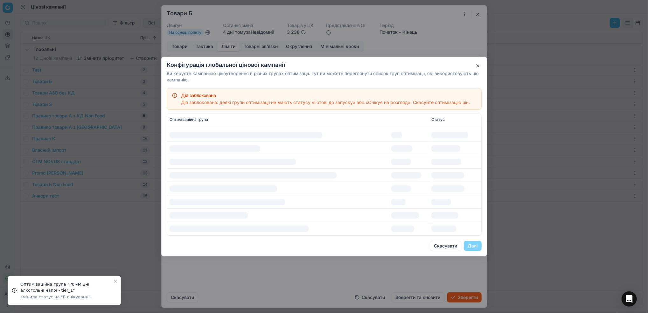
scroll to position [509, 0]
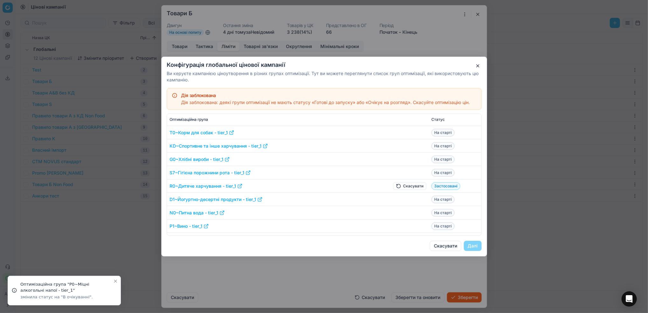
click at [398, 185] on button "Скасувати" at bounding box center [409, 186] width 33 height 8
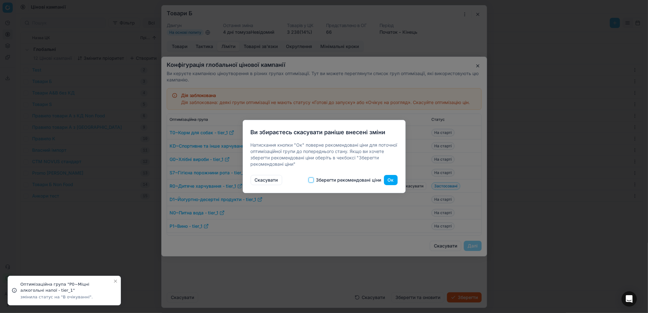
click at [312, 180] on input "Зберегти рекомендовані ціни" at bounding box center [311, 180] width 5 height 5
checkbox input "true"
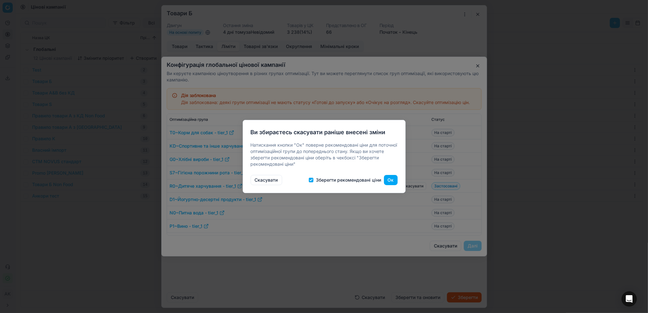
click at [390, 182] on button "Ок" at bounding box center [391, 180] width 14 height 10
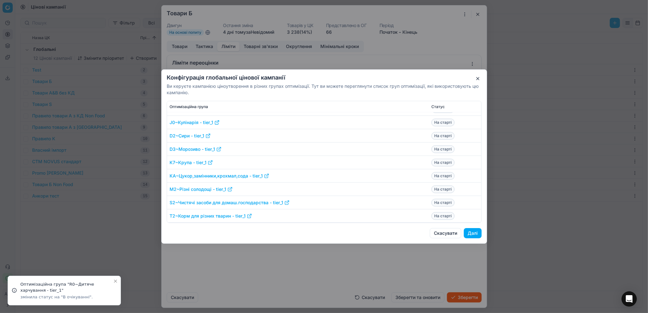
scroll to position [667, 0]
click at [472, 229] on button "Далі" at bounding box center [473, 233] width 18 height 10
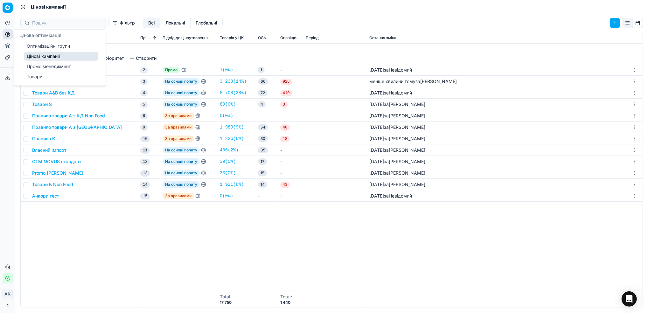
click at [43, 50] on link "Оптимізаційні групи" at bounding box center [61, 46] width 74 height 9
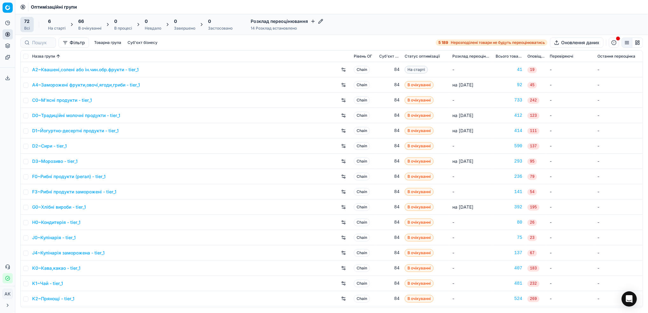
click at [59, 22] on div "6" at bounding box center [57, 21] width 18 height 6
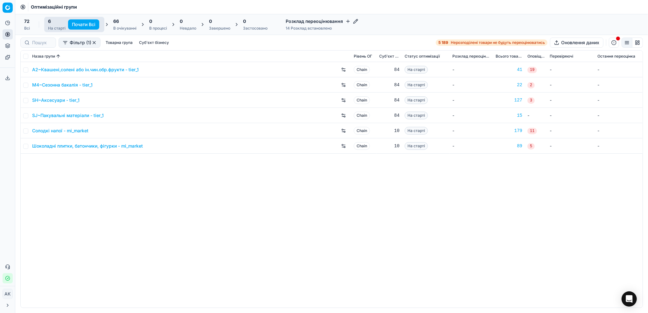
click at [131, 26] on div "В очікуванні" at bounding box center [124, 28] width 23 height 5
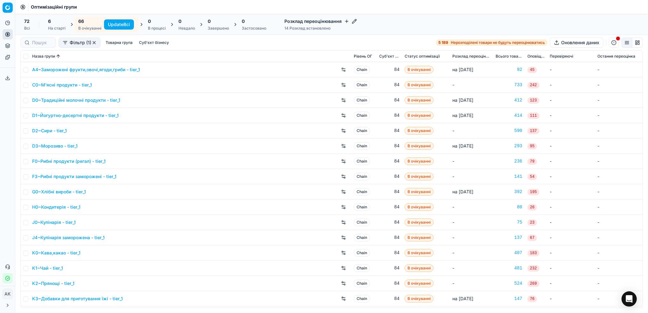
click at [126, 24] on button "Update Всі" at bounding box center [119, 24] width 30 height 10
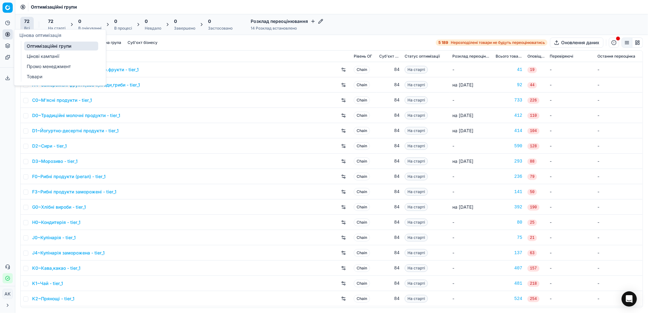
click at [50, 57] on link "Цінові кампанії" at bounding box center [61, 56] width 74 height 9
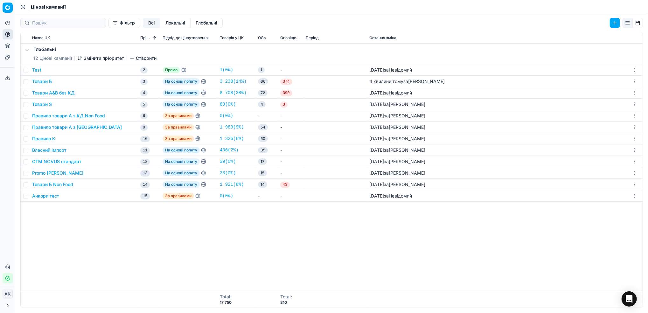
click at [46, 83] on button "Товари Б" at bounding box center [42, 81] width 20 height 6
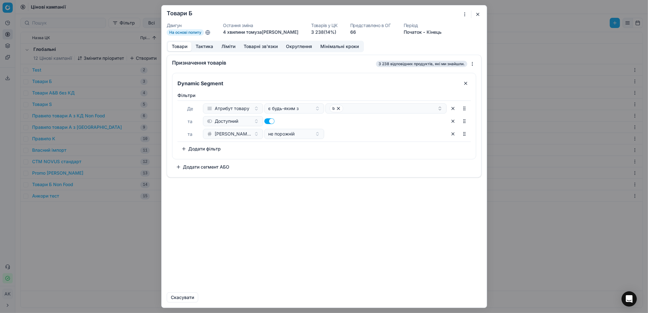
click at [226, 47] on button "Ліміти" at bounding box center [228, 46] width 22 height 9
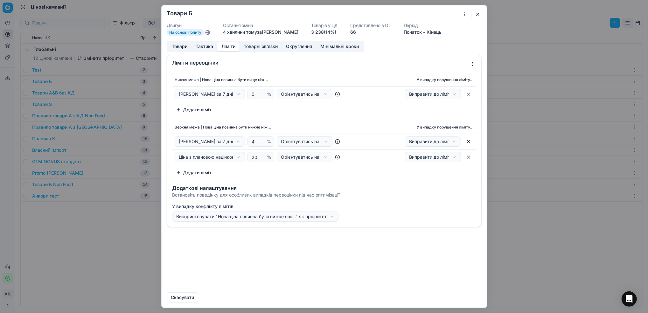
click at [475, 13] on button "button" at bounding box center [478, 15] width 8 height 8
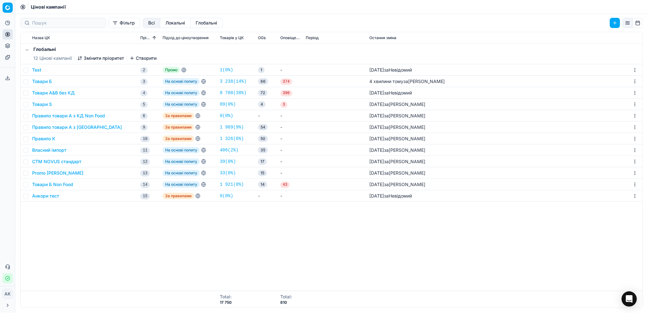
click at [41, 82] on button "Товари Б" at bounding box center [42, 81] width 20 height 6
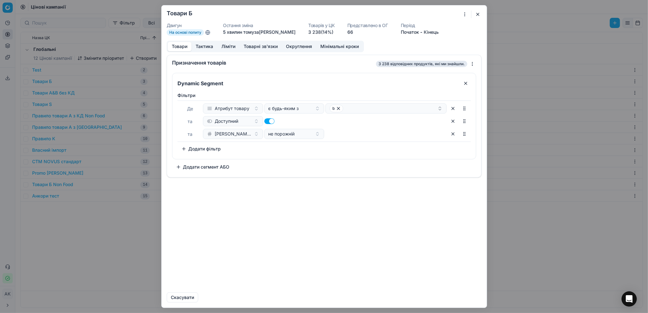
click at [229, 47] on button "Ліміти" at bounding box center [228, 46] width 22 height 9
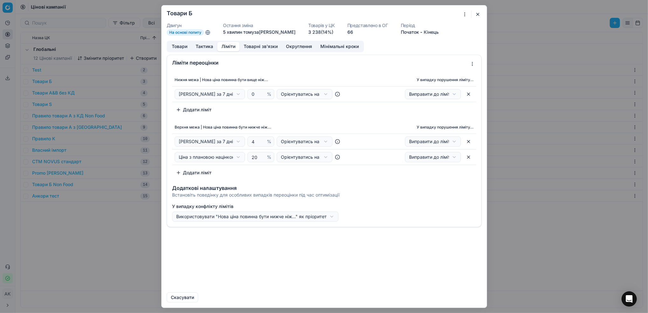
click at [479, 16] on button "button" at bounding box center [478, 15] width 8 height 8
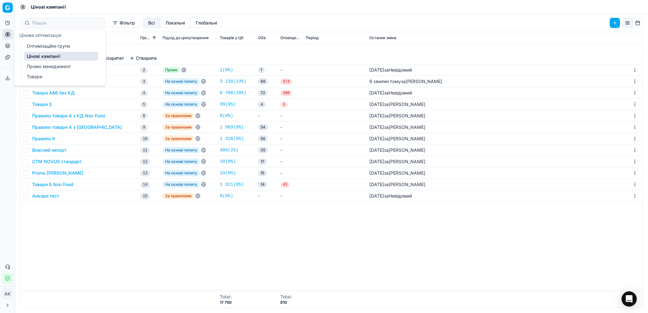
click at [34, 48] on link "Оптимізаційні групи" at bounding box center [61, 46] width 74 height 9
